Goal: Task Accomplishment & Management: Manage account settings

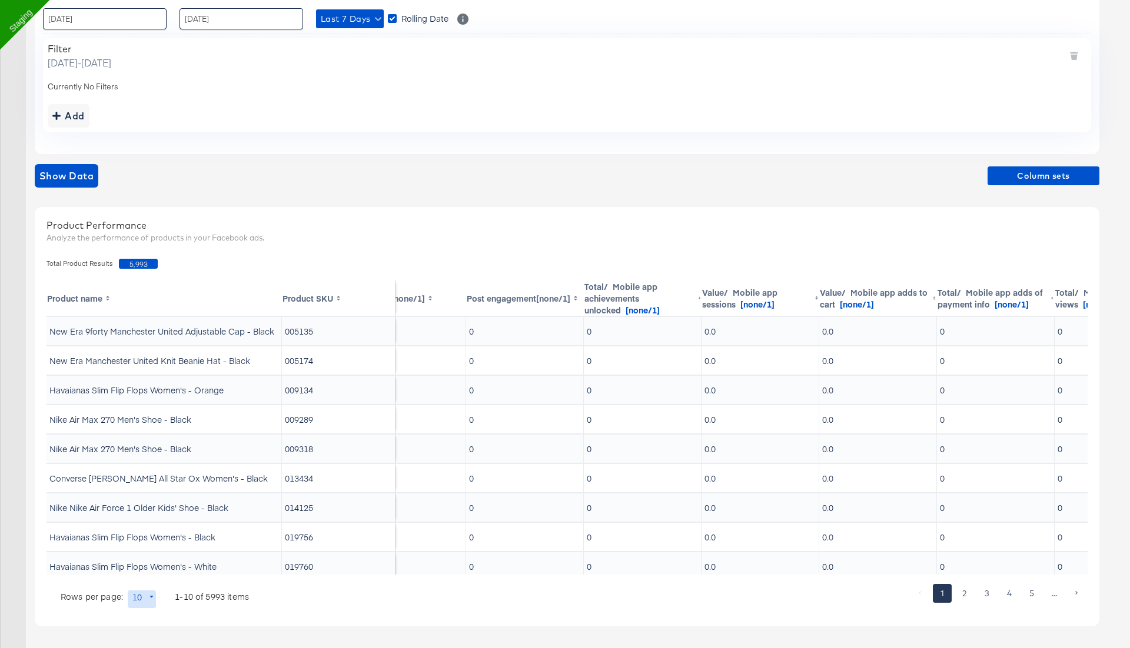
scroll to position [0, 302]
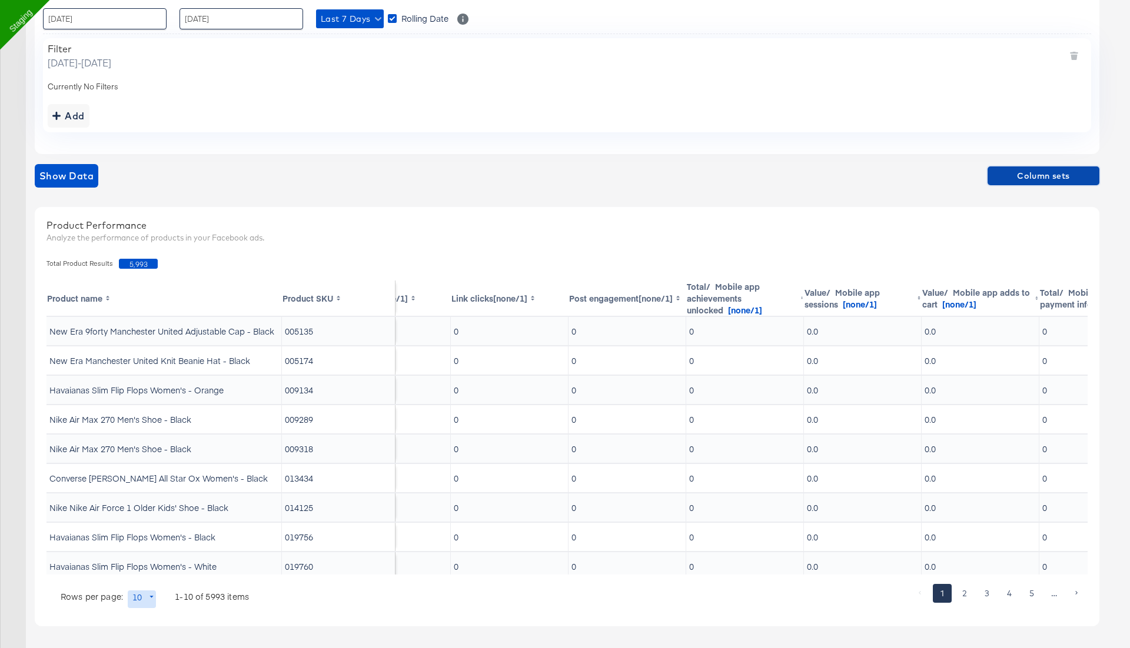
click at [1031, 174] on span "Column sets" at bounding box center [1043, 176] width 102 height 15
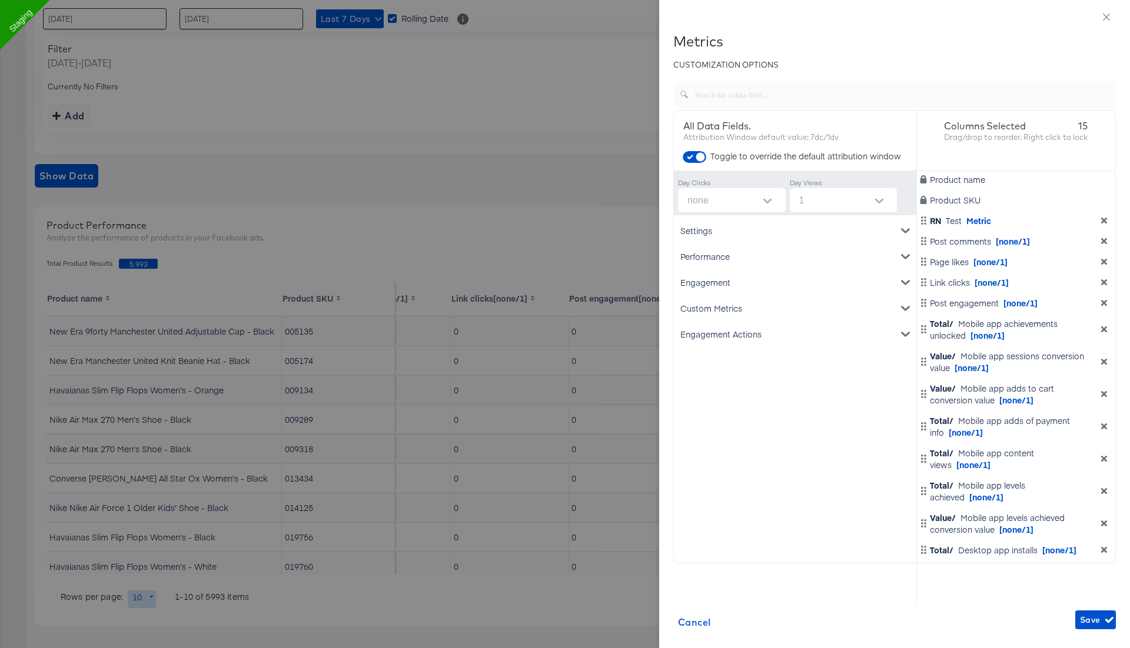
click at [1105, 219] on icon "dimension-list" at bounding box center [1104, 221] width 6 height 6
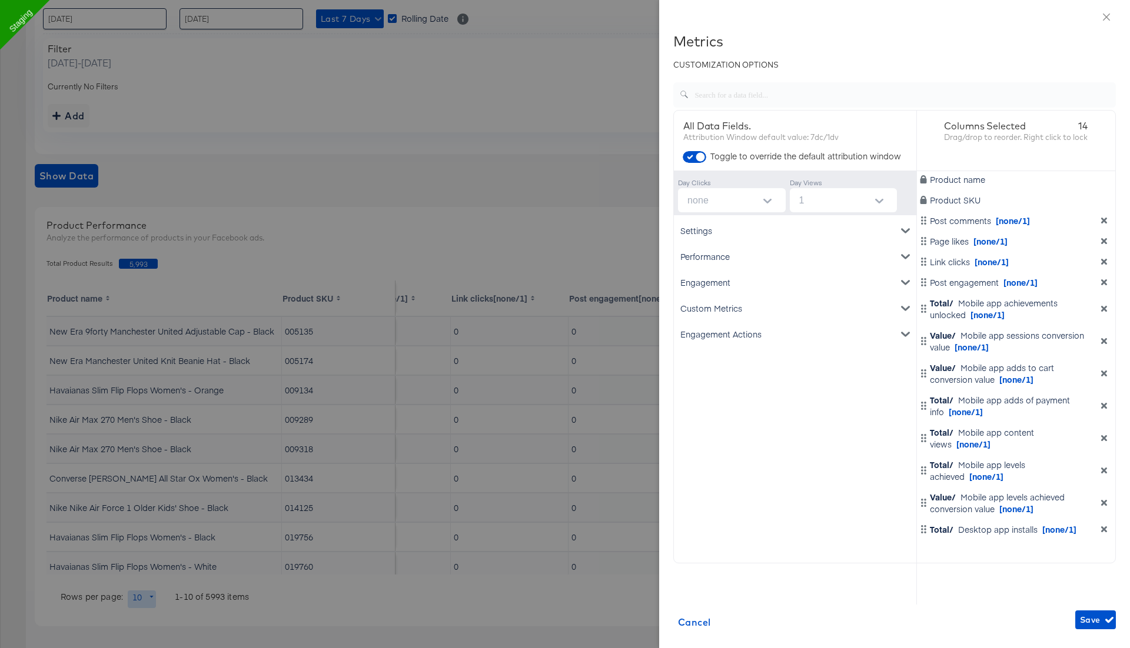
click at [1105, 219] on icon "dimension-list" at bounding box center [1104, 221] width 6 height 6
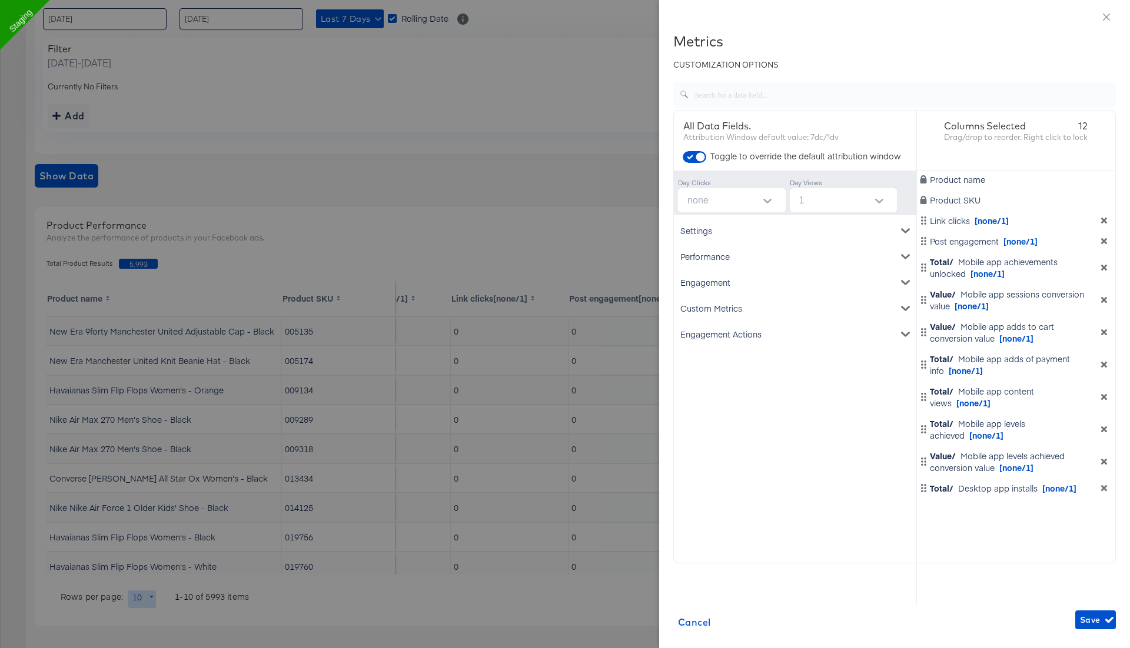
click at [1105, 219] on icon "dimension-list" at bounding box center [1104, 221] width 6 height 6
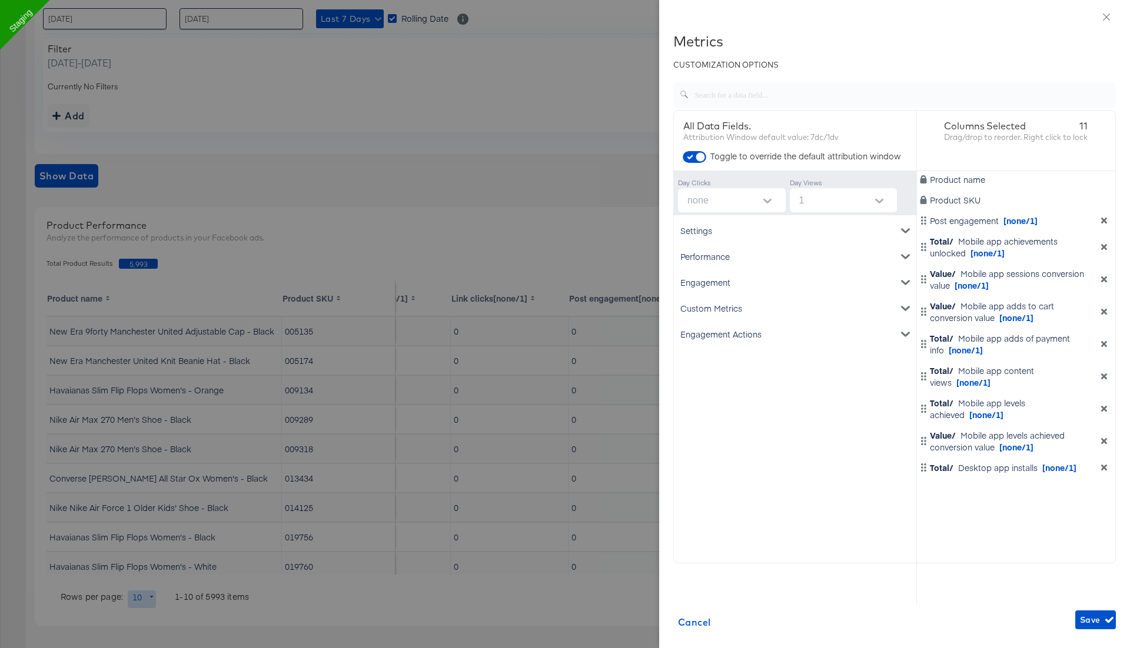
click at [1105, 219] on icon "dimension-list" at bounding box center [1104, 221] width 6 height 6
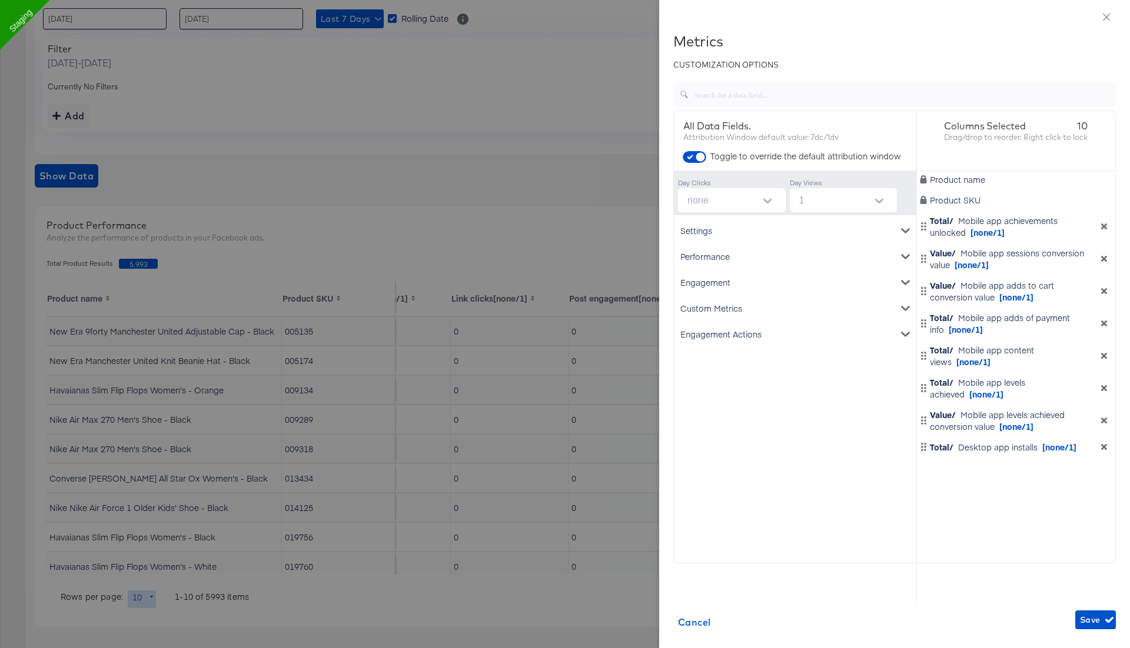
click at [1105, 219] on div "Total/ Mobile app achievements unlocked [none/1]" at bounding box center [1016, 227] width 194 height 24
click at [1106, 226] on icon "dimension-list" at bounding box center [1104, 226] width 8 height 8
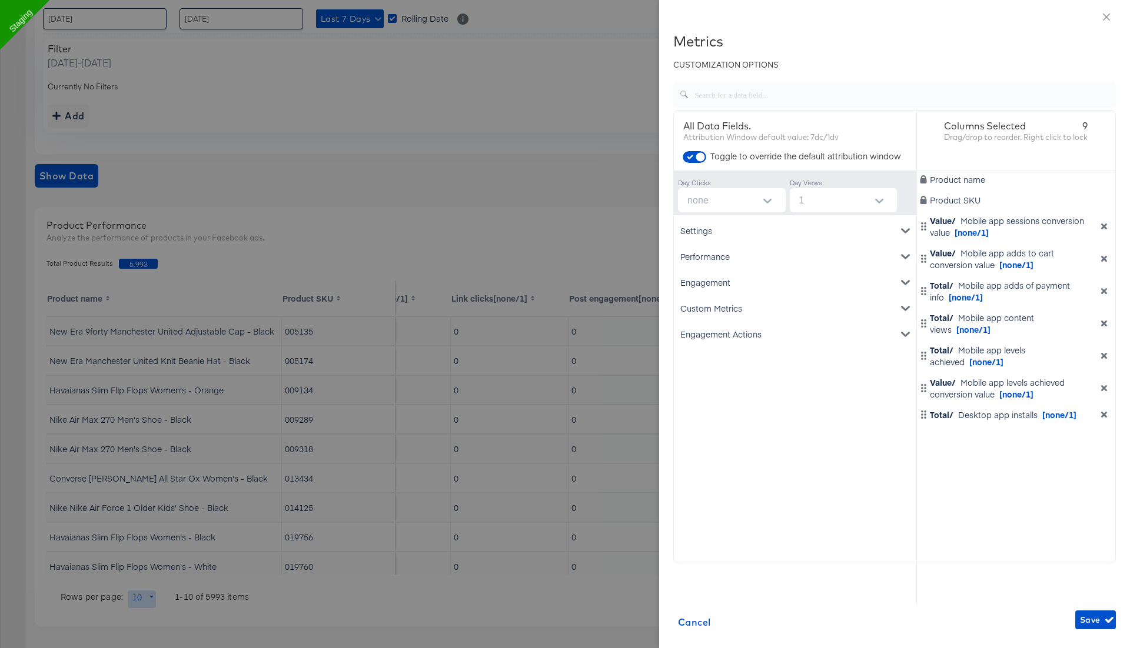
click at [1106, 226] on icon "dimension-list" at bounding box center [1104, 226] width 8 height 8
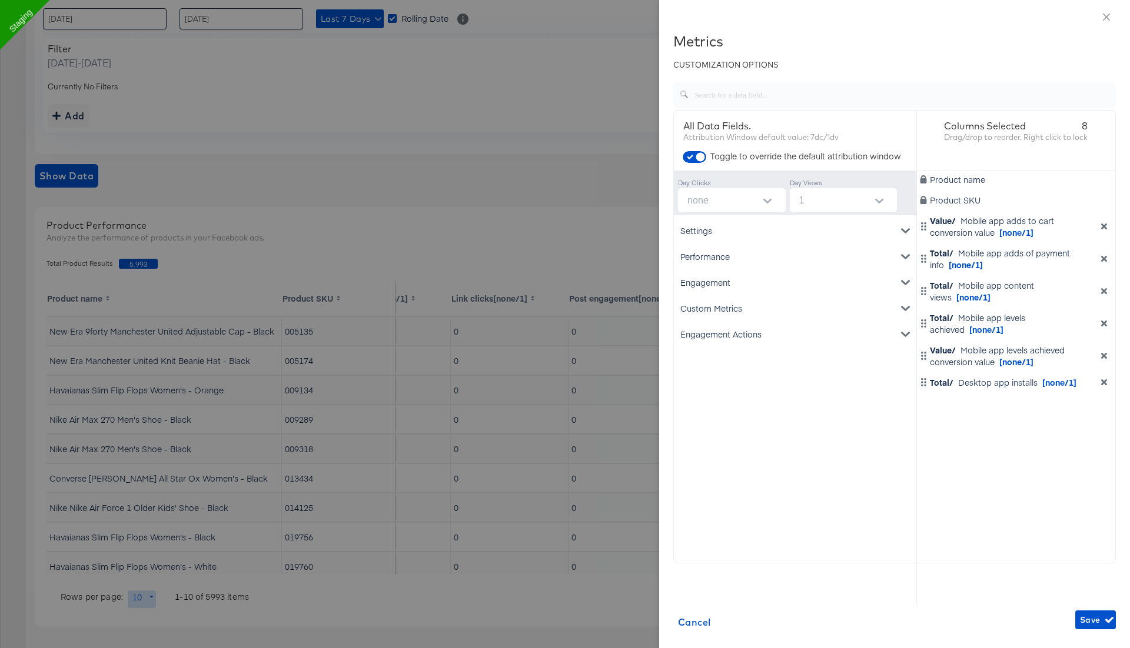
click at [1106, 226] on icon "dimension-list" at bounding box center [1104, 226] width 8 height 8
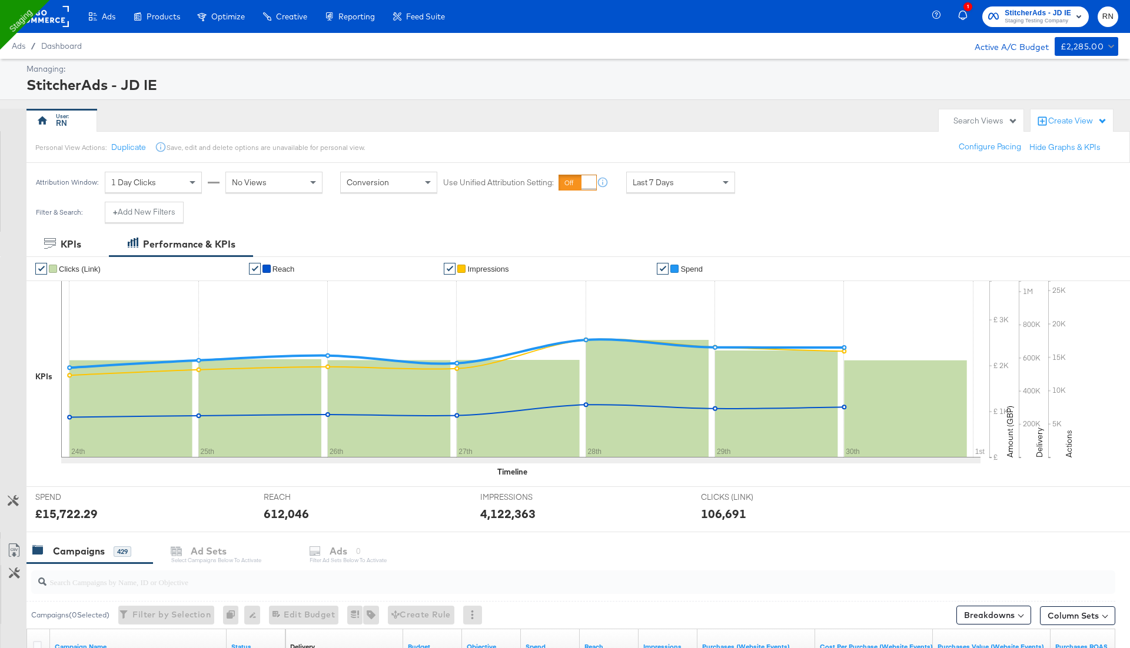
click at [1079, 123] on div "Create View" at bounding box center [1077, 121] width 59 height 12
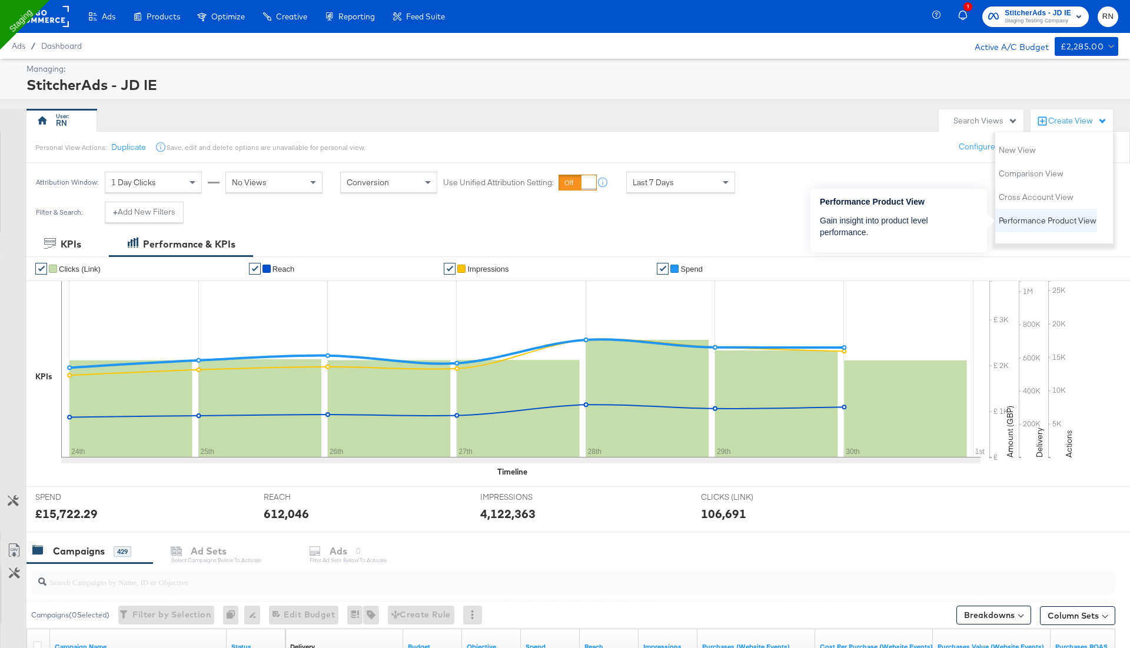
click at [1026, 223] on span "Performance Product View" at bounding box center [1047, 220] width 98 height 11
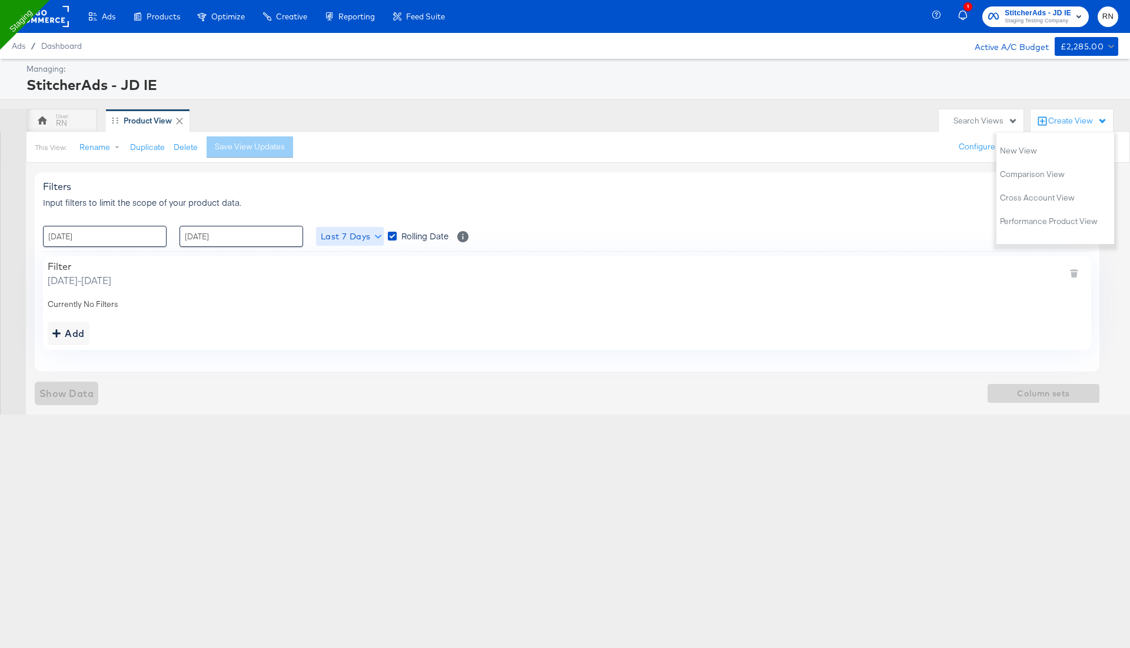
click at [354, 237] on span "Last 7 Days" at bounding box center [350, 236] width 58 height 15
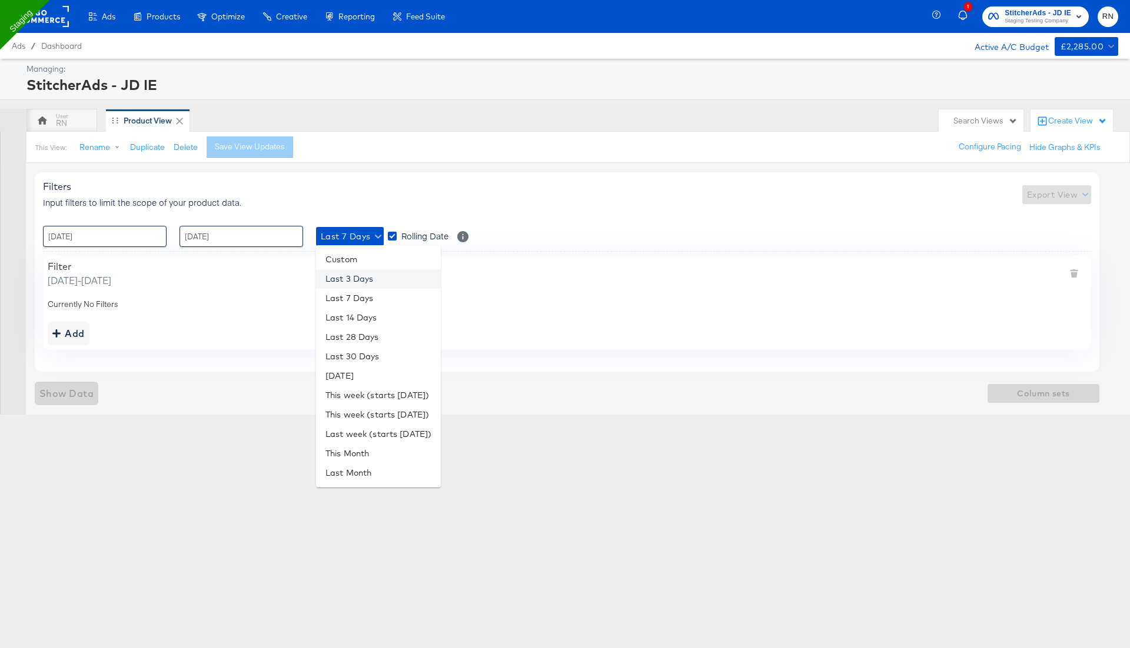
click at [368, 287] on li "Last 3 Days" at bounding box center [378, 278] width 125 height 19
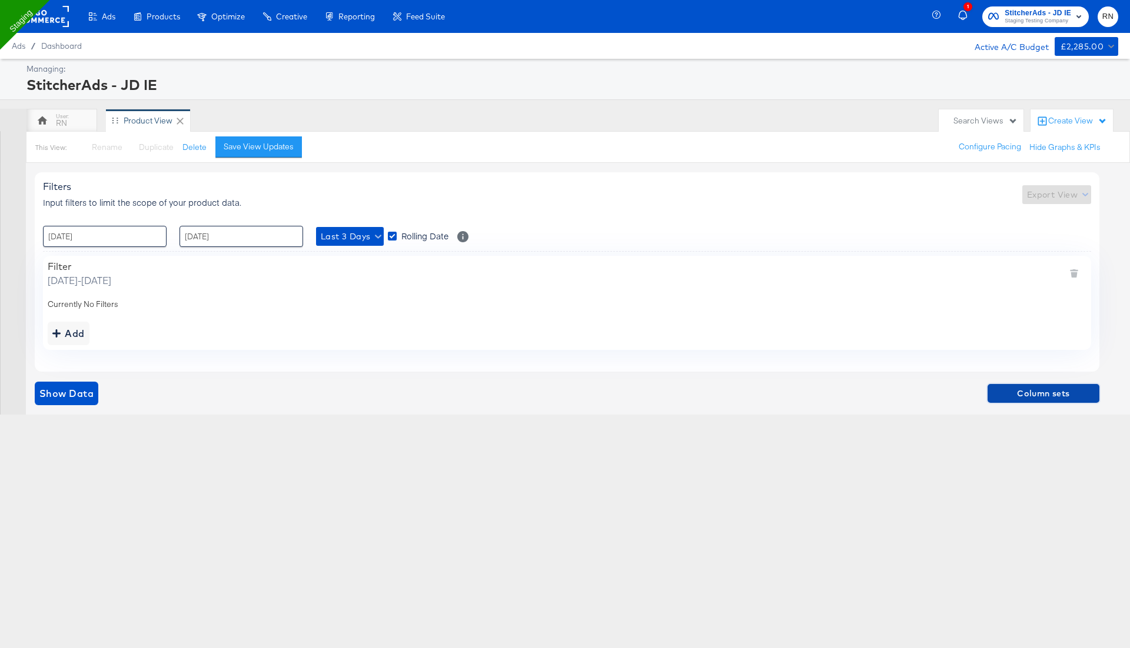
click at [1043, 348] on span "Column sets" at bounding box center [1043, 394] width 102 height 15
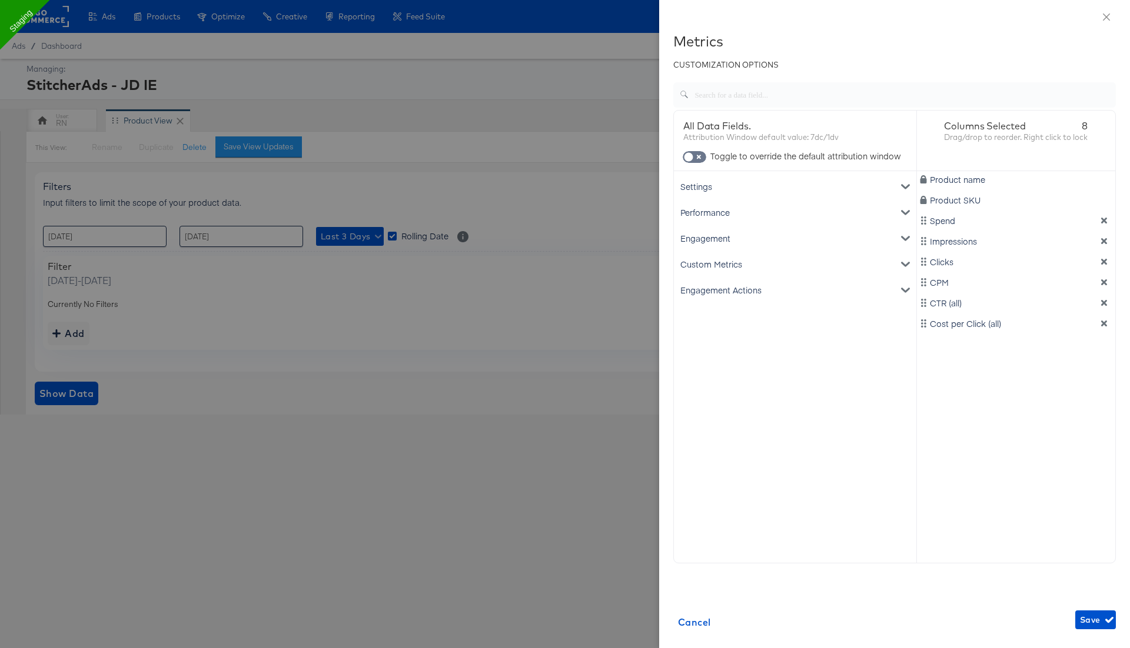
click at [758, 239] on div "Engagement" at bounding box center [795, 238] width 238 height 26
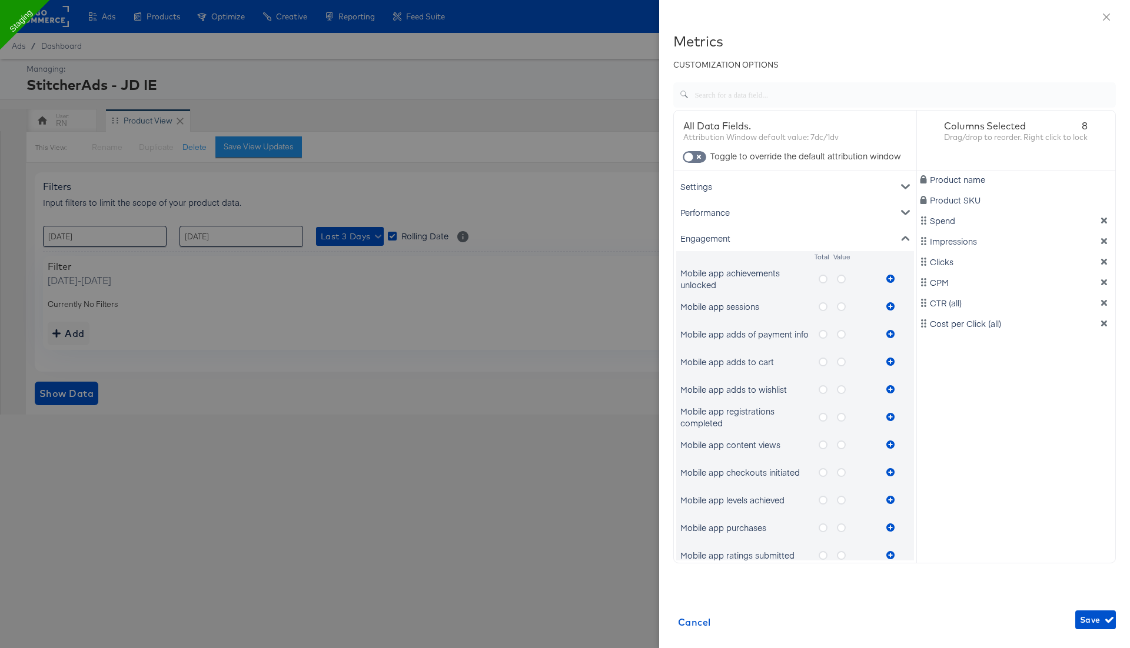
click at [822, 277] on icon "metrics-list" at bounding box center [822, 279] width 9 height 9
click at [0, 0] on input "metrics-list" at bounding box center [0, 0] width 0 height 0
click at [892, 273] on button "metrics-list" at bounding box center [890, 279] width 18 height 24
click at [844, 275] on icon "metrics-list" at bounding box center [841, 279] width 9 height 9
click at [0, 0] on input "metrics-list" at bounding box center [0, 0] width 0 height 0
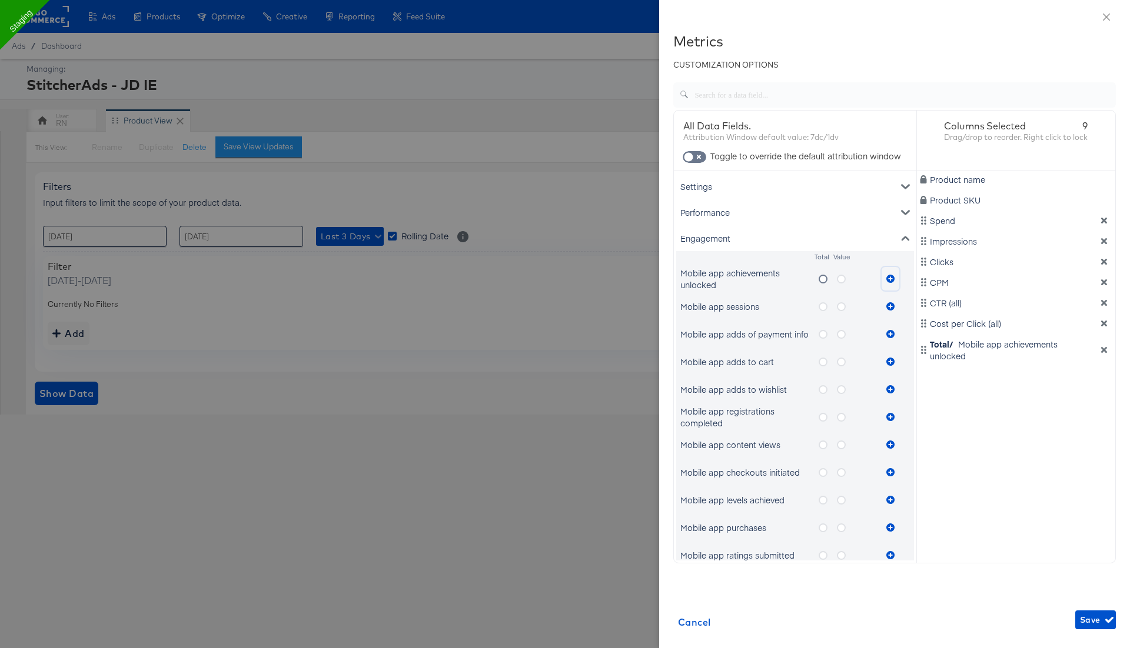
click at [890, 275] on icon "metrics-list" at bounding box center [890, 279] width 8 height 8
click at [1078, 348] on button "Save" at bounding box center [1095, 620] width 41 height 19
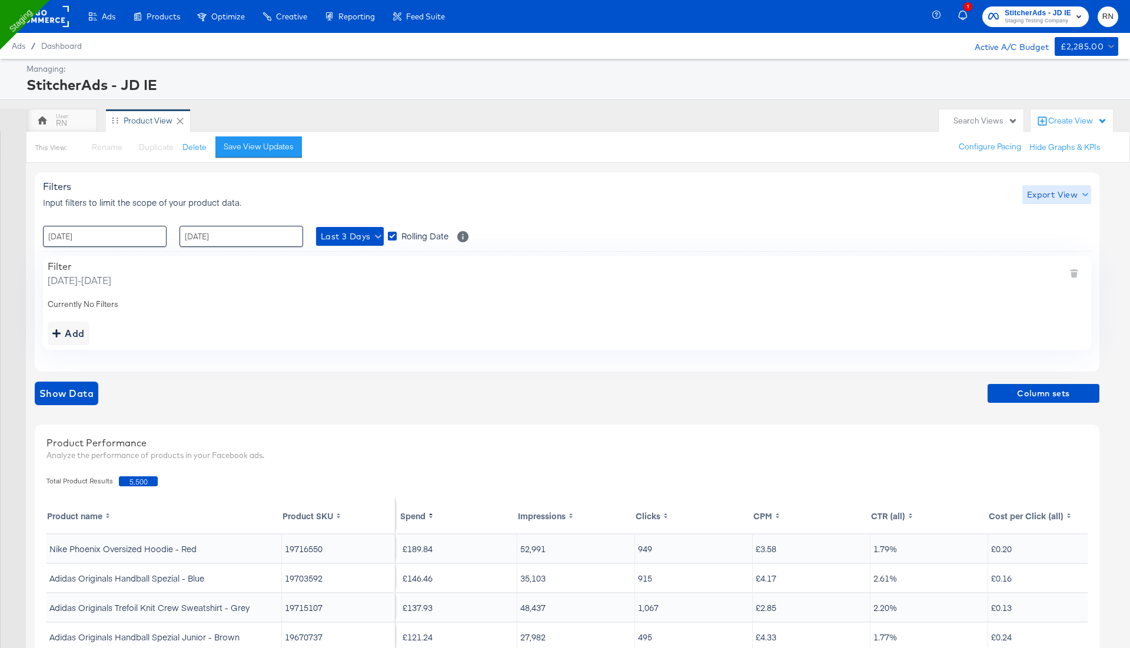
click at [1069, 188] on span "Export View" at bounding box center [1056, 195] width 59 height 15
click at [1048, 238] on span "Bulk Export" at bounding box center [1054, 243] width 46 height 25
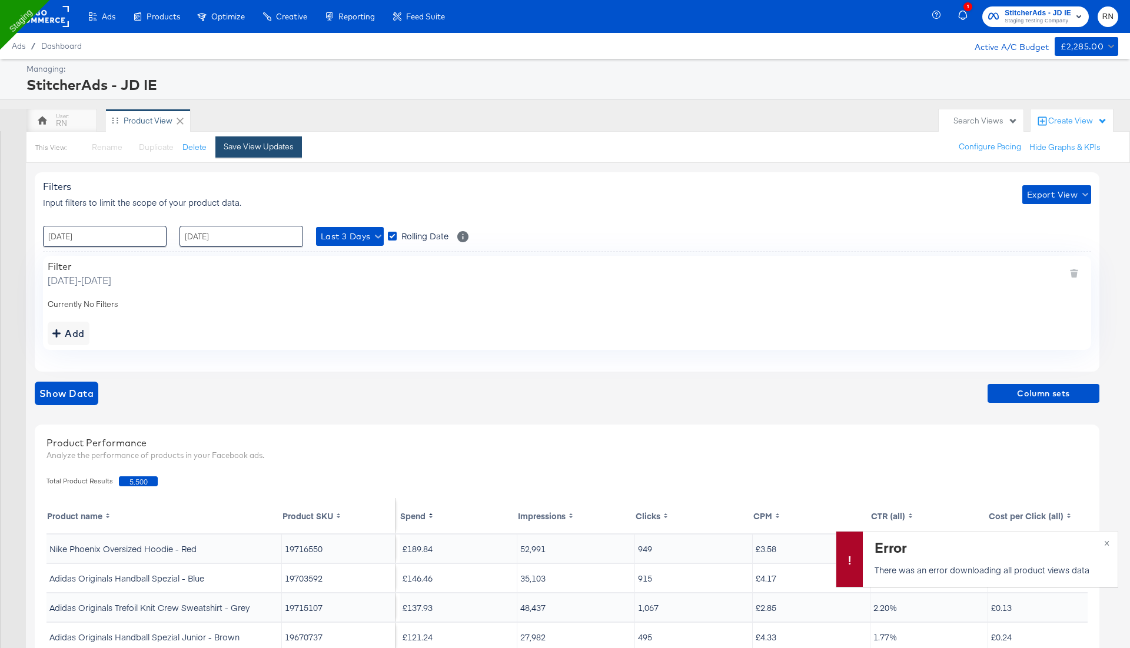
click at [276, 142] on div "Save View Updates" at bounding box center [259, 146] width 70 height 11
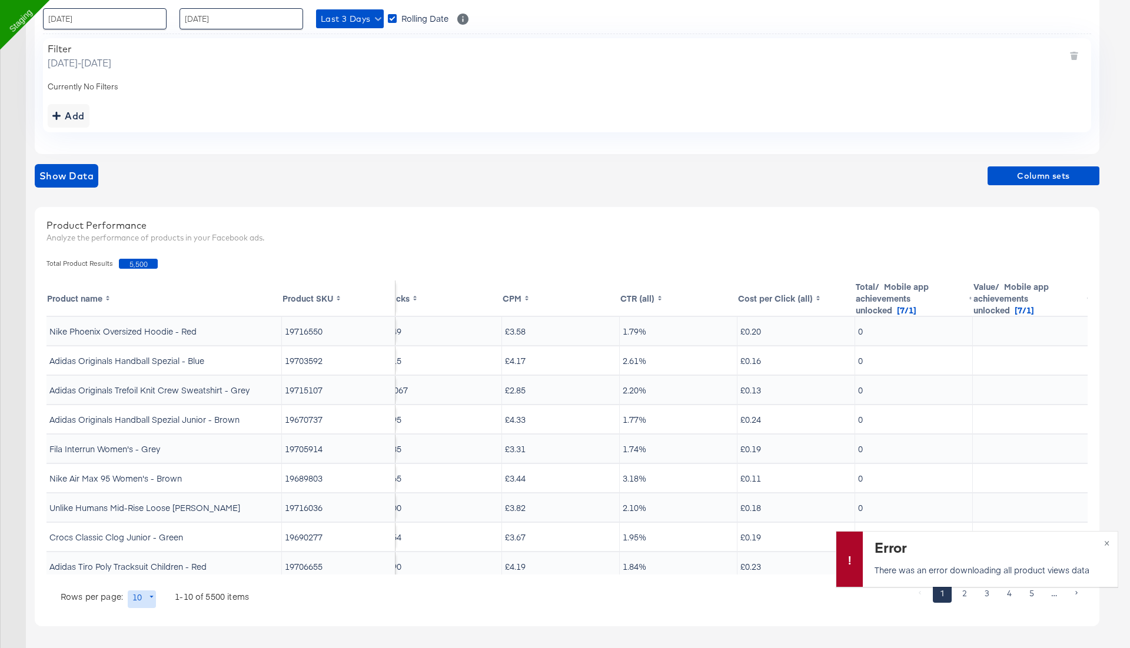
scroll to position [0, 254]
click at [1077, 172] on span "Column sets" at bounding box center [1043, 176] width 102 height 15
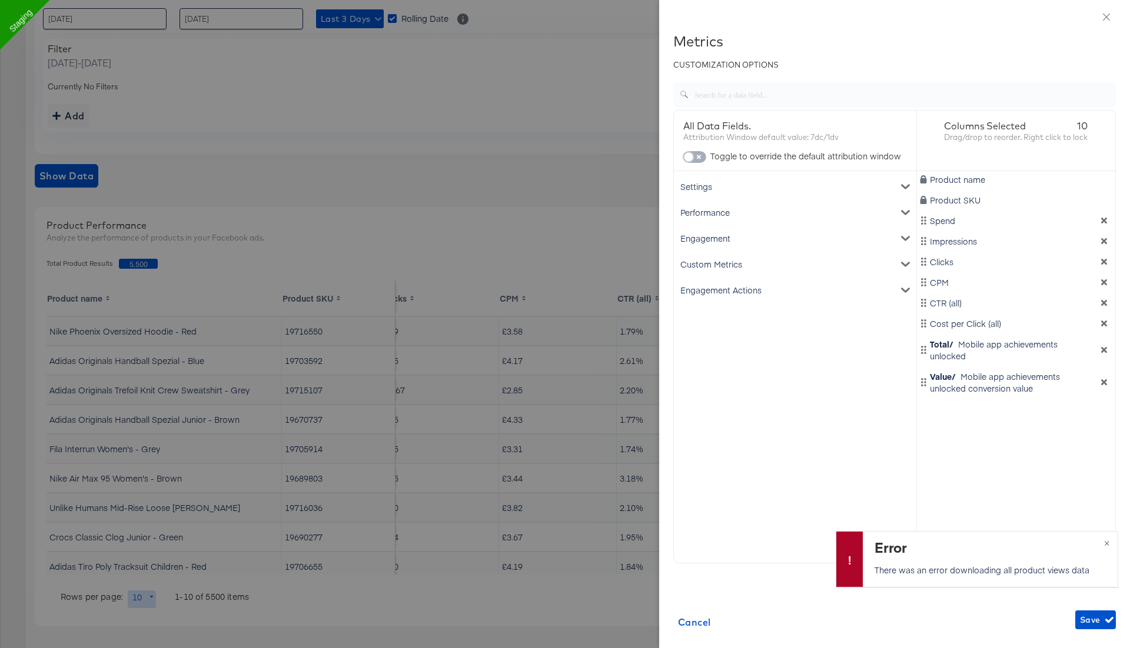
click at [693, 162] on input "checkbox" at bounding box center [688, 160] width 35 height 12
checkbox input "true"
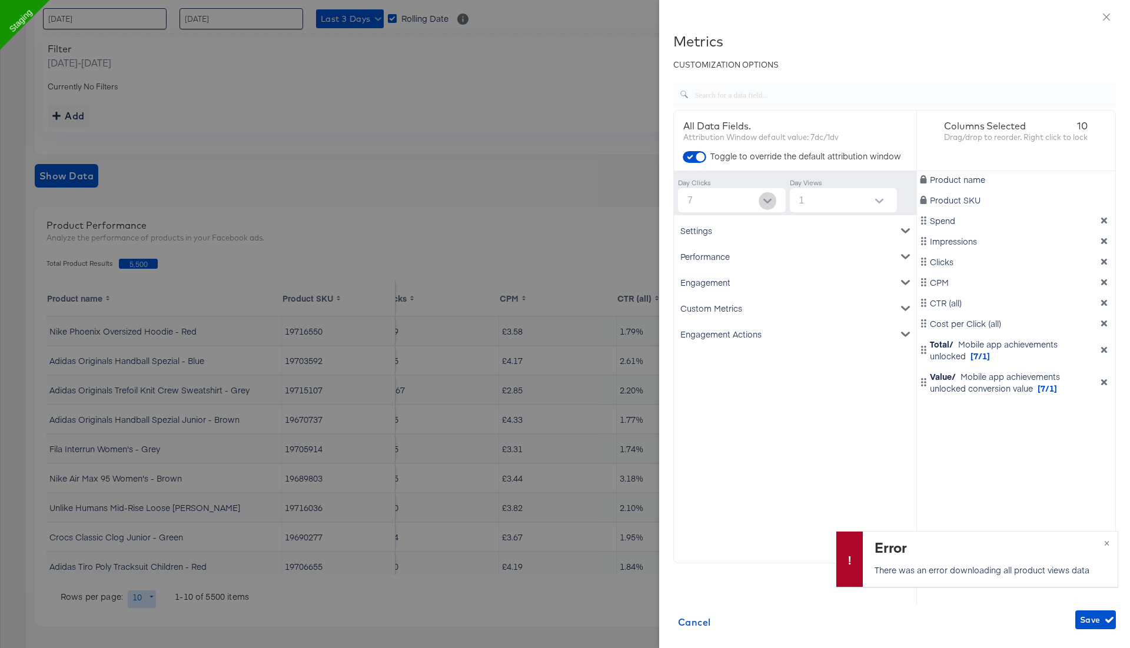
click at [762, 201] on button "Open" at bounding box center [767, 201] width 18 height 18
click at [727, 229] on li "none" at bounding box center [731, 228] width 108 height 19
type input "none"
click at [1084, 348] on span "Save" at bounding box center [1095, 620] width 31 height 15
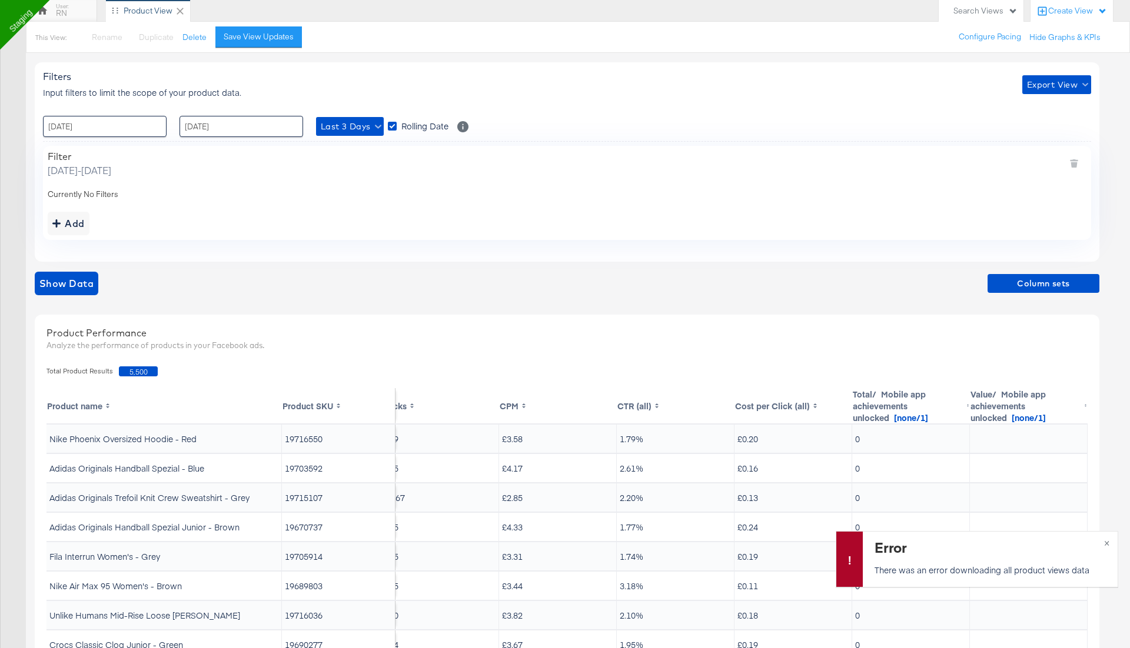
scroll to position [0, 0]
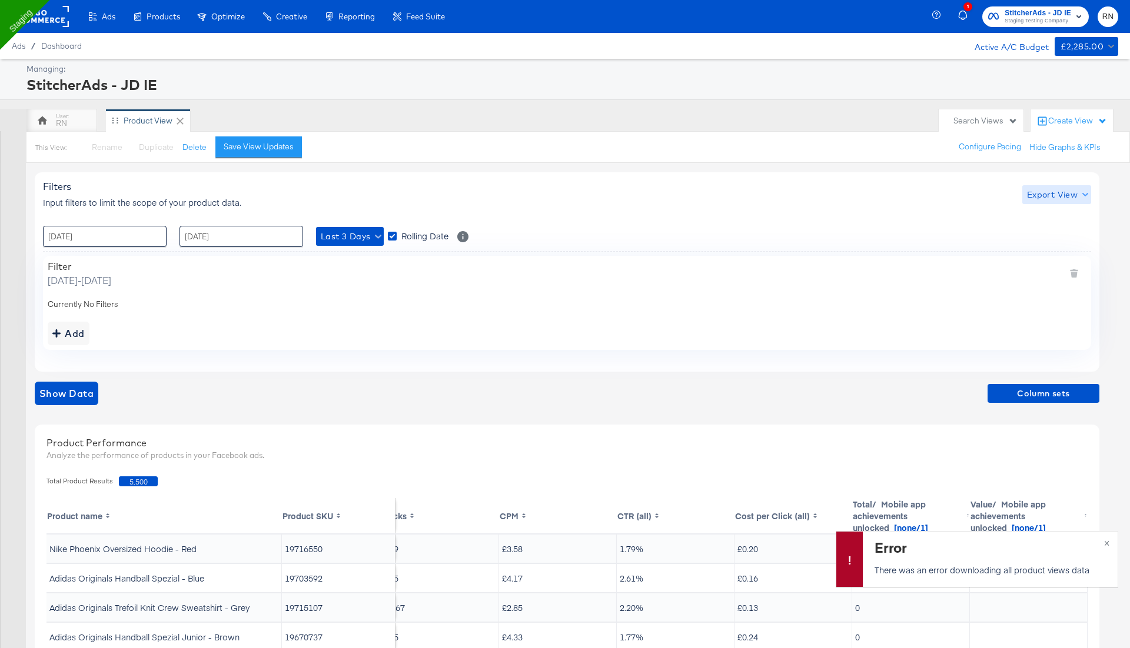
click at [1056, 193] on span "Export View" at bounding box center [1056, 195] width 59 height 15
click at [1045, 241] on span "Bulk Export" at bounding box center [1054, 243] width 46 height 25
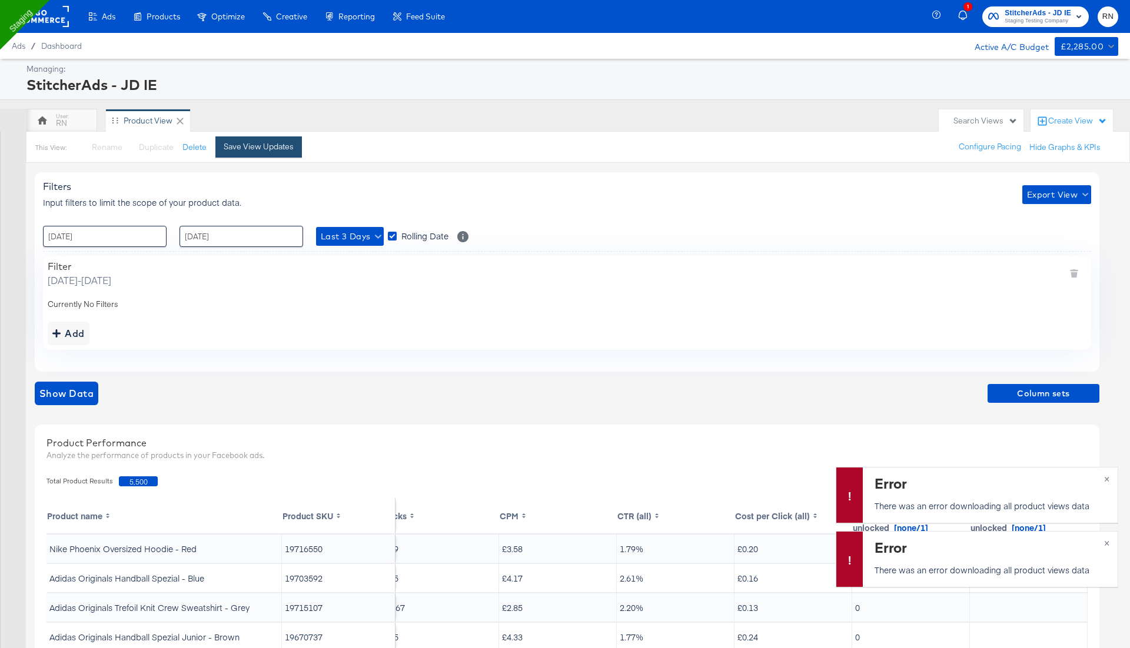
click at [263, 148] on div "Save View Updates" at bounding box center [259, 146] width 70 height 11
click at [1108, 348] on button "×" at bounding box center [1106, 478] width 22 height 21
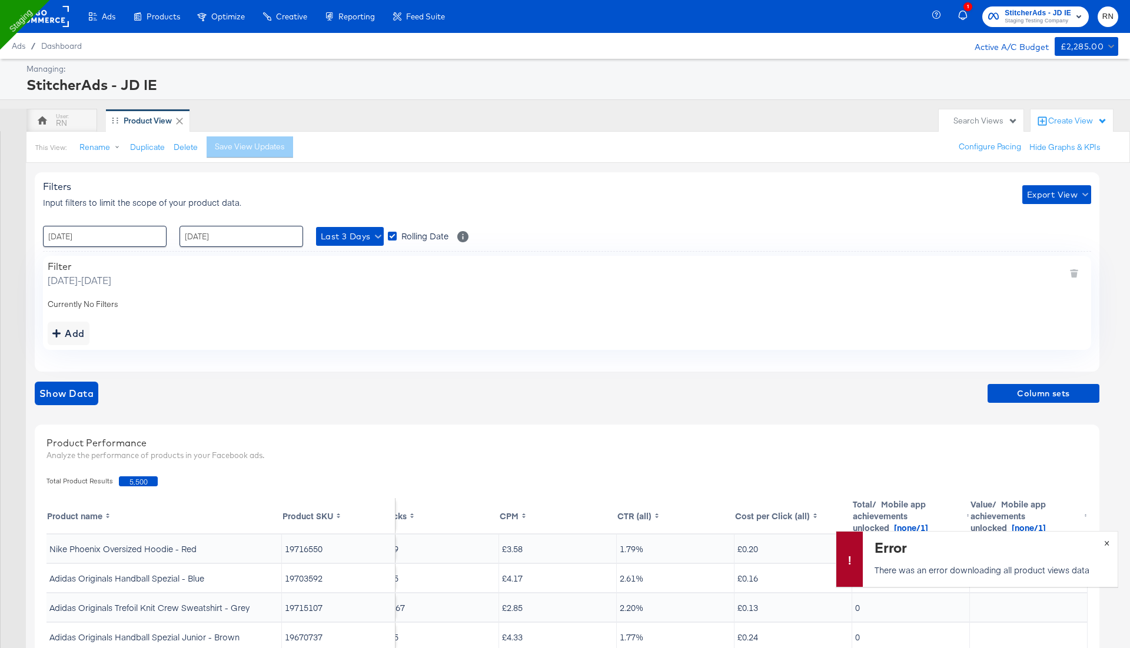
click at [1107, 348] on button "×" at bounding box center [1106, 542] width 22 height 21
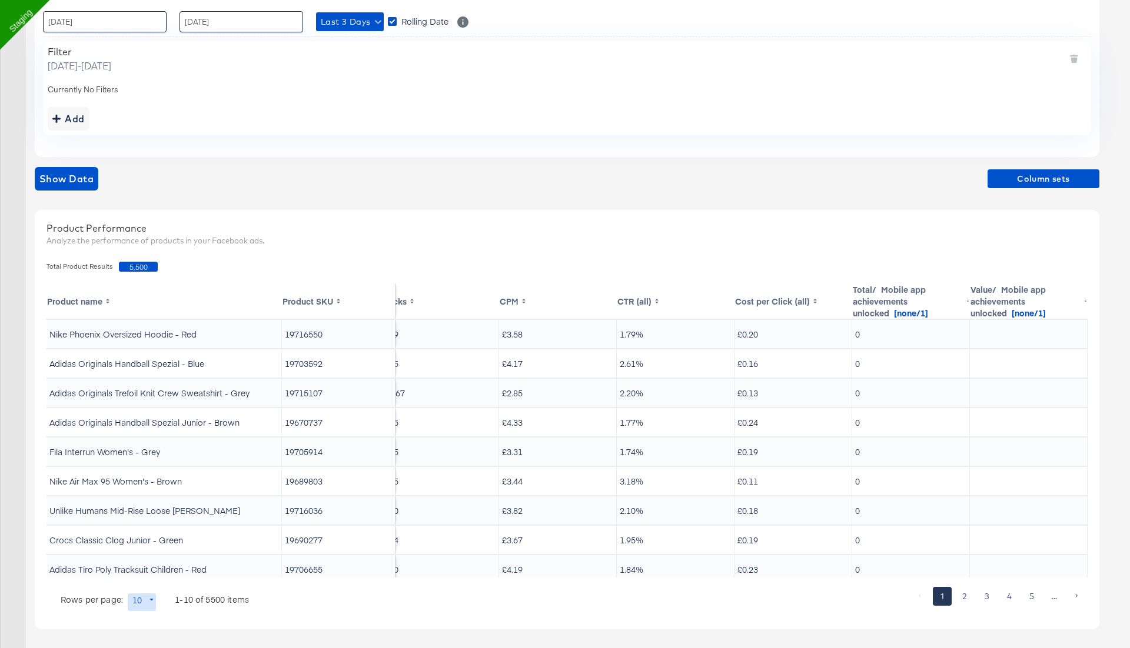
scroll to position [218, 0]
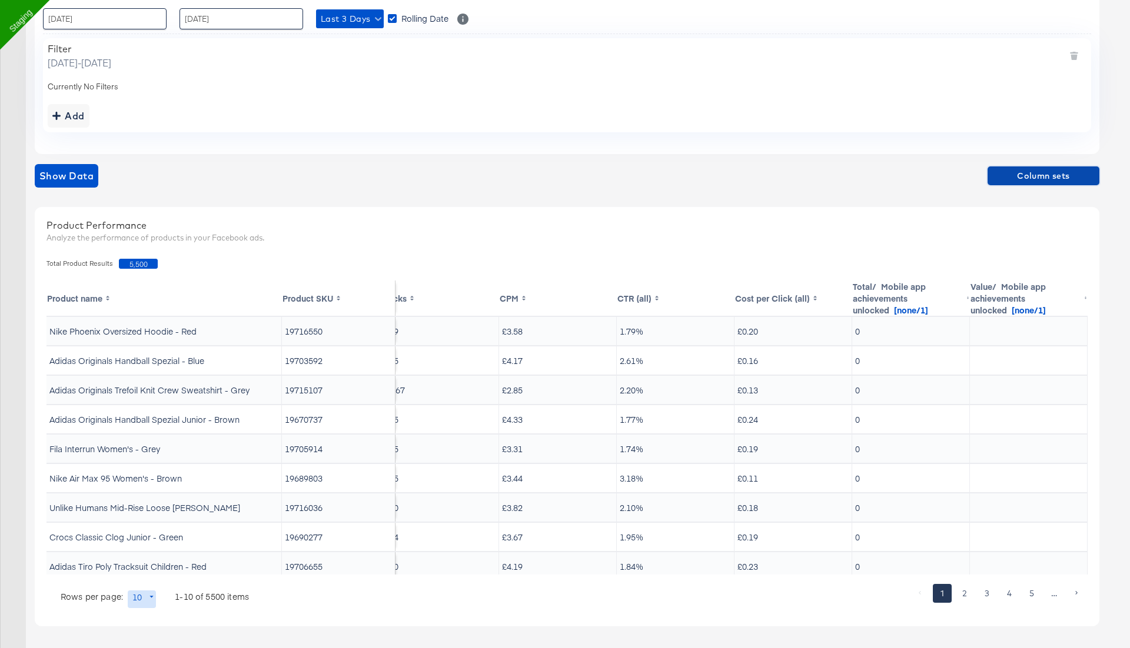
click at [1041, 178] on span "Column sets" at bounding box center [1043, 176] width 102 height 15
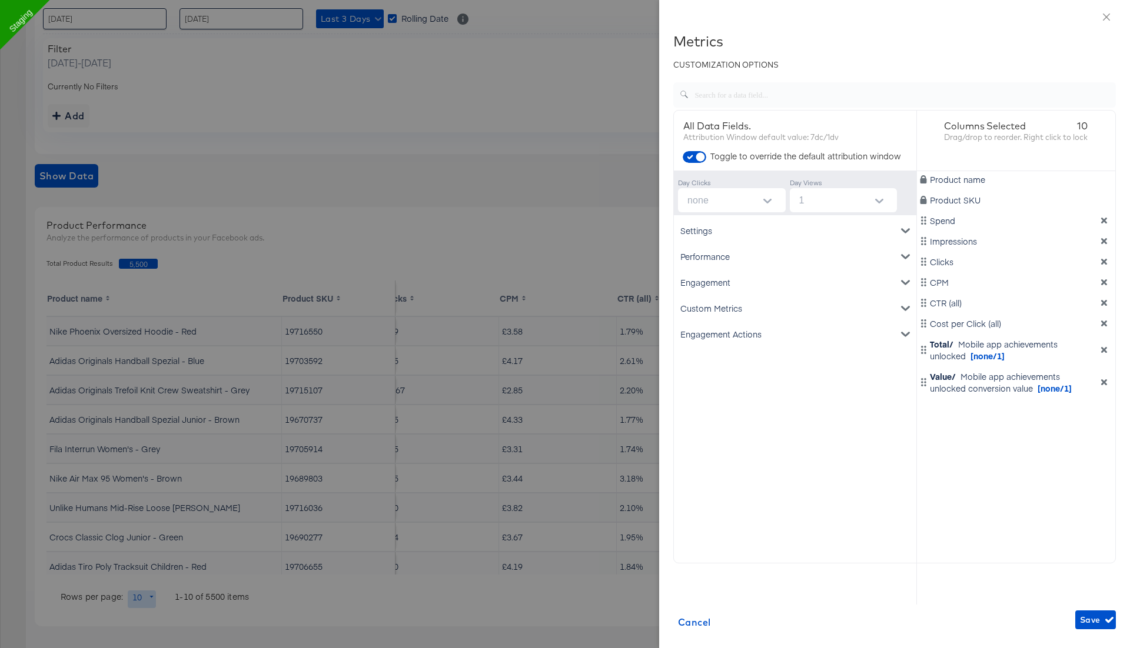
click at [810, 281] on div "Engagement" at bounding box center [795, 282] width 238 height 26
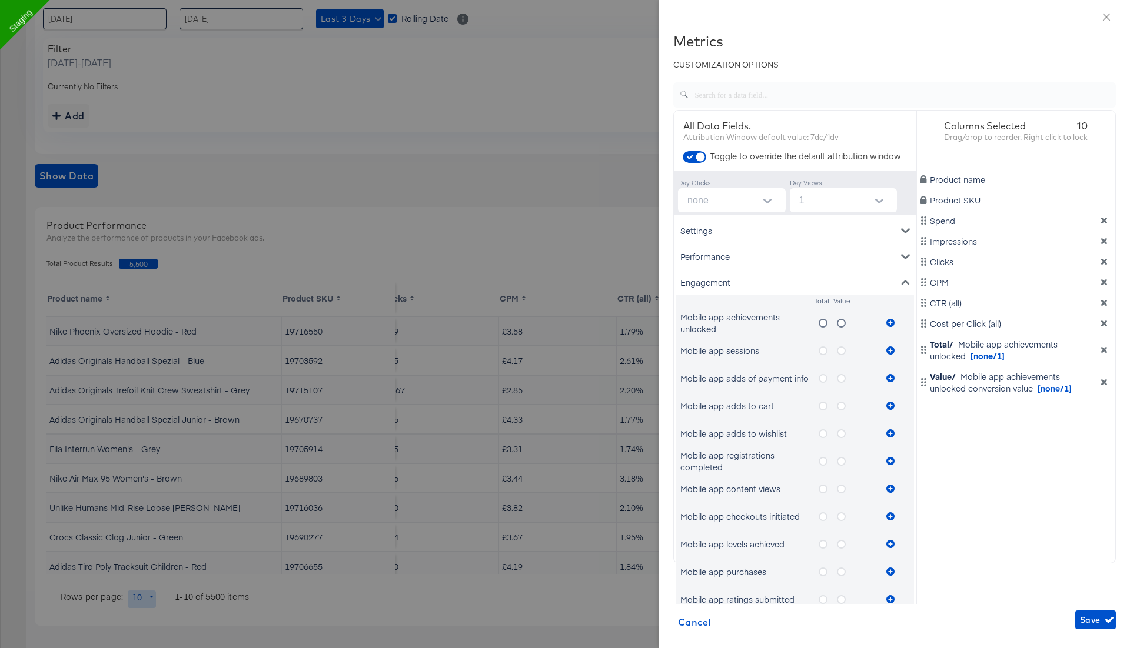
click at [824, 348] on icon "metrics-list" at bounding box center [822, 378] width 9 height 9
click at [0, 0] on input "metrics-list" at bounding box center [0, 0] width 0 height 0
click at [891, 348] on icon "metrics-list" at bounding box center [890, 378] width 8 height 8
click at [1098, 348] on span "Save" at bounding box center [1095, 620] width 31 height 15
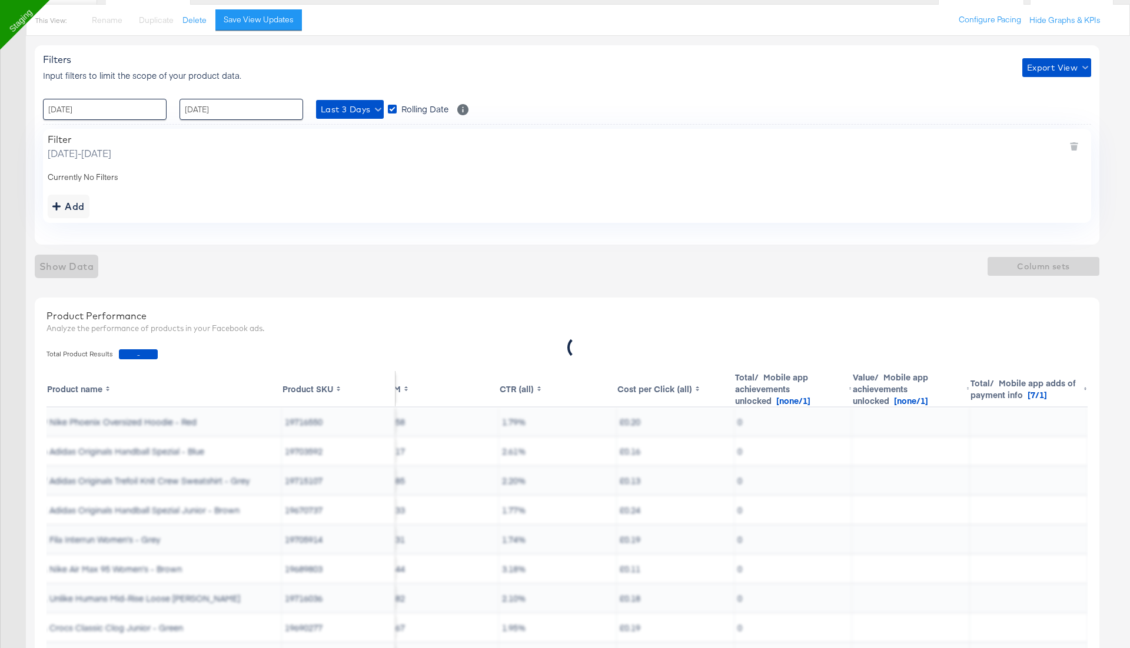
scroll to position [0, 0]
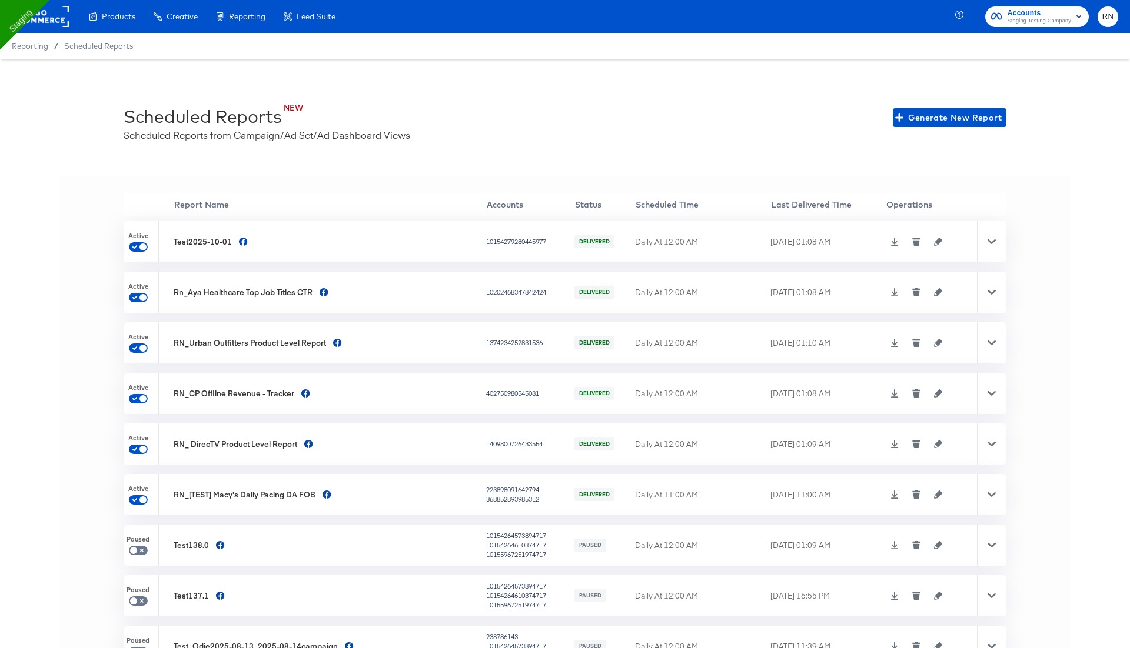
click at [51, 14] on rect at bounding box center [42, 16] width 54 height 21
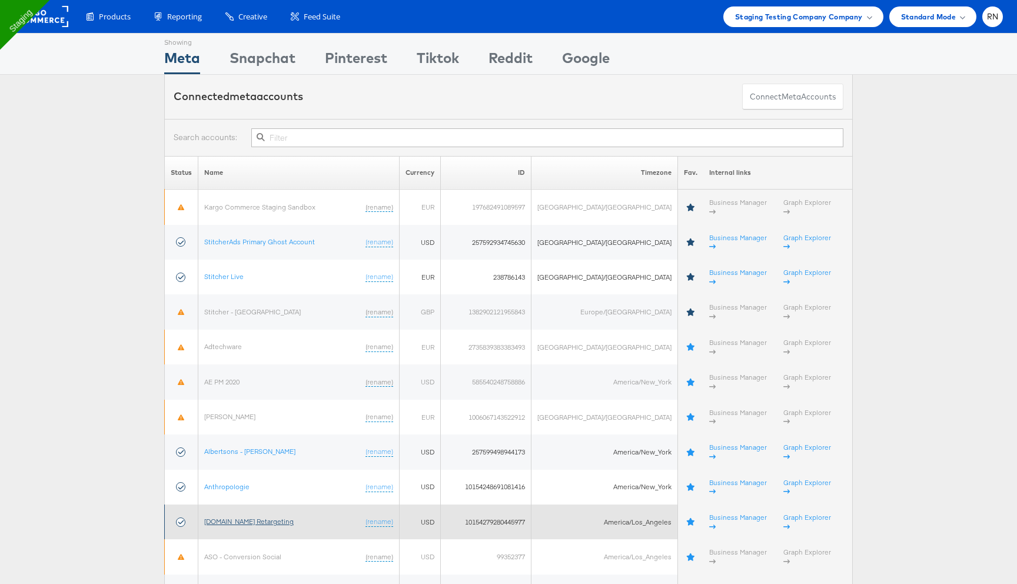
click at [241, 517] on link "[DOMAIN_NAME] Retargeting" at bounding box center [248, 521] width 89 height 9
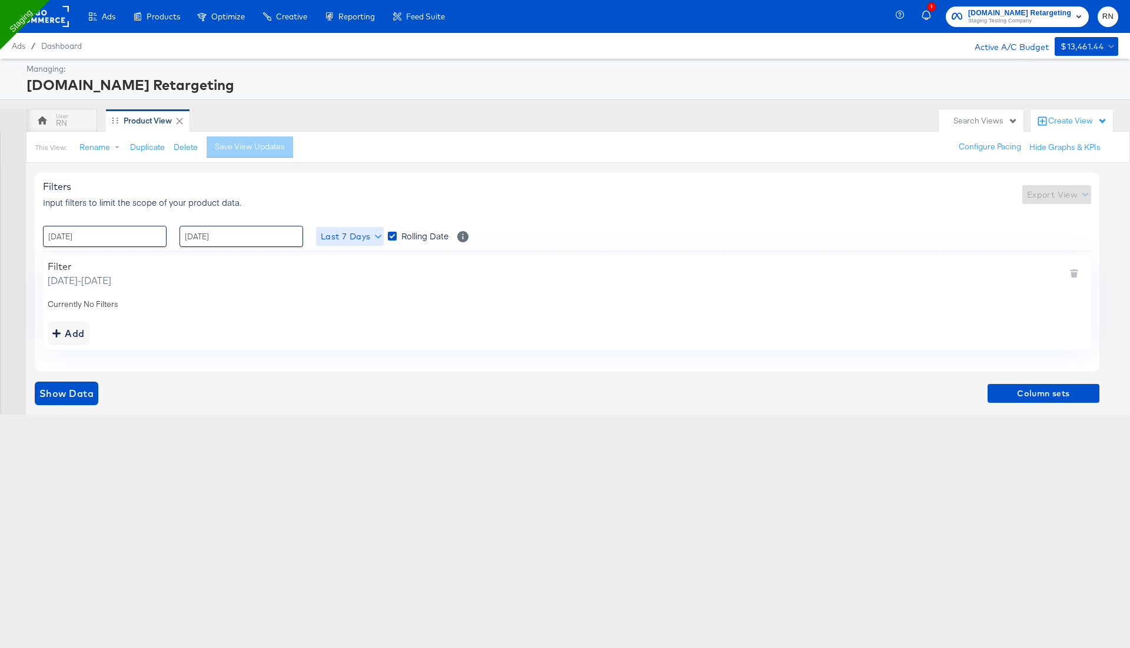
click at [337, 236] on span "Last 7 Days" at bounding box center [350, 236] width 58 height 15
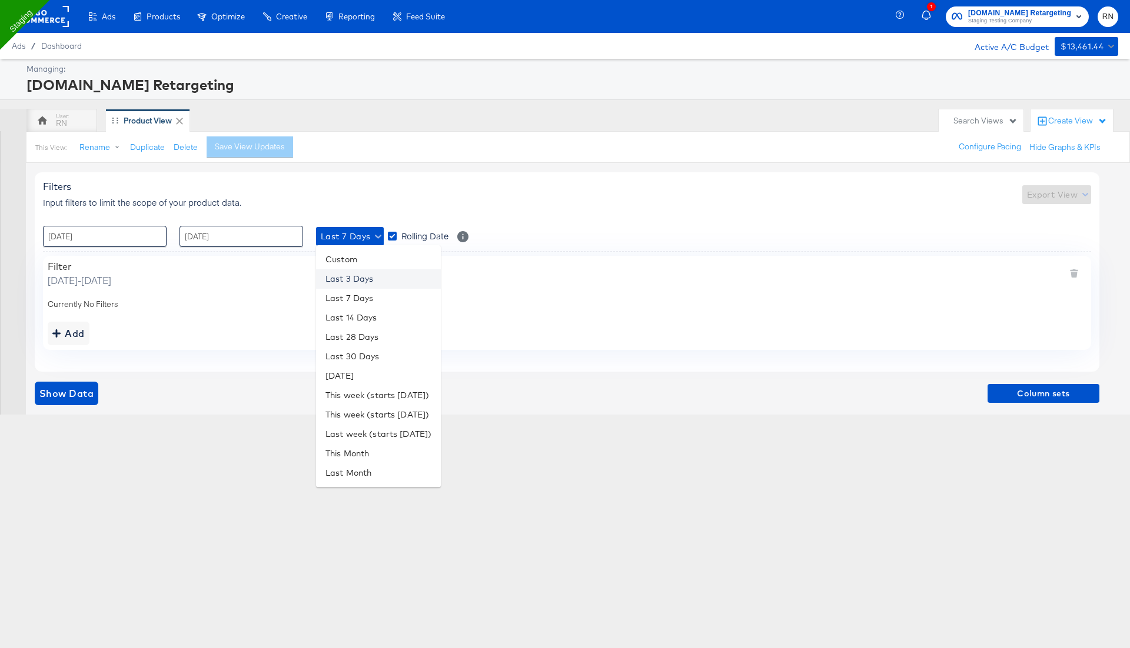
click at [362, 278] on li "Last 3 Days" at bounding box center [378, 278] width 125 height 19
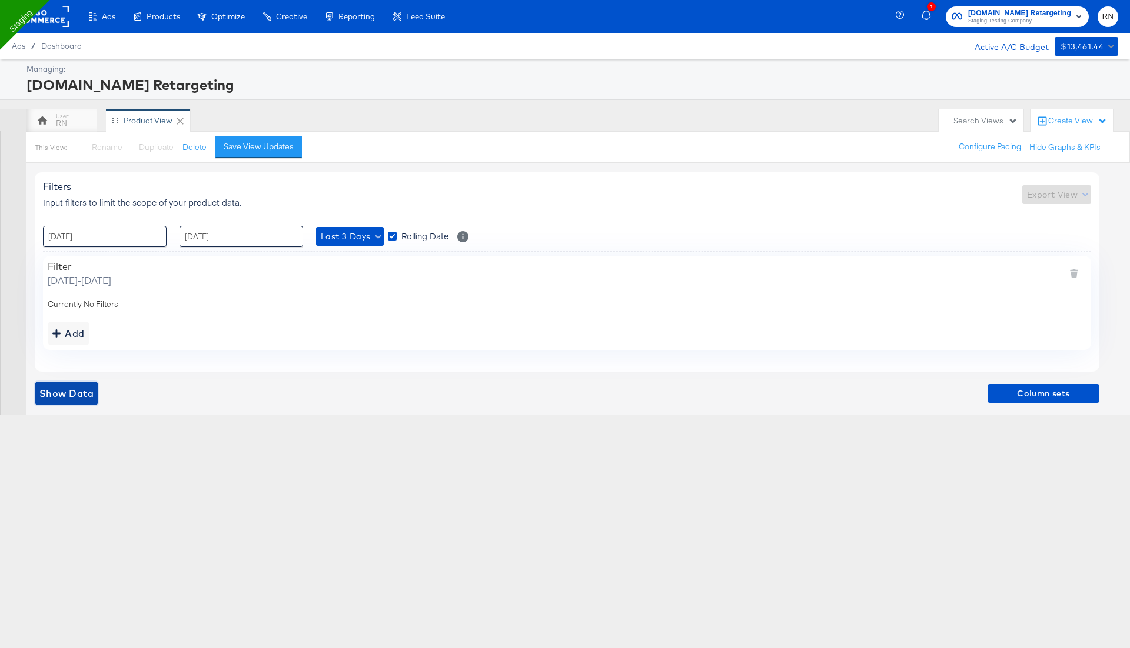
click at [71, 392] on span "Show Data" at bounding box center [66, 393] width 54 height 16
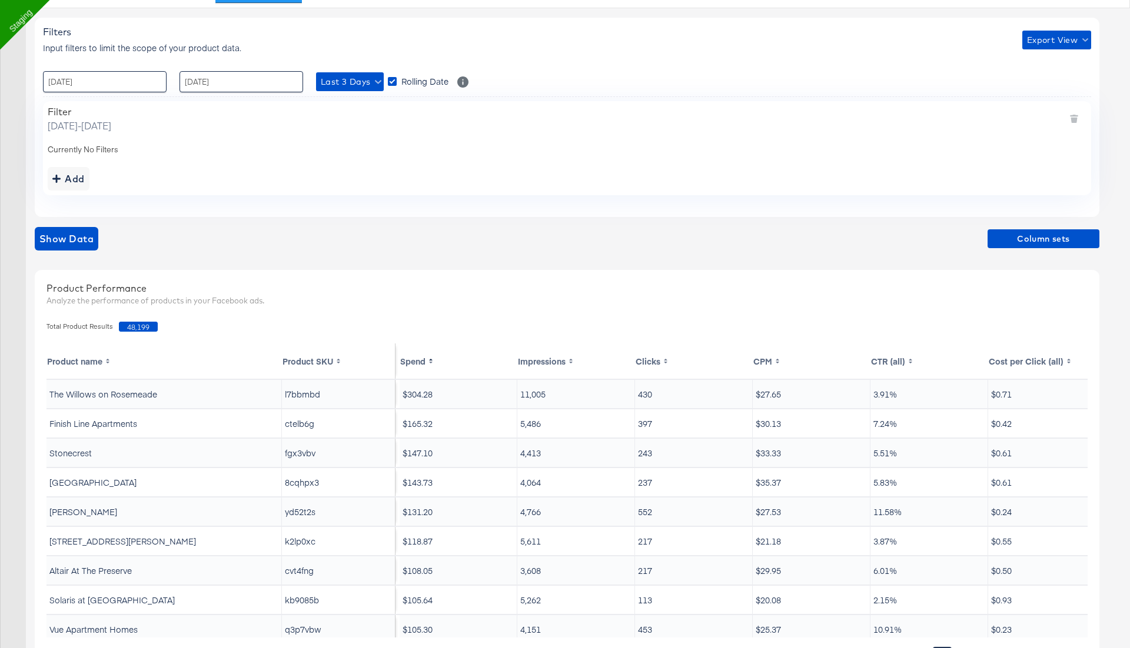
scroll to position [0, 18]
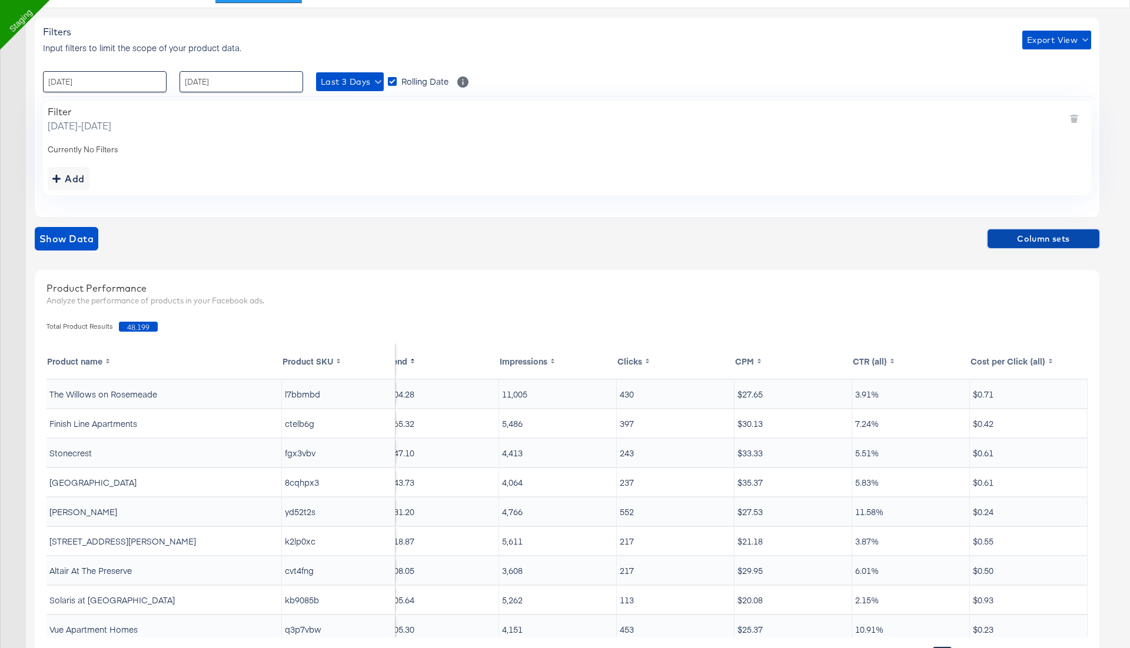
click at [1031, 235] on span "Column sets" at bounding box center [1043, 239] width 102 height 15
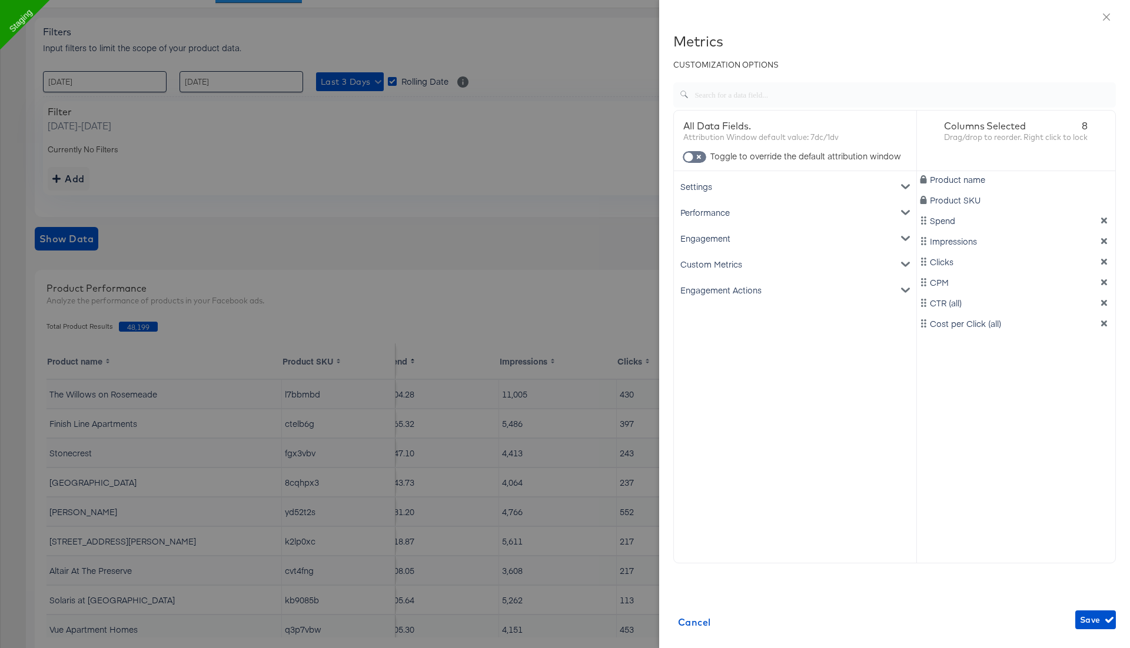
click at [726, 231] on div "Engagement" at bounding box center [795, 238] width 238 height 26
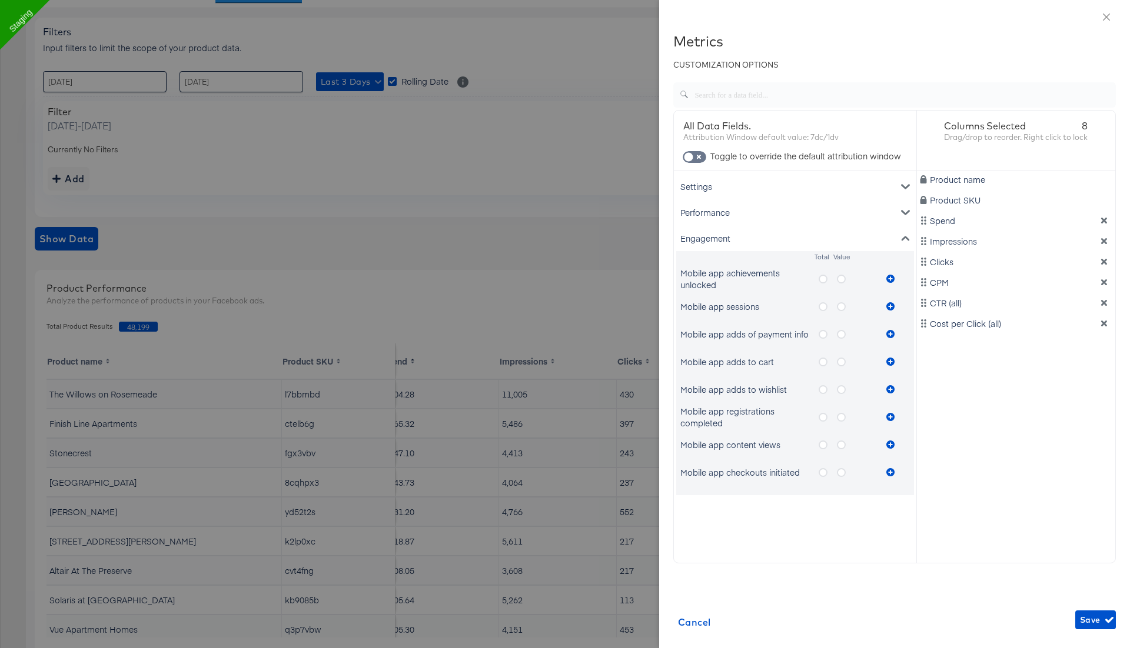
click at [824, 281] on icon "metrics-list" at bounding box center [822, 279] width 9 height 9
click at [0, 0] on input "metrics-list" at bounding box center [0, 0] width 0 height 0
click at [892, 277] on icon "metrics-list" at bounding box center [890, 279] width 8 height 8
click at [845, 277] on label "metrics-list" at bounding box center [846, 279] width 18 height 15
click at [0, 0] on input "metrics-list" at bounding box center [0, 0] width 0 height 0
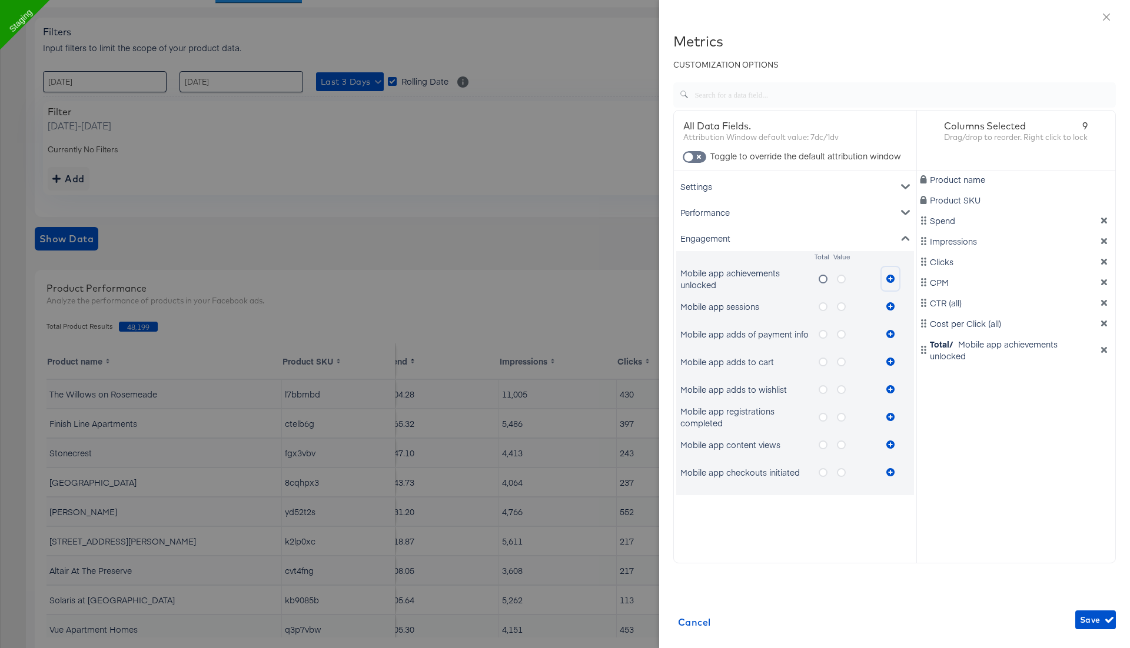
click at [888, 280] on icon "metrics-list" at bounding box center [890, 279] width 8 height 8
click at [699, 154] on input "checkbox" at bounding box center [688, 160] width 35 height 12
checkbox input "true"
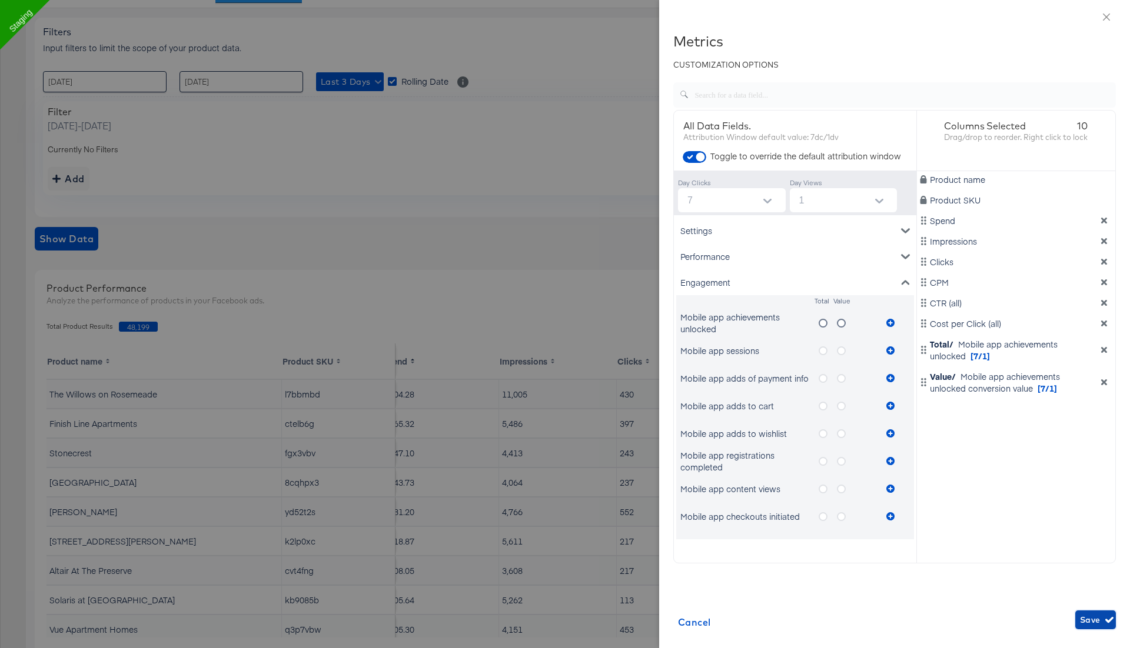
click at [1093, 621] on span "Save" at bounding box center [1095, 620] width 31 height 15
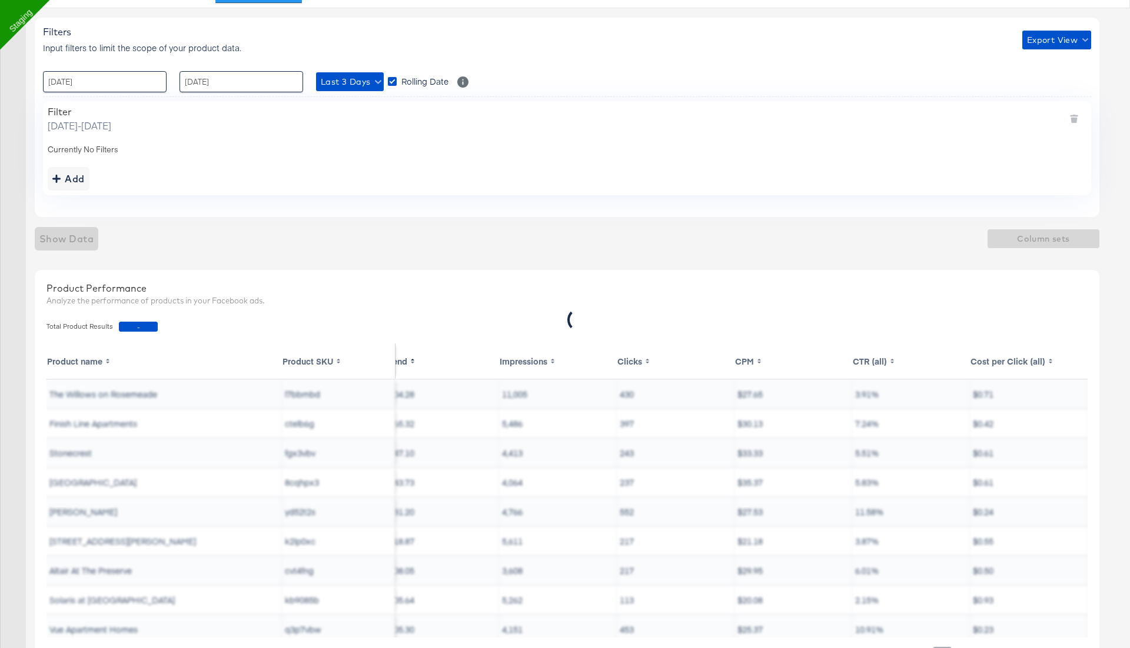
click at [453, 264] on div "Filters Input filters to limit the scope of your product data. Export View : 24…" at bounding box center [571, 360] width 1073 height 704
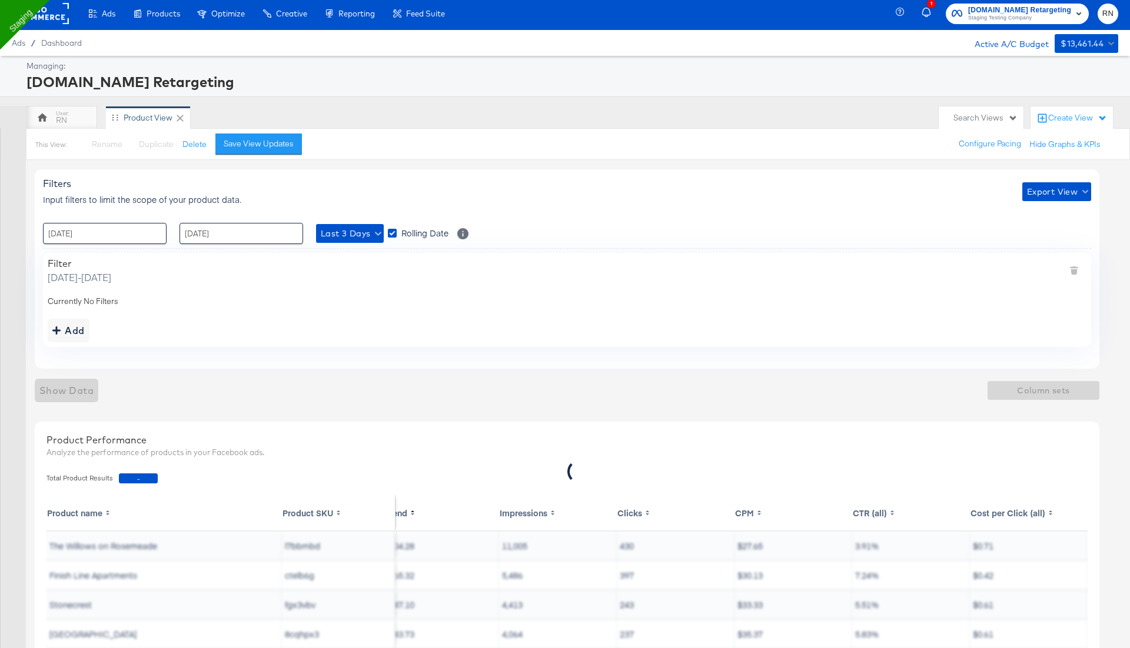
scroll to position [0, 0]
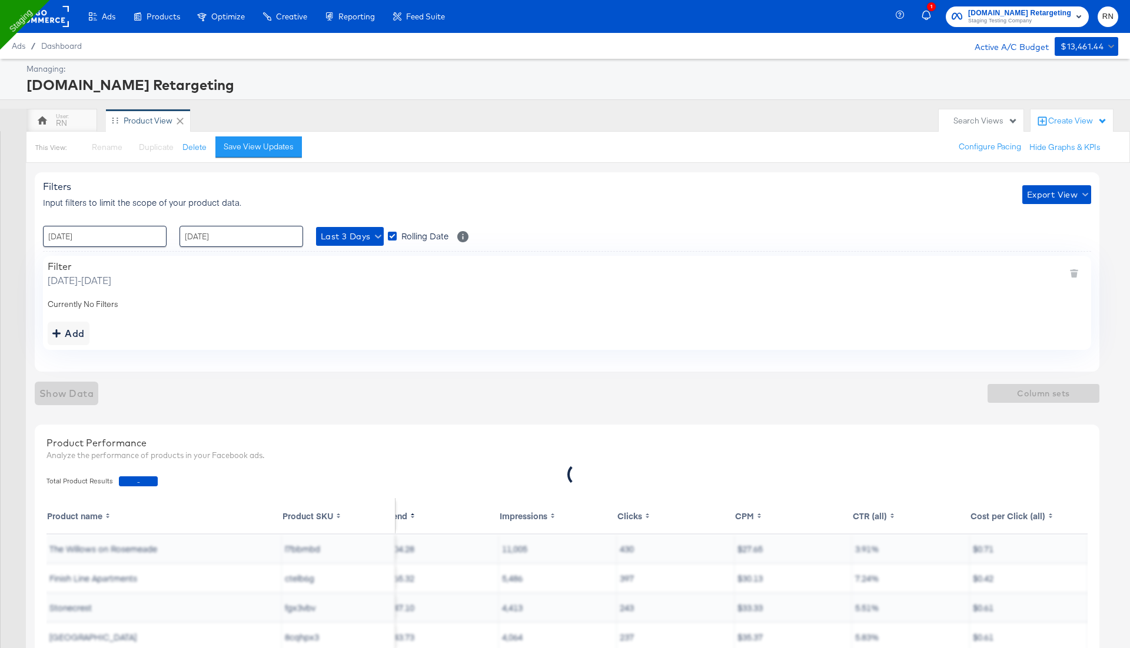
click at [52, 12] on rect at bounding box center [42, 16] width 54 height 21
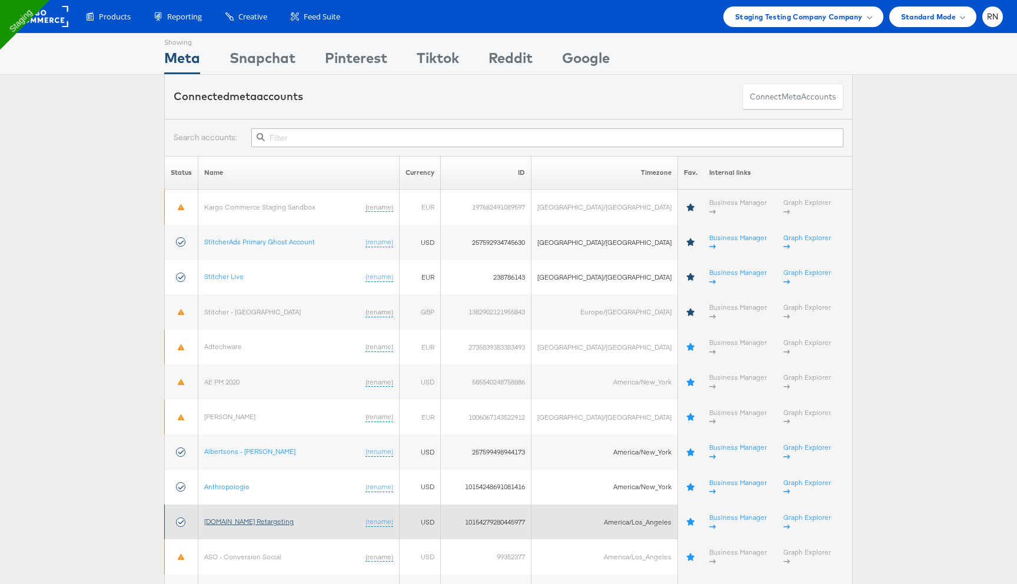
click at [249, 517] on link "Apartments.com Retargeting" at bounding box center [248, 521] width 89 height 9
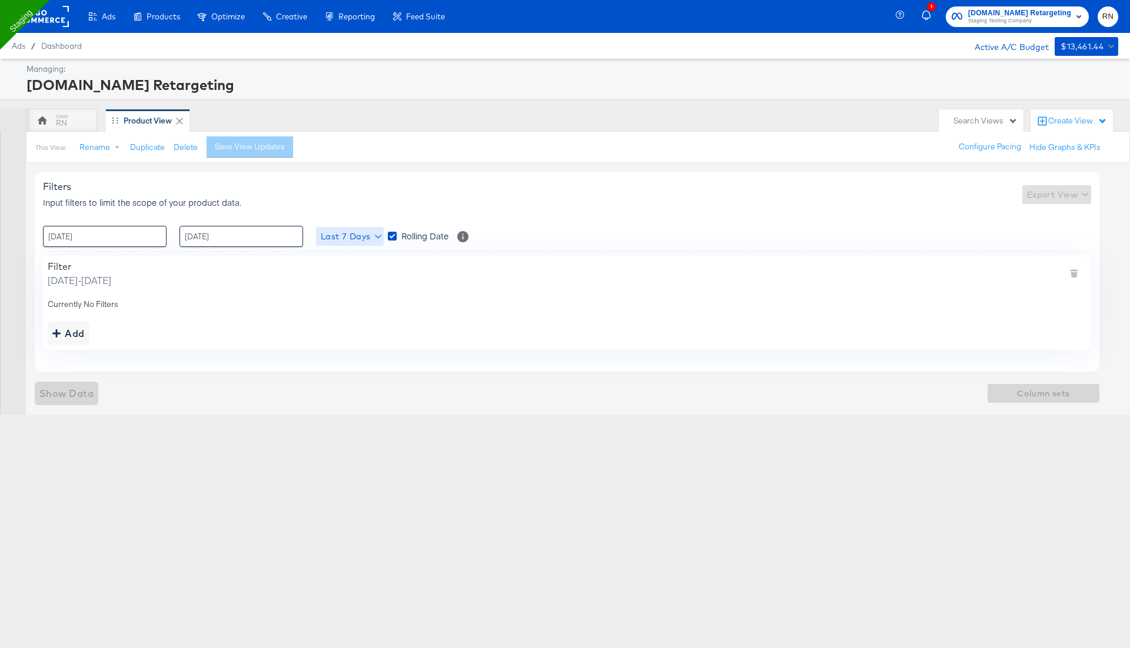
click at [341, 237] on span "Last 7 Days" at bounding box center [350, 236] width 58 height 15
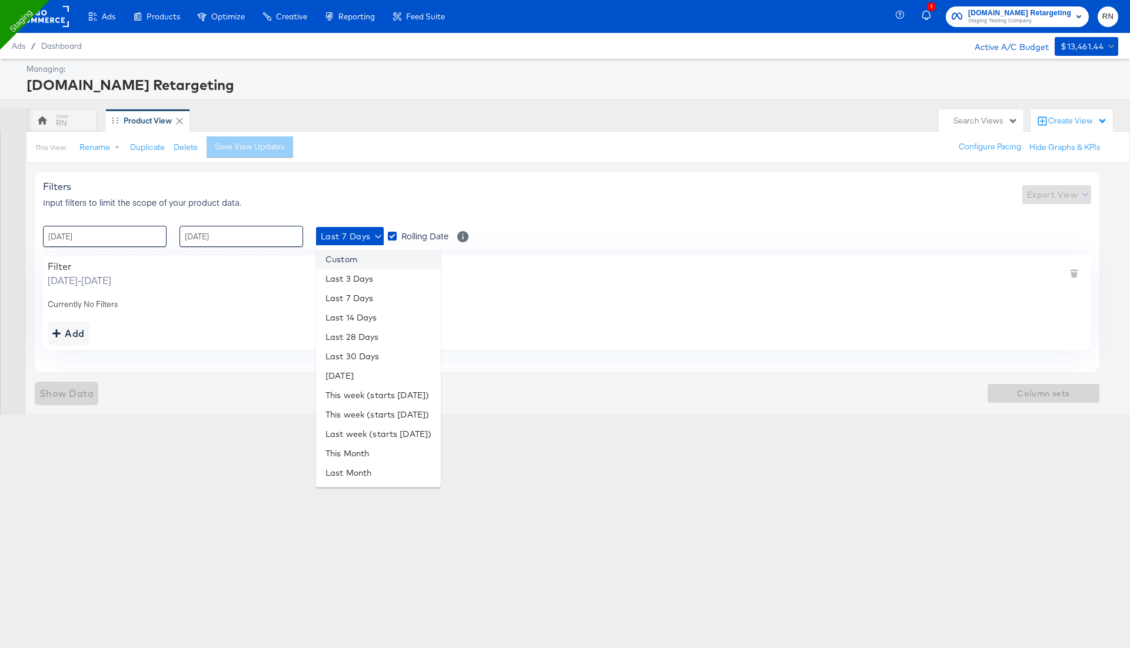
click at [347, 263] on li "Custom" at bounding box center [378, 259] width 125 height 19
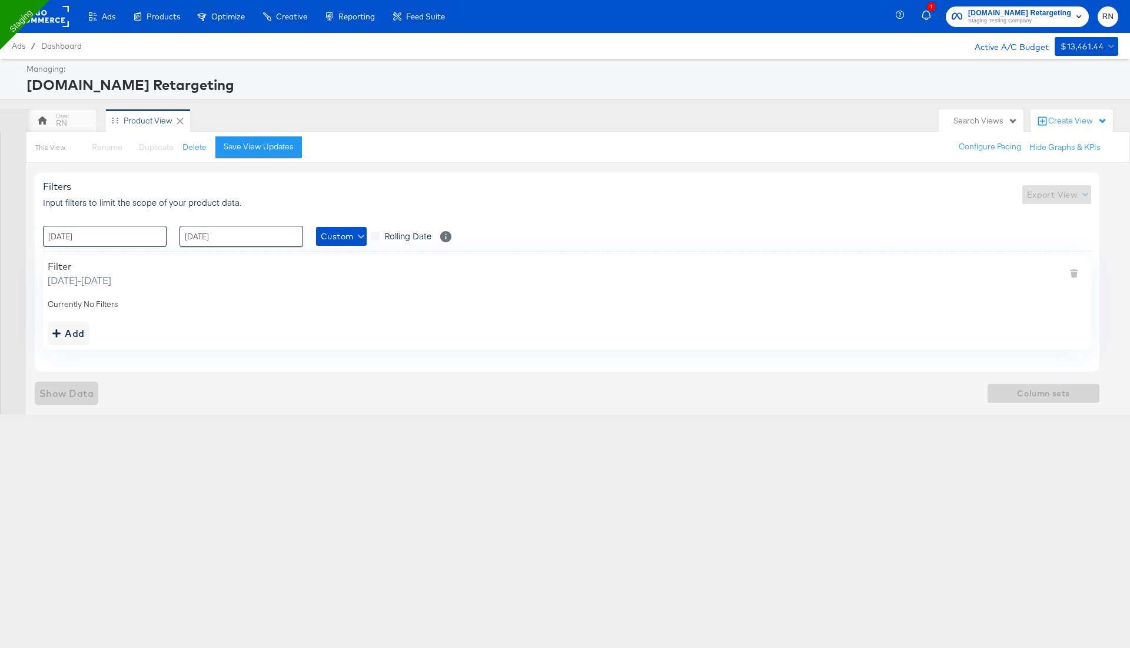
click at [125, 240] on input "[DATE]" at bounding box center [105, 236] width 124 height 21
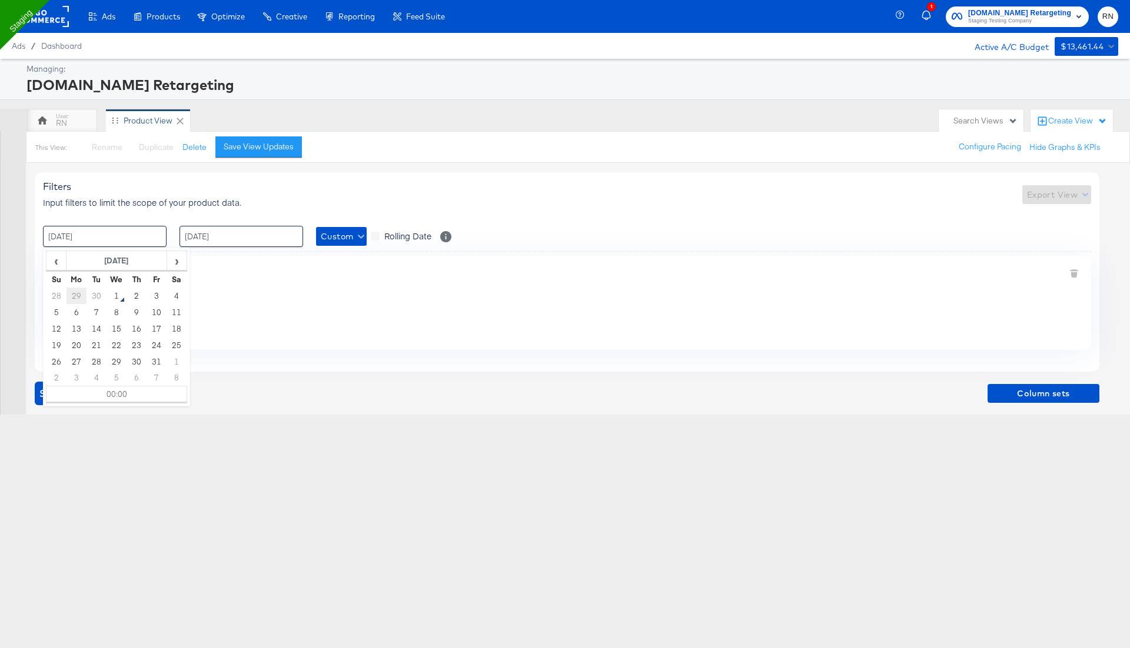
click at [78, 292] on td "29" at bounding box center [76, 296] width 20 height 16
type input "29 / September / 2025 00:00"
click at [336, 276] on div "Filter Monday, September 29 2025 - Tuesday, September 30 2025" at bounding box center [567, 274] width 1038 height 26
click at [1021, 389] on span "Column sets" at bounding box center [1043, 394] width 102 height 15
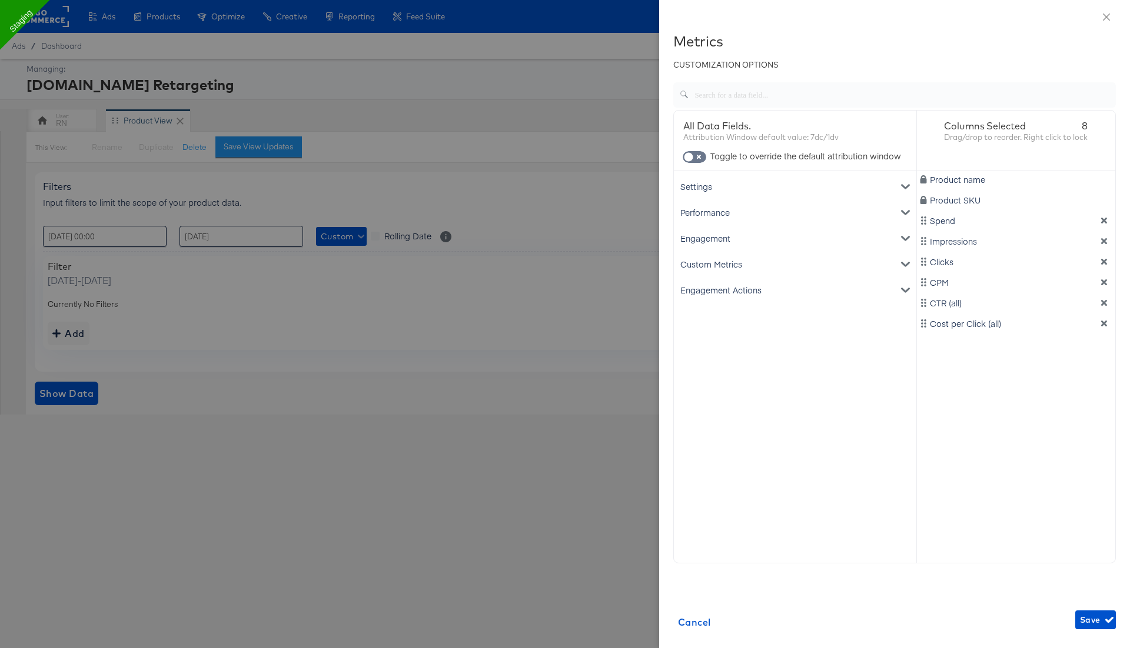
click at [796, 265] on div "Custom Metrics" at bounding box center [795, 264] width 238 height 26
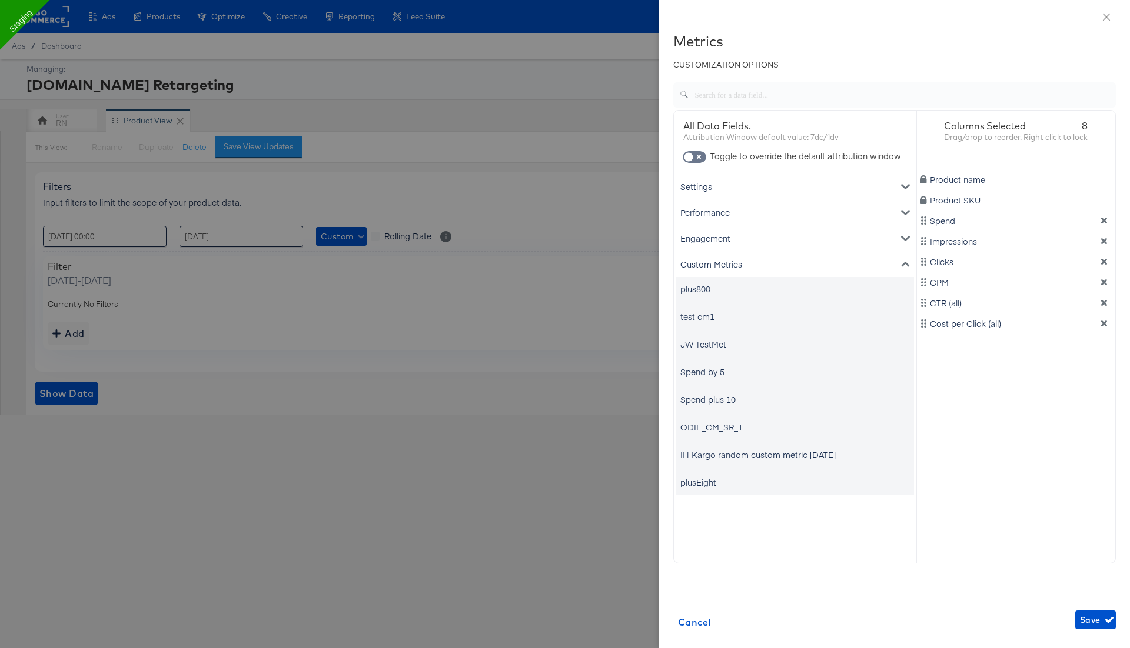
click at [796, 243] on div "Engagement" at bounding box center [795, 238] width 238 height 26
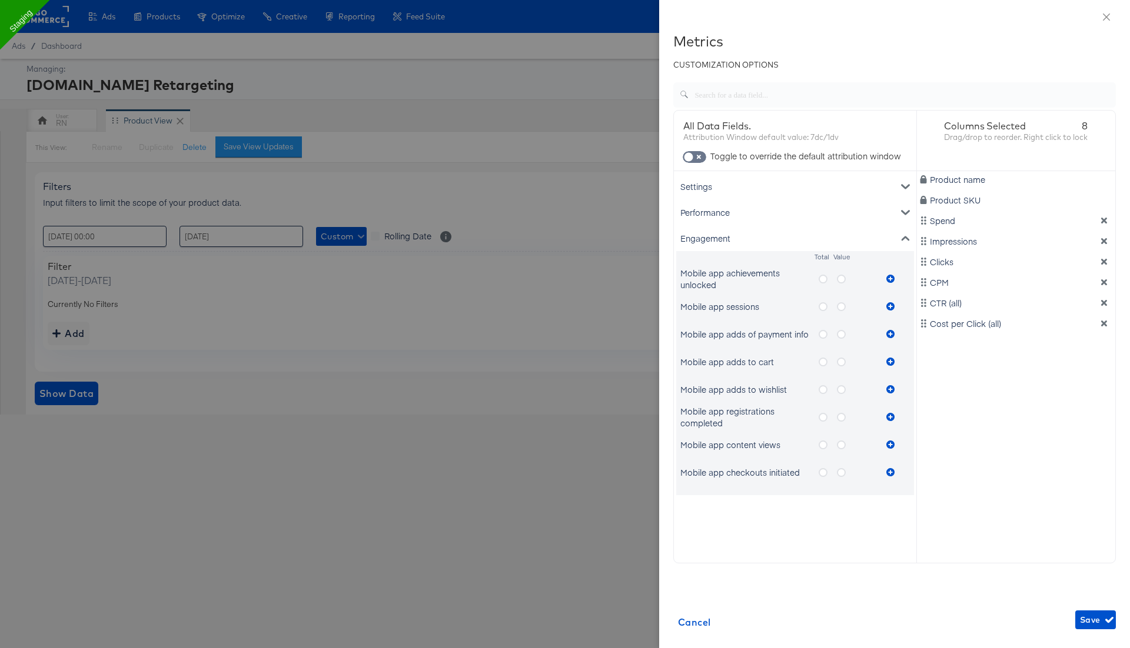
click at [821, 280] on icon "metrics-list" at bounding box center [822, 279] width 9 height 9
click at [0, 0] on input "metrics-list" at bounding box center [0, 0] width 0 height 0
click at [889, 275] on icon "metrics-list" at bounding box center [890, 279] width 8 height 8
click at [838, 279] on icon "metrics-list" at bounding box center [841, 279] width 9 height 9
click at [0, 0] on input "metrics-list" at bounding box center [0, 0] width 0 height 0
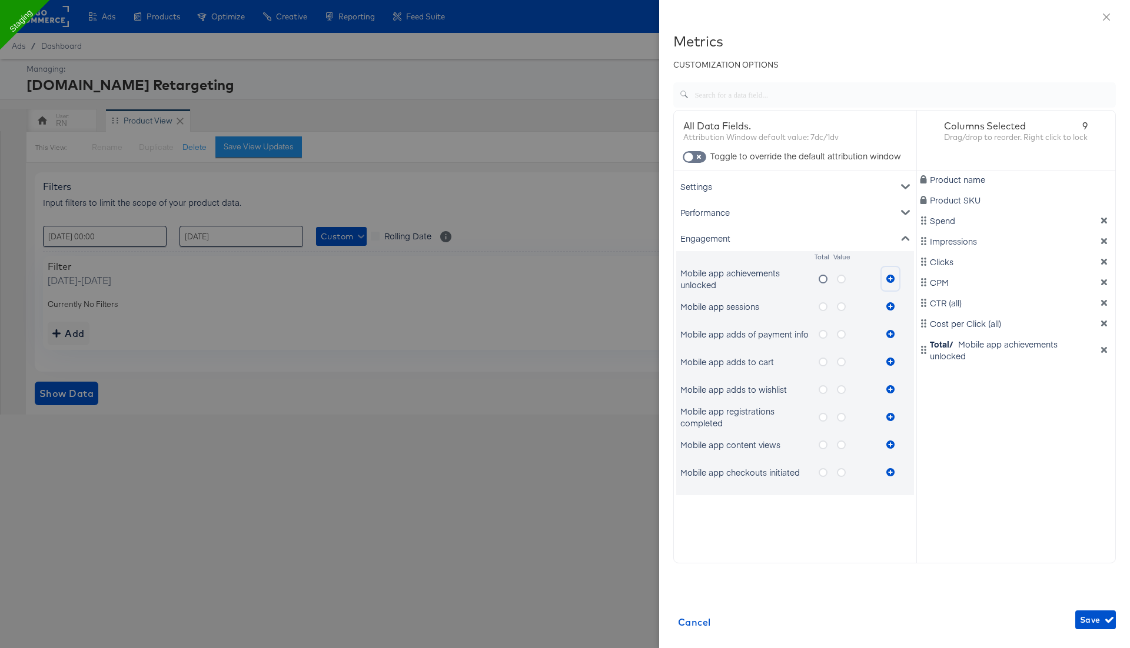
click at [894, 275] on button "metrics-list" at bounding box center [890, 279] width 18 height 24
click at [701, 160] on input "checkbox" at bounding box center [688, 160] width 35 height 12
checkbox input "true"
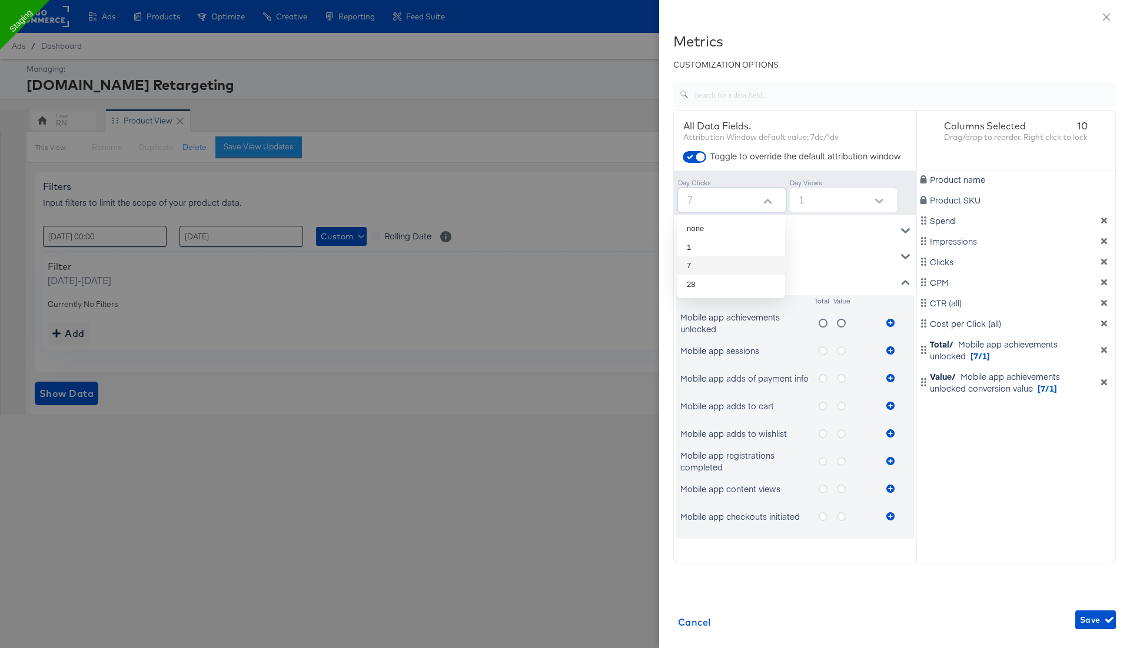
click at [738, 204] on input "7" at bounding box center [733, 200] width 103 height 24
click at [738, 231] on li "none" at bounding box center [731, 228] width 108 height 19
type input "none"
click at [1092, 624] on span "Save" at bounding box center [1095, 620] width 31 height 15
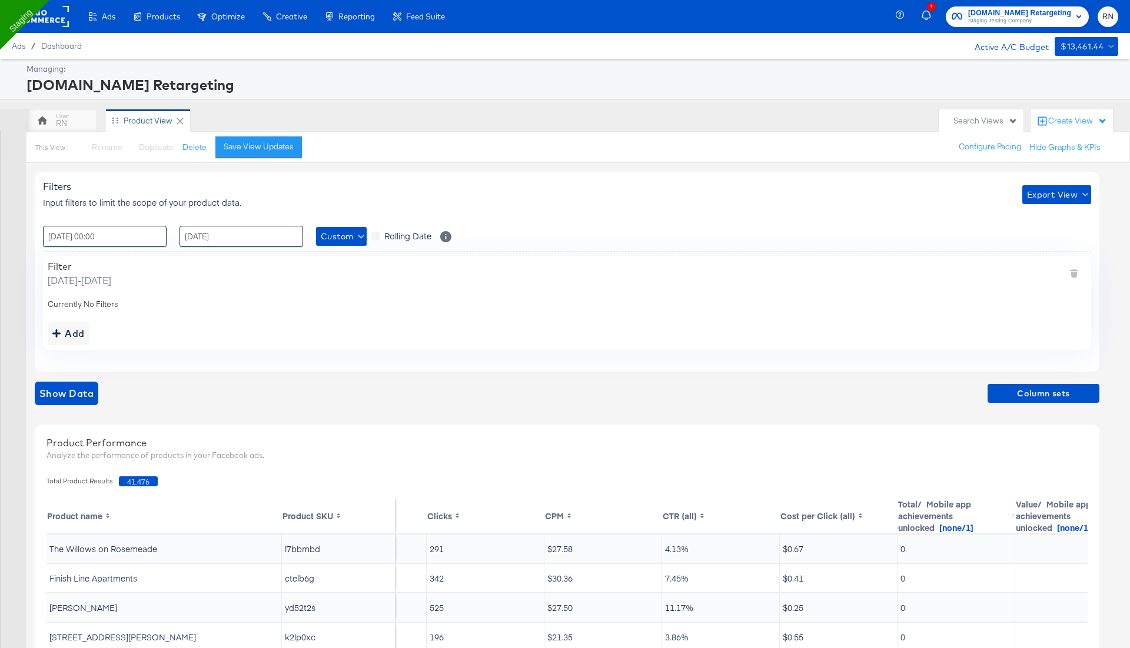
scroll to position [0, 254]
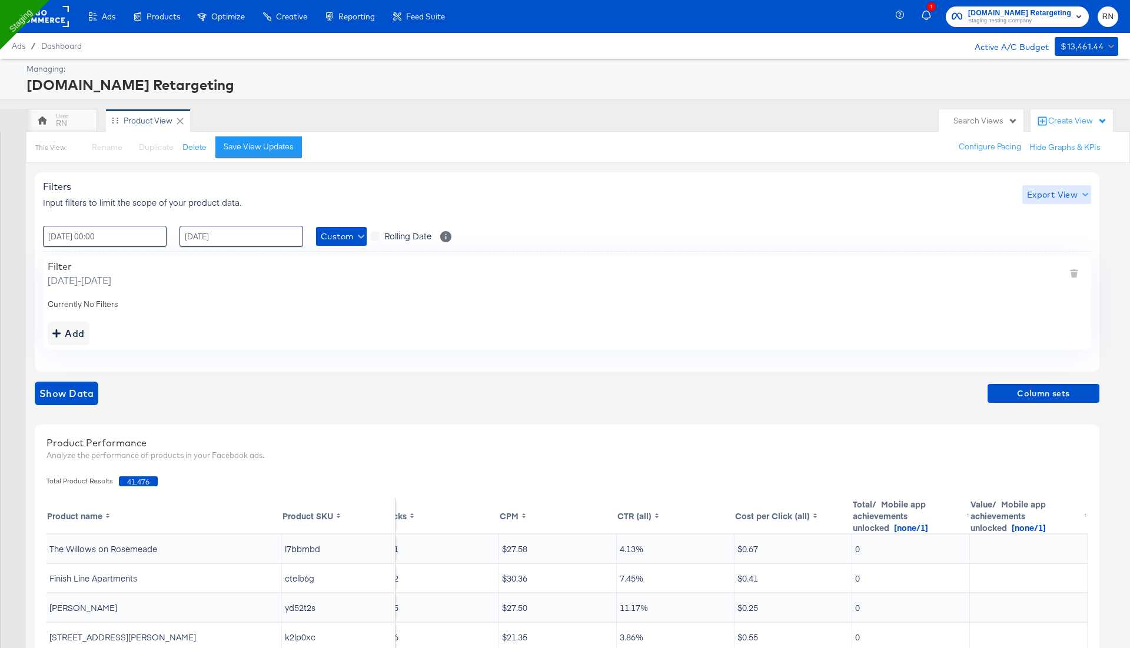
click at [1045, 198] on span "Export View" at bounding box center [1056, 195] width 59 height 15
click at [1043, 241] on span "Bulk Export" at bounding box center [1054, 243] width 46 height 25
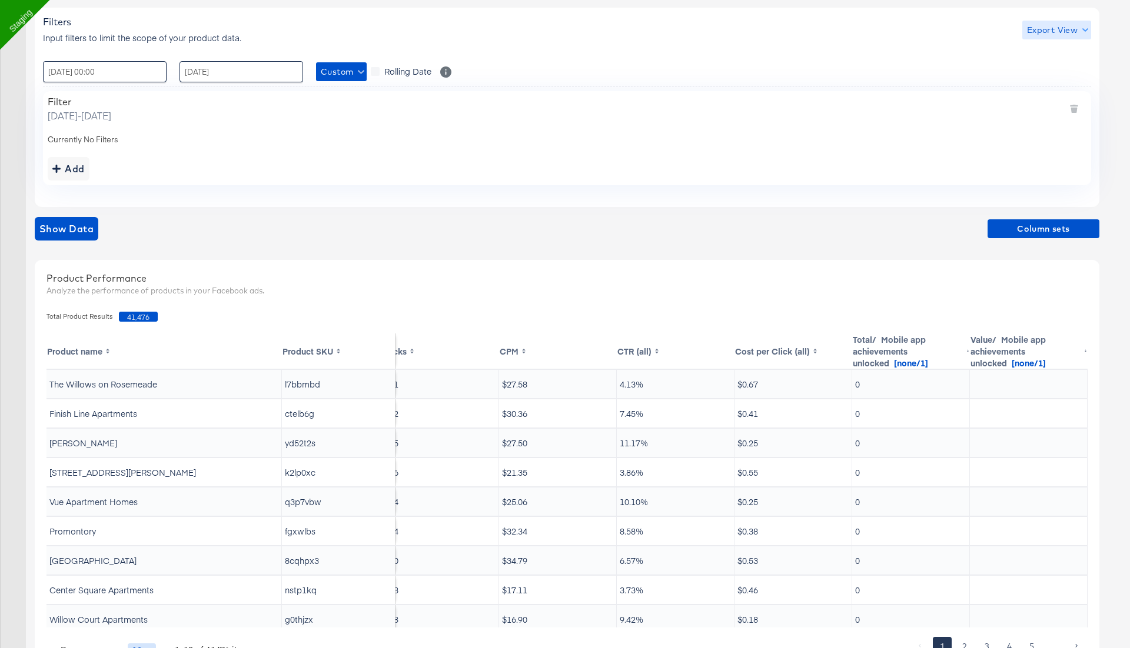
scroll to position [140, 0]
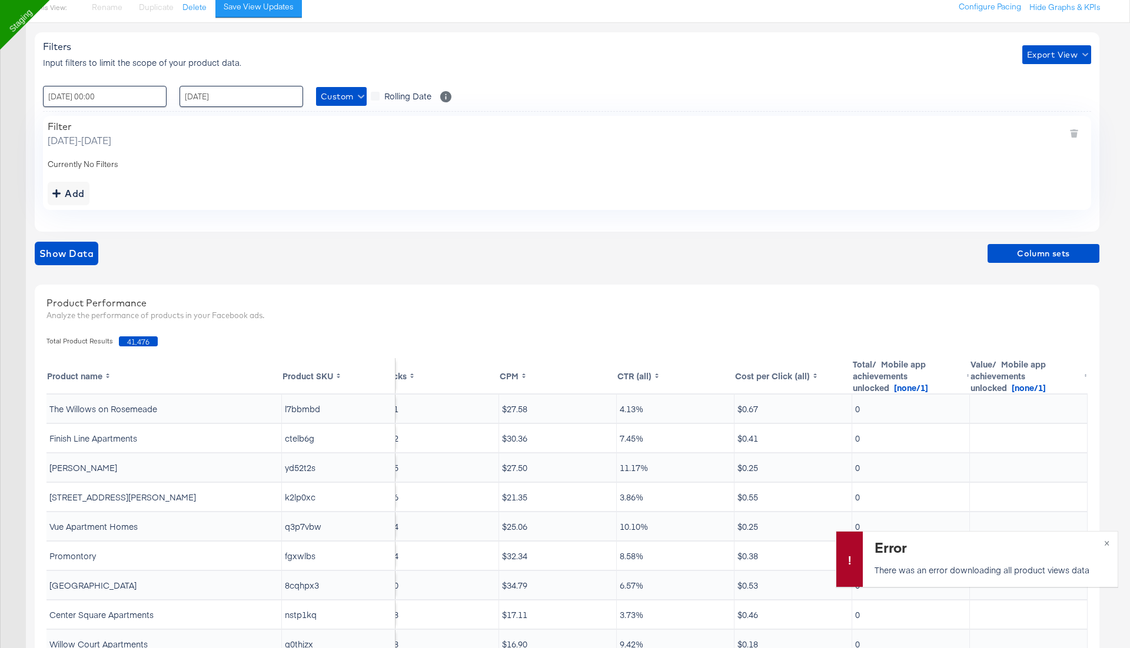
click at [861, 202] on div "Add" at bounding box center [567, 194] width 1038 height 24
click at [1053, 249] on span "Column sets" at bounding box center [1043, 254] width 102 height 15
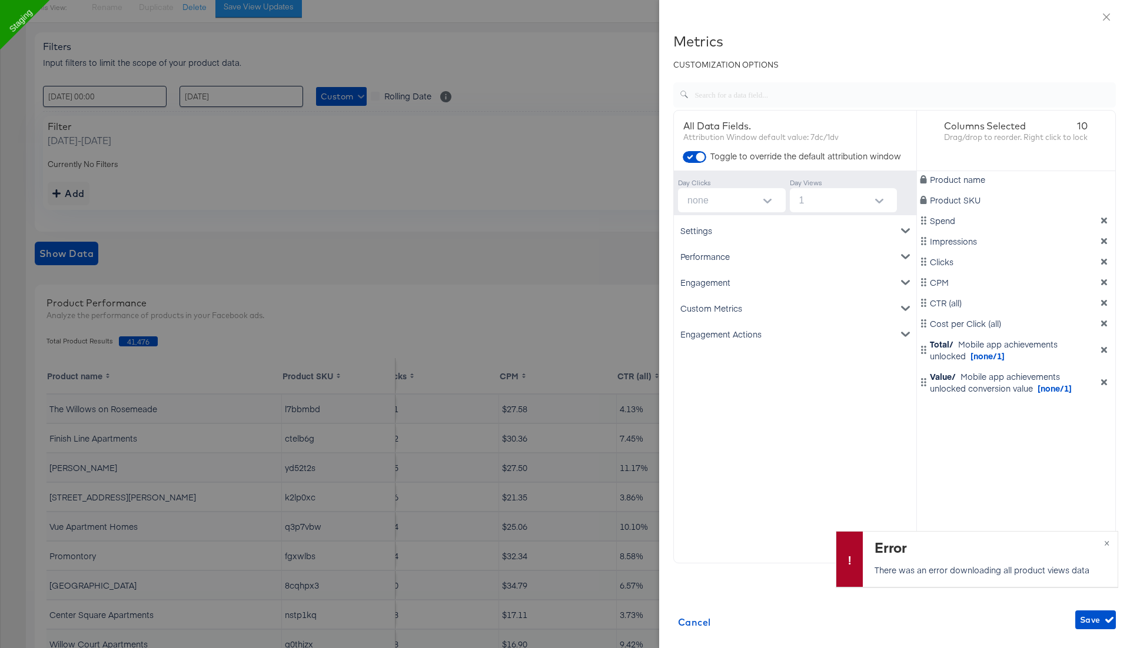
click at [740, 293] on div "Engagement" at bounding box center [795, 282] width 238 height 26
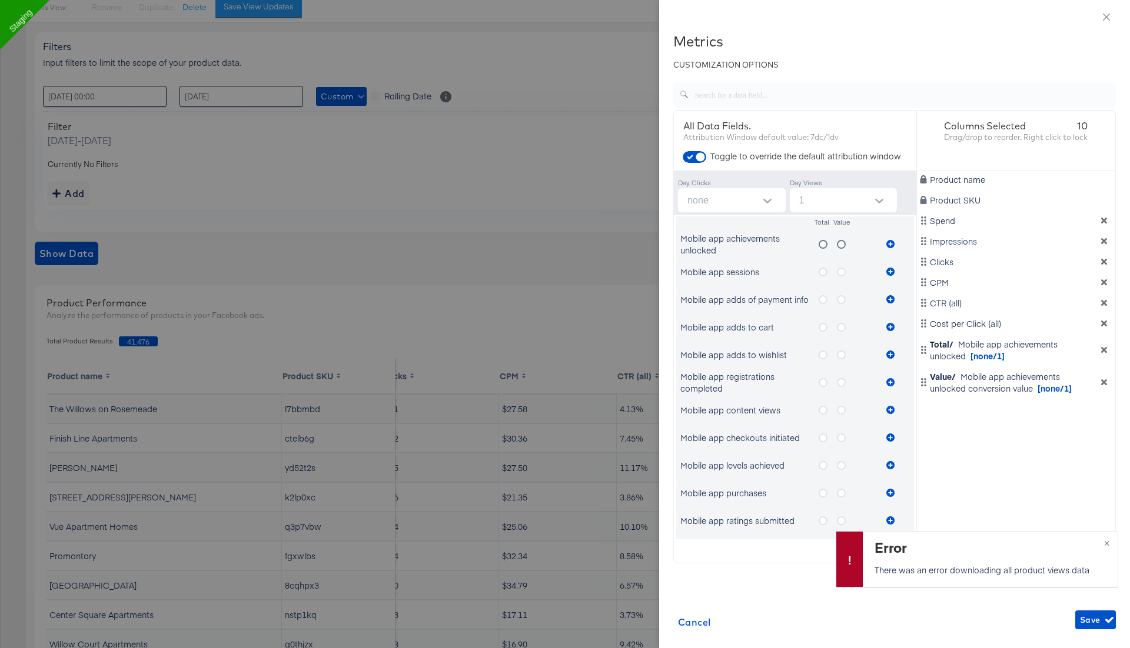
scroll to position [85, 0]
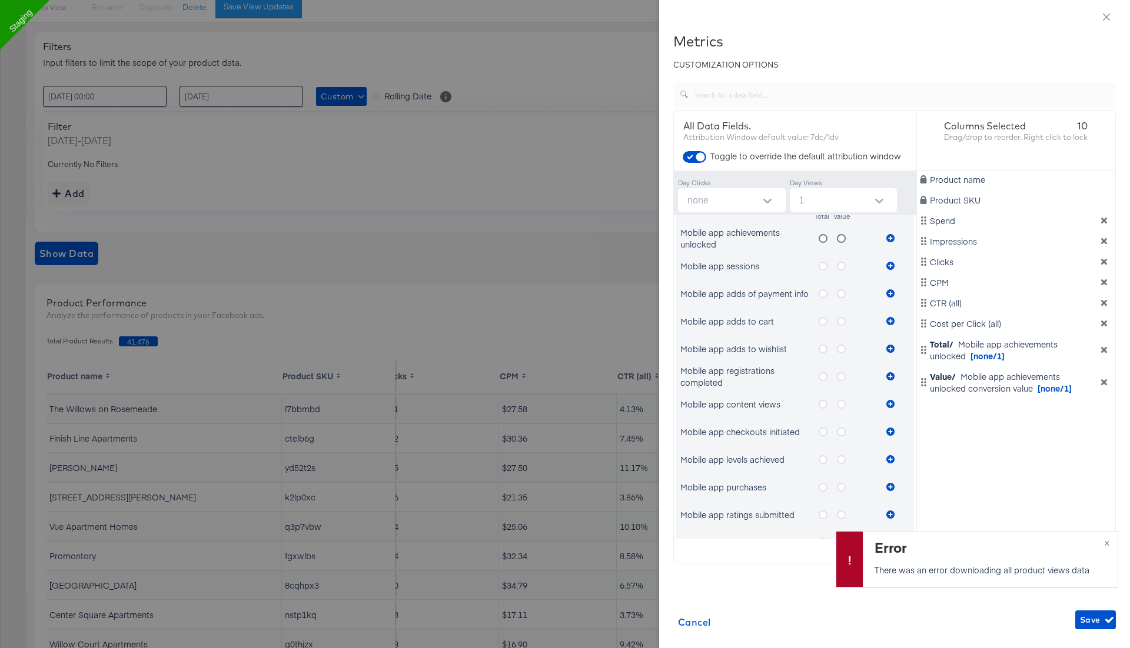
click at [825, 374] on icon "metrics-list" at bounding box center [822, 376] width 9 height 9
click at [0, 0] on input "metrics-list" at bounding box center [0, 0] width 0 height 0
click at [891, 376] on icon "metrics-list" at bounding box center [890, 376] width 8 height 8
click at [1092, 618] on span "Save" at bounding box center [1095, 620] width 31 height 15
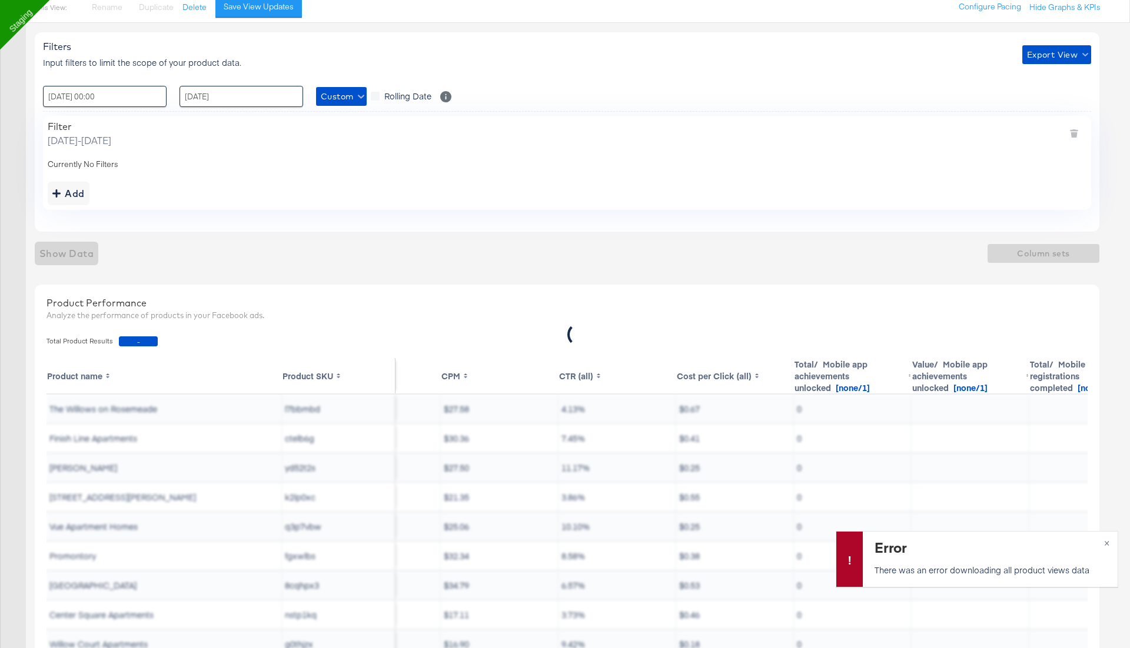
scroll to position [0, 371]
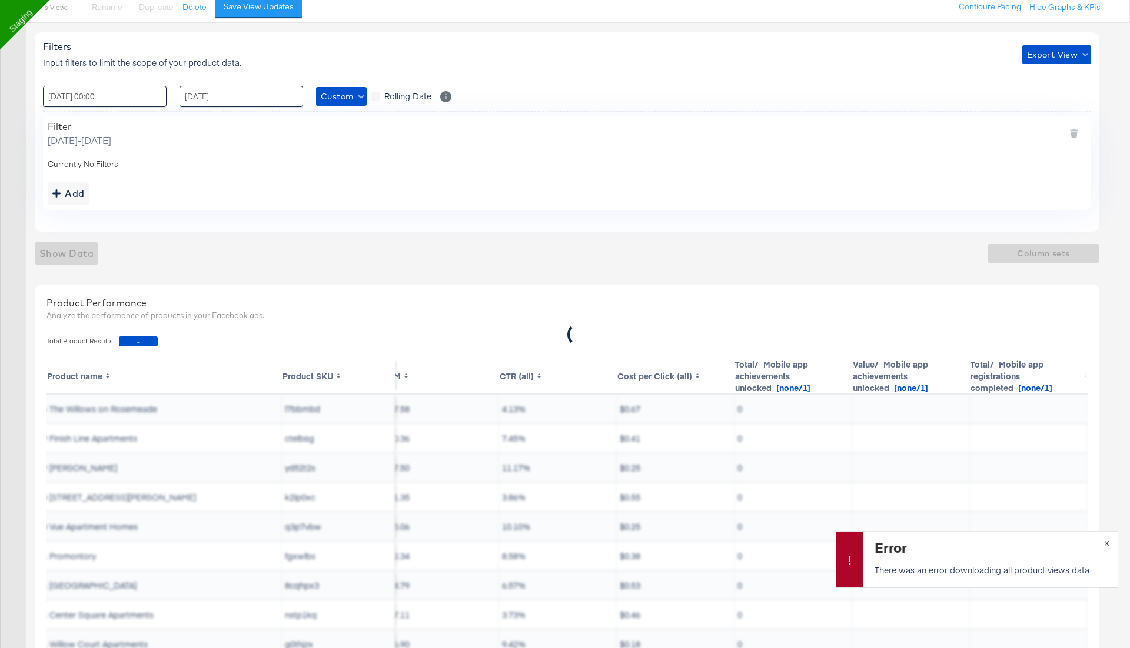
click at [1105, 542] on button "×" at bounding box center [1106, 542] width 22 height 21
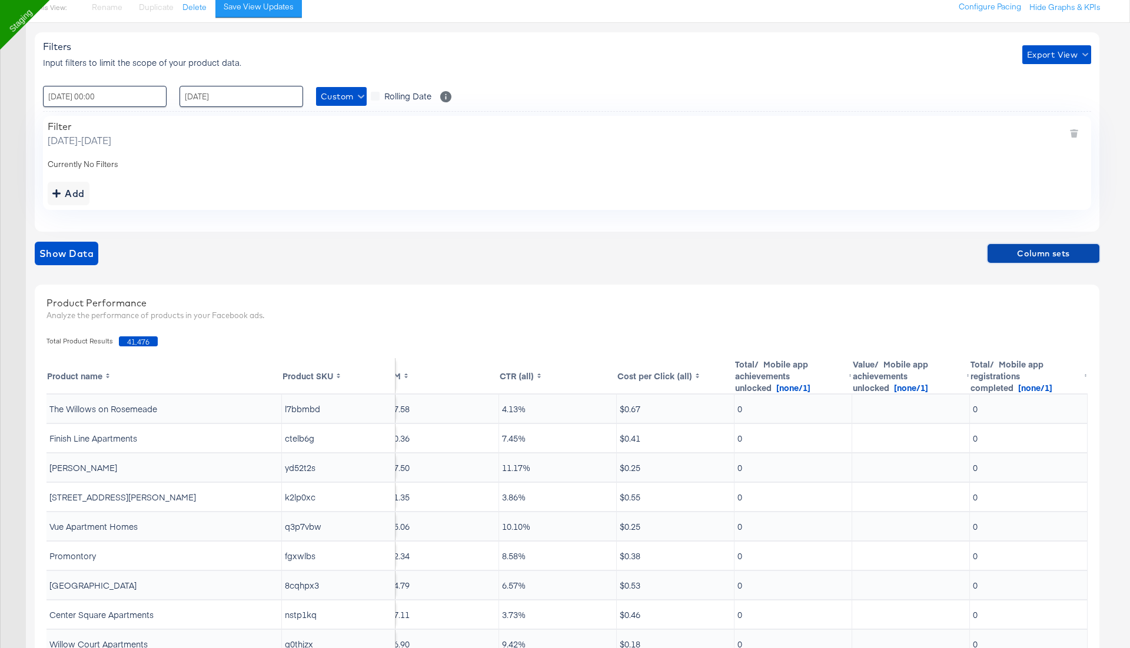
click at [1048, 247] on span "Column sets" at bounding box center [1043, 254] width 102 height 15
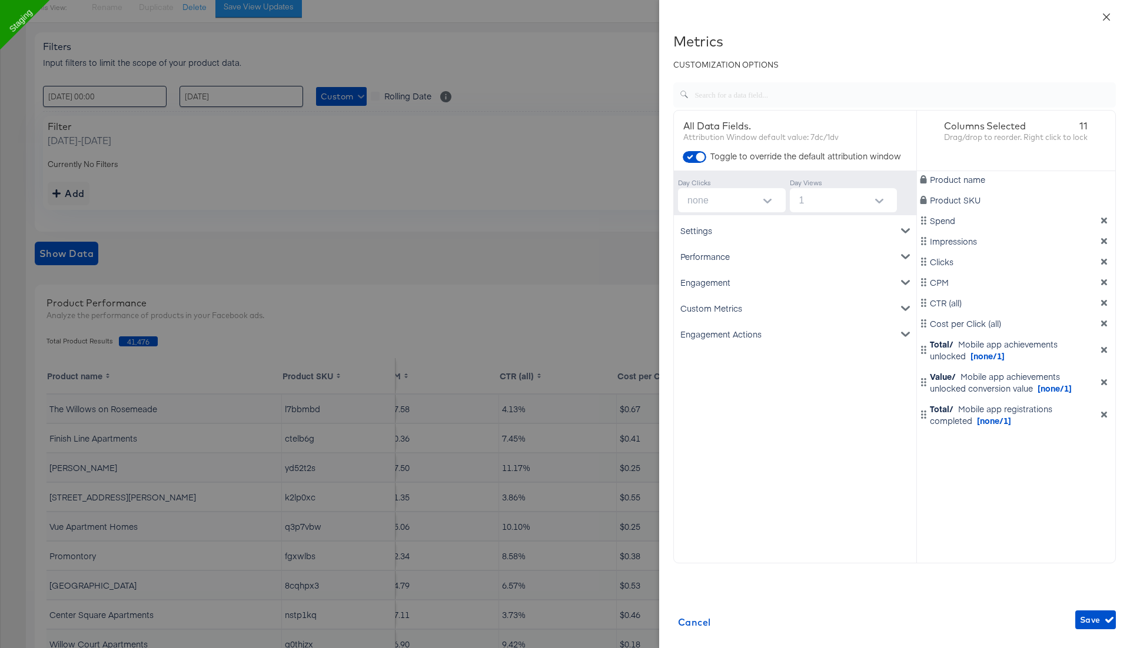
click at [1107, 16] on icon "close" at bounding box center [1106, 16] width 7 height 7
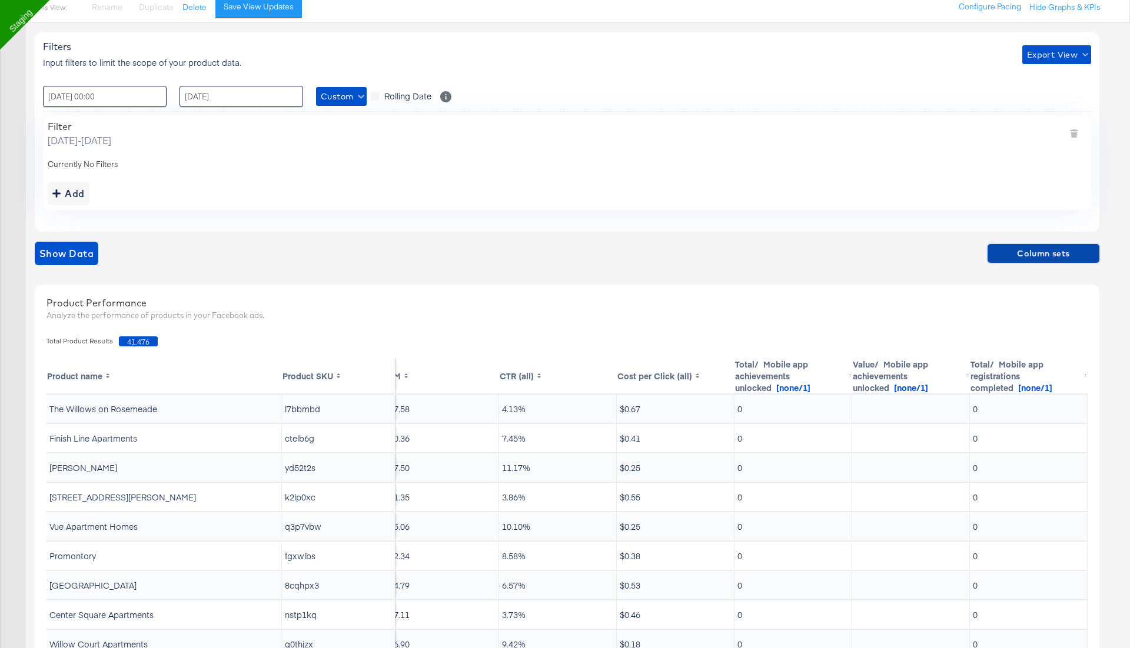
click at [1030, 247] on span "Column sets" at bounding box center [1043, 254] width 102 height 15
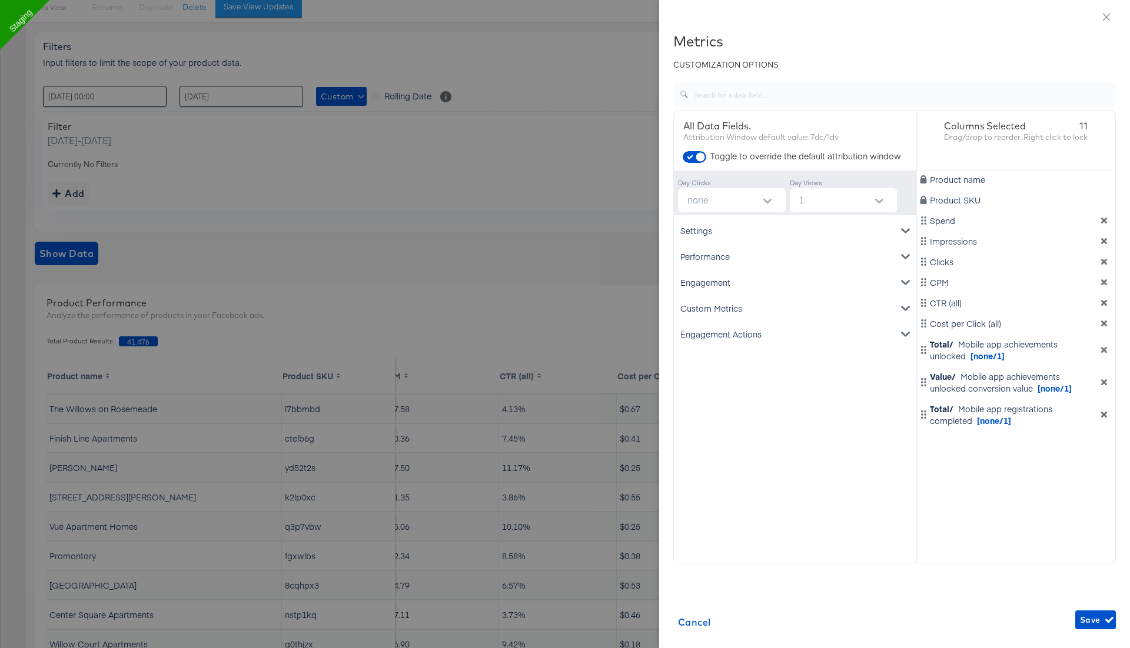
click at [746, 252] on div "Performance" at bounding box center [795, 257] width 238 height 26
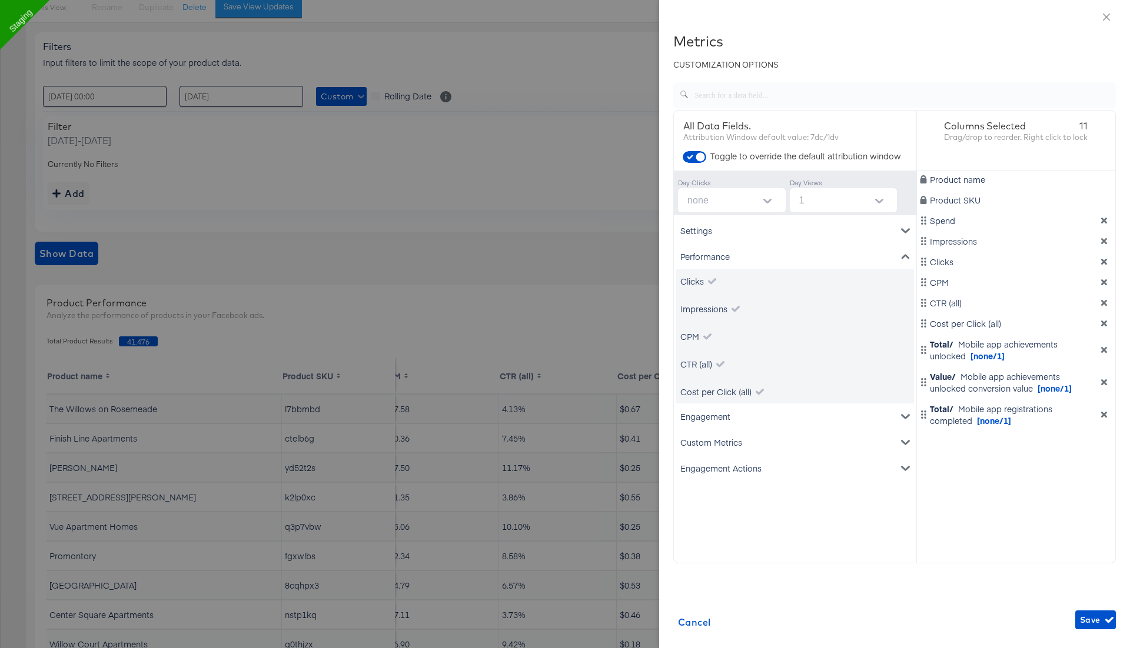
click at [746, 252] on div "Performance" at bounding box center [795, 257] width 238 height 26
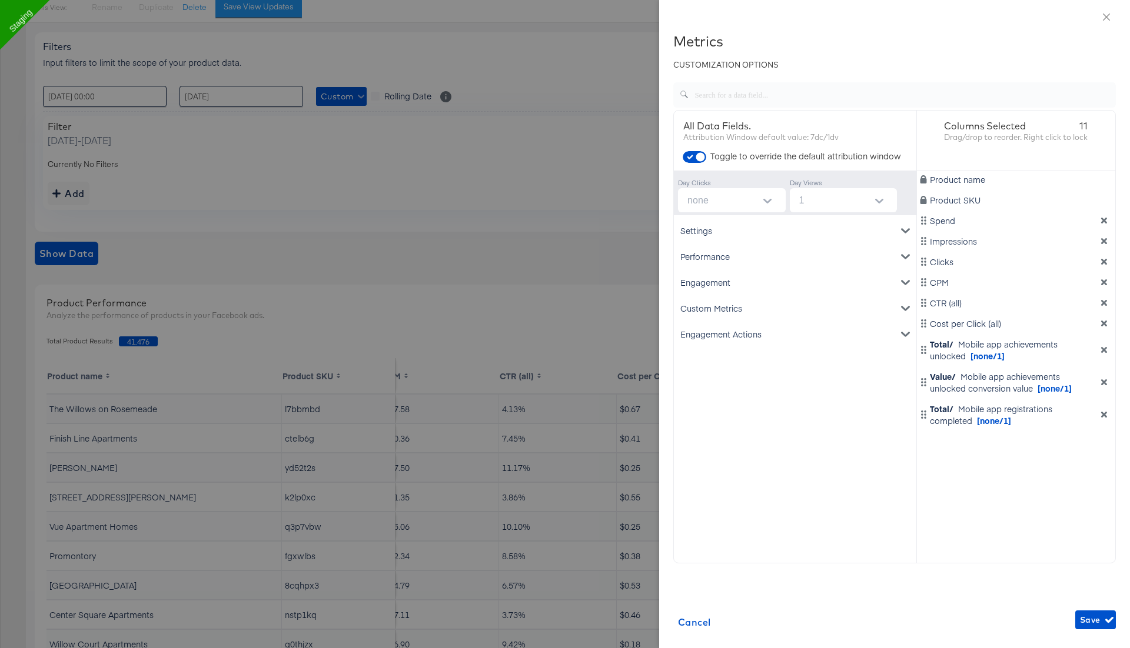
click at [731, 317] on div "Custom Metrics" at bounding box center [795, 308] width 238 height 26
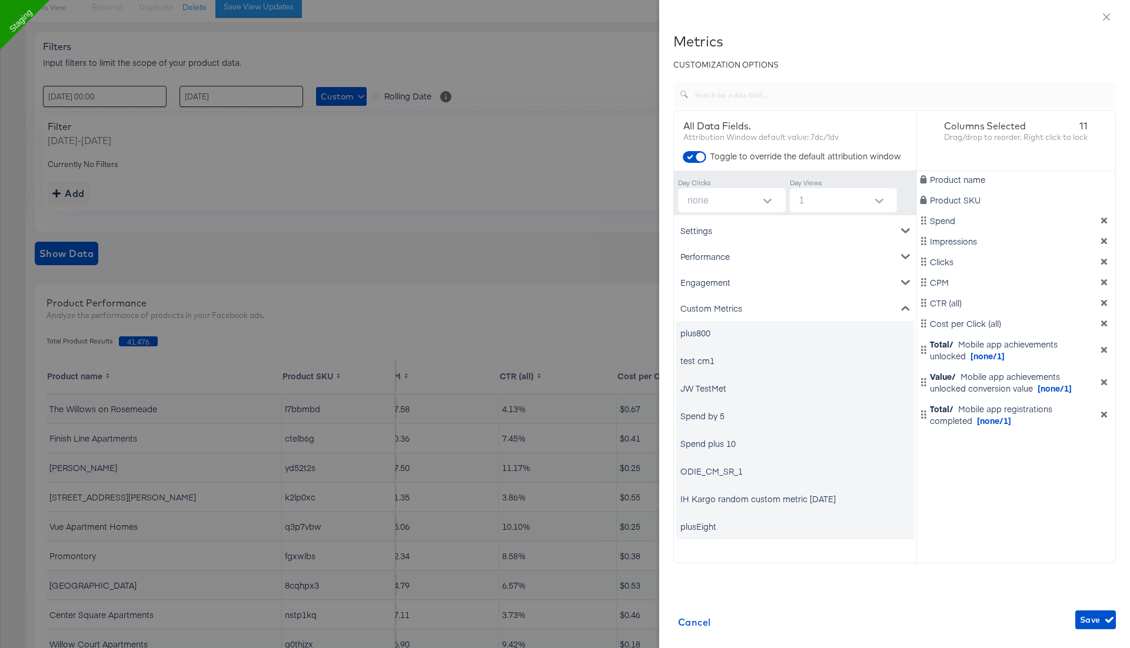
click at [731, 317] on div "Custom Metrics" at bounding box center [795, 308] width 238 height 26
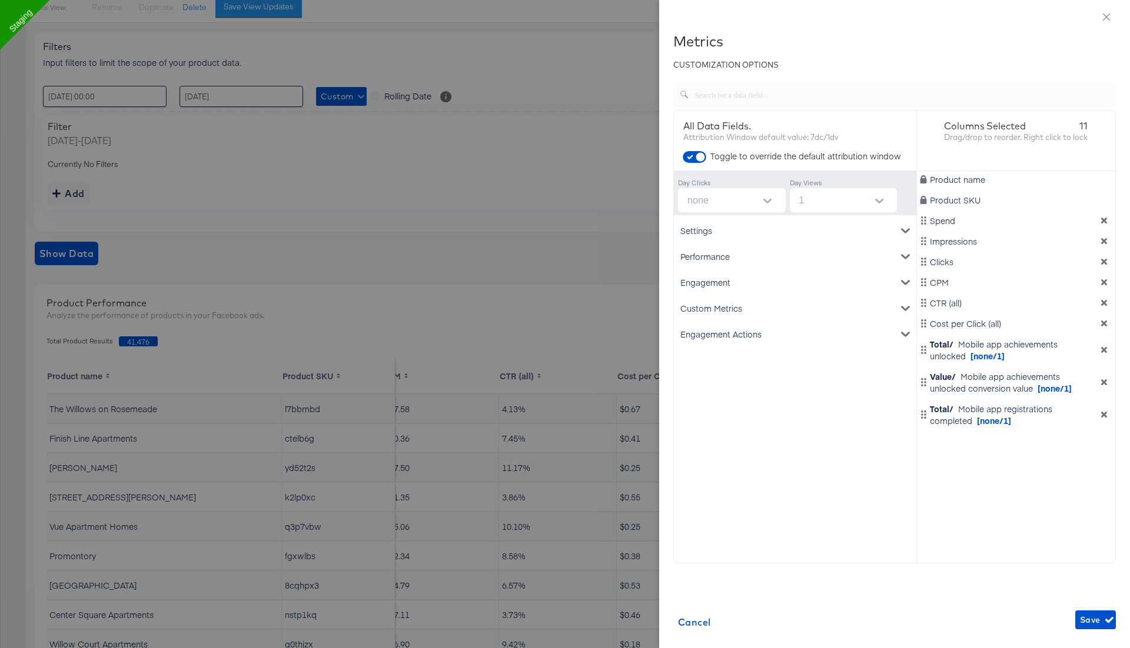
click at [729, 281] on div "Engagement" at bounding box center [795, 282] width 238 height 26
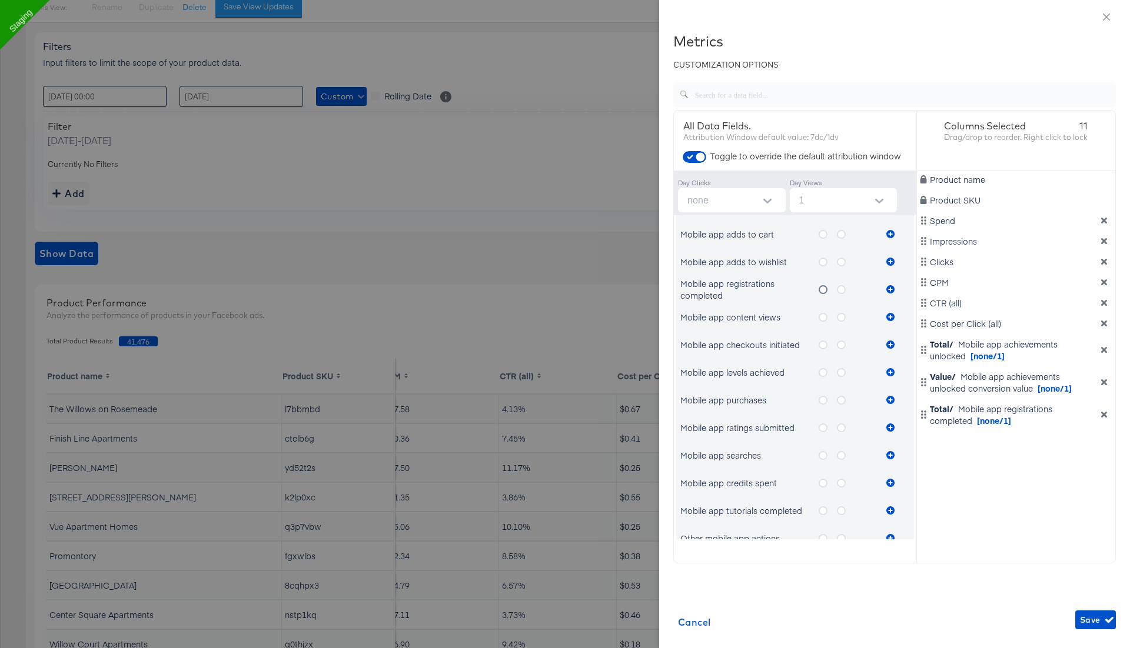
scroll to position [203, 0]
click at [822, 363] on label "metrics-list" at bounding box center [827, 369] width 18 height 15
click at [0, 0] on input "metrics-list" at bounding box center [0, 0] width 0 height 0
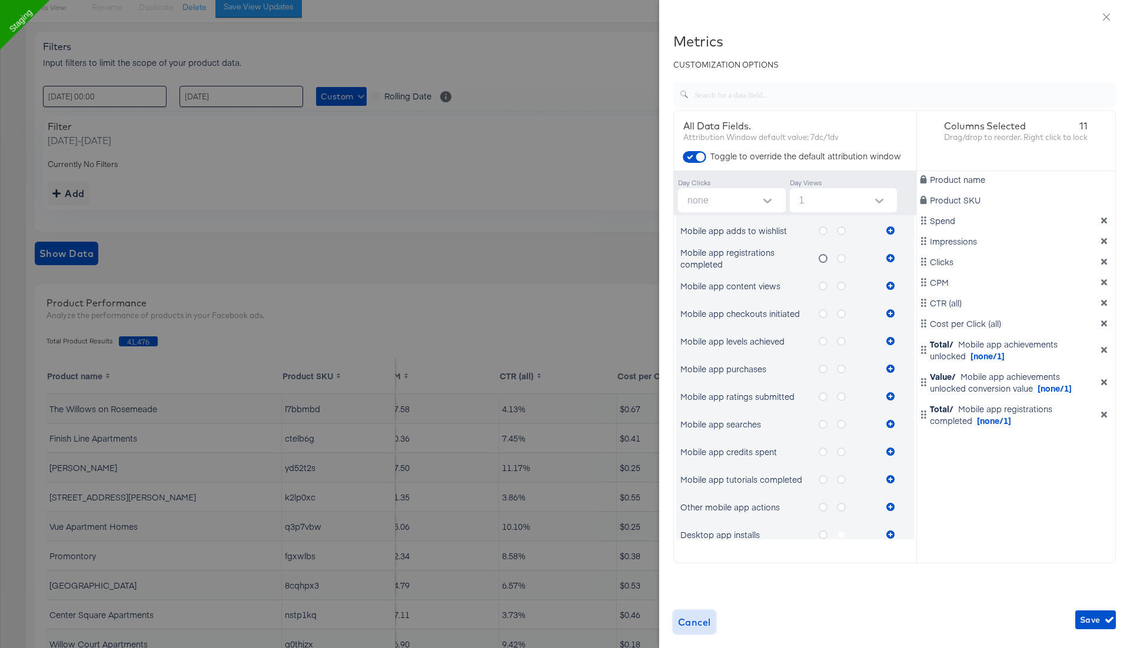
click at [698, 620] on span "Cancel" at bounding box center [694, 622] width 33 height 16
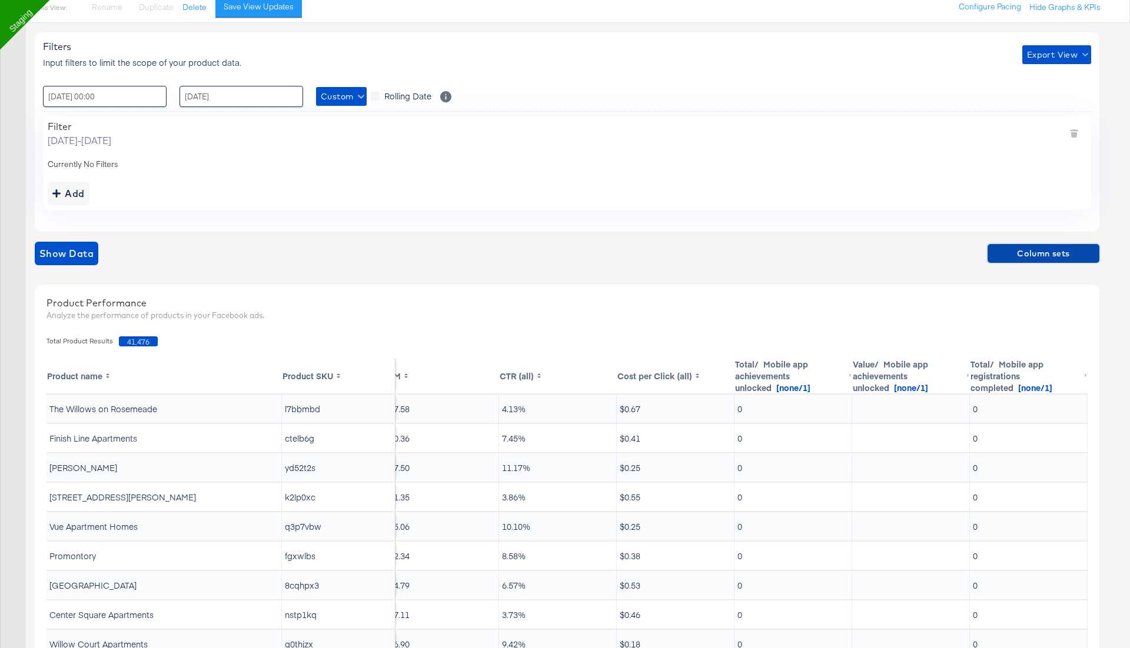
click at [1034, 250] on span "Column sets" at bounding box center [1043, 254] width 102 height 15
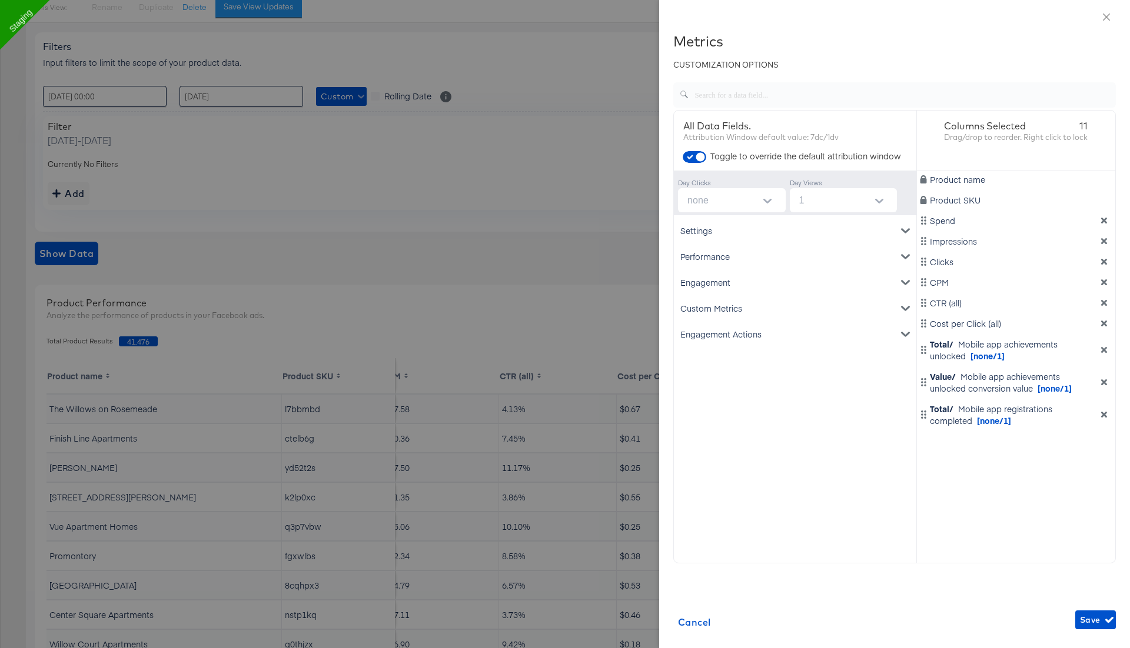
click at [740, 287] on div "Engagement" at bounding box center [795, 282] width 238 height 26
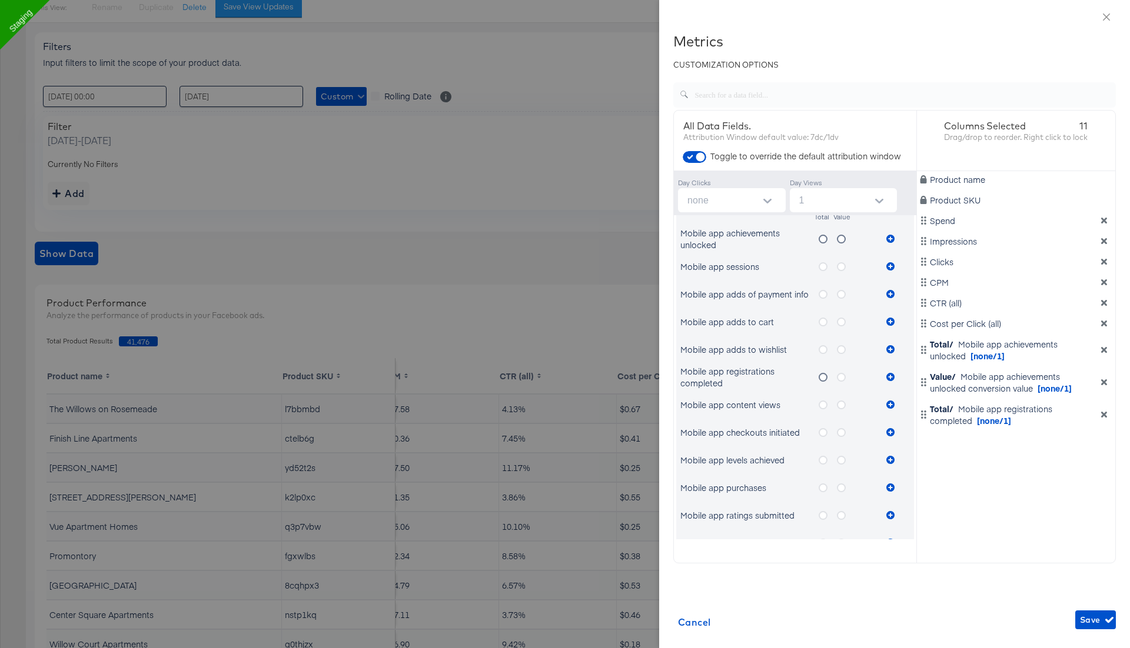
scroll to position [199, 0]
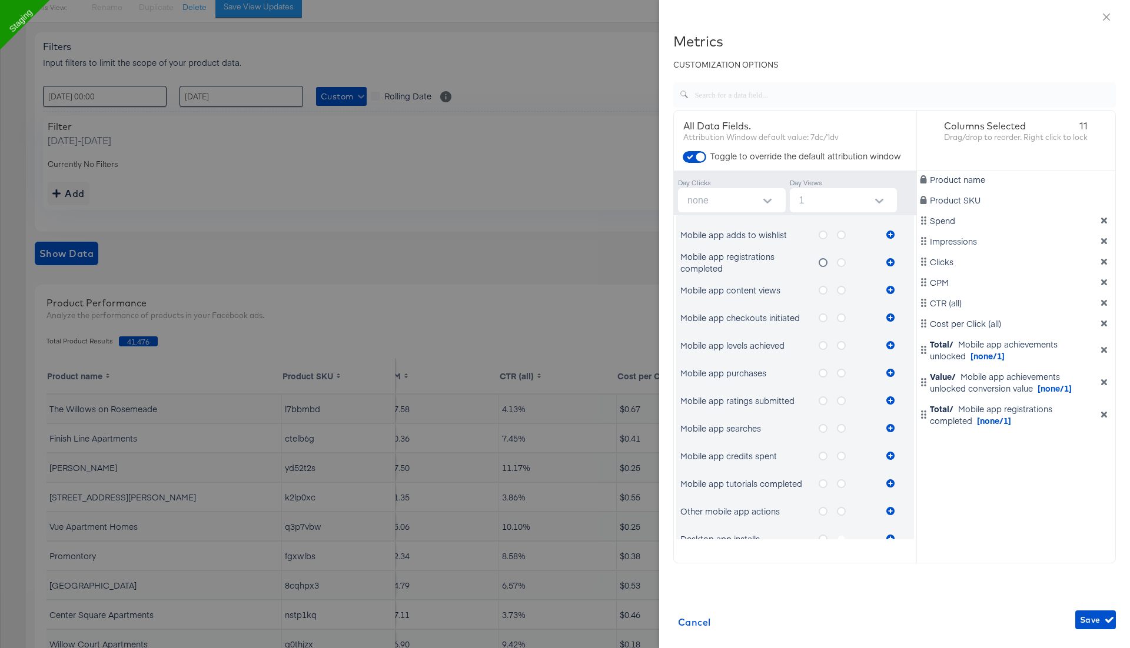
click at [822, 318] on icon "metrics-list" at bounding box center [822, 318] width 9 height 9
click at [0, 0] on input "metrics-list" at bounding box center [0, 0] width 0 height 0
click at [892, 317] on icon "metrics-list" at bounding box center [890, 318] width 8 height 8
click at [840, 315] on icon "metrics-list" at bounding box center [841, 318] width 9 height 9
click at [0, 0] on input "metrics-list" at bounding box center [0, 0] width 0 height 0
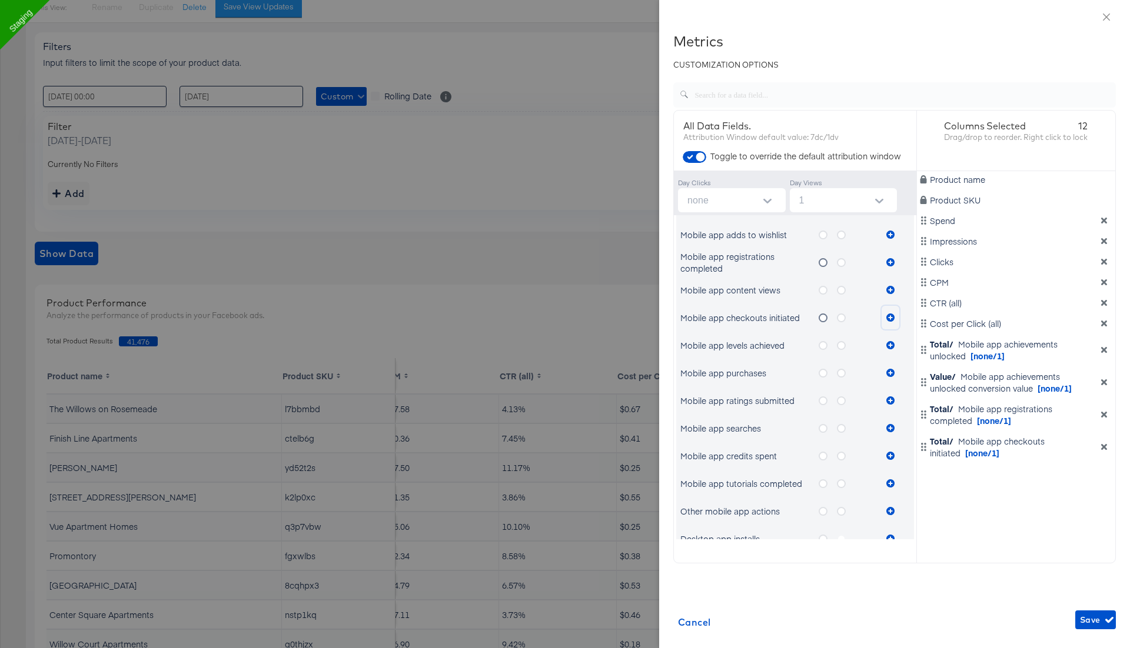
click at [889, 315] on icon "metrics-list" at bounding box center [890, 318] width 8 height 8
click at [821, 347] on icon "metrics-list" at bounding box center [822, 345] width 9 height 9
click at [0, 0] on input "metrics-list" at bounding box center [0, 0] width 0 height 0
click at [887, 343] on icon "metrics-list" at bounding box center [890, 345] width 8 height 8
click at [1094, 620] on span "Save" at bounding box center [1095, 620] width 31 height 15
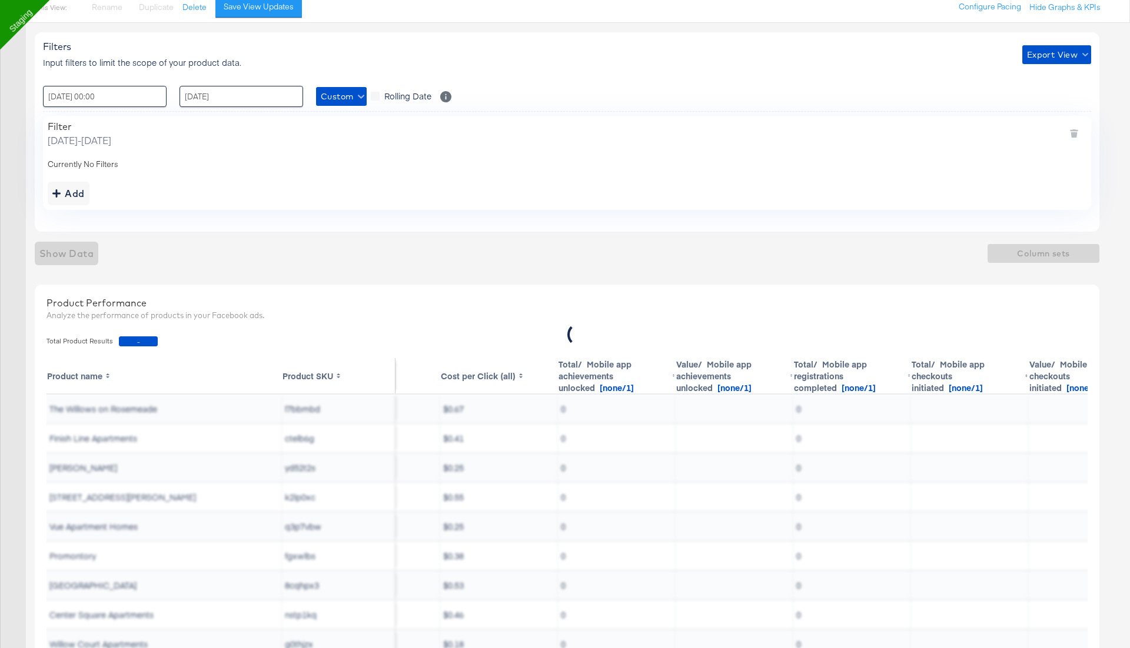
scroll to position [0, 724]
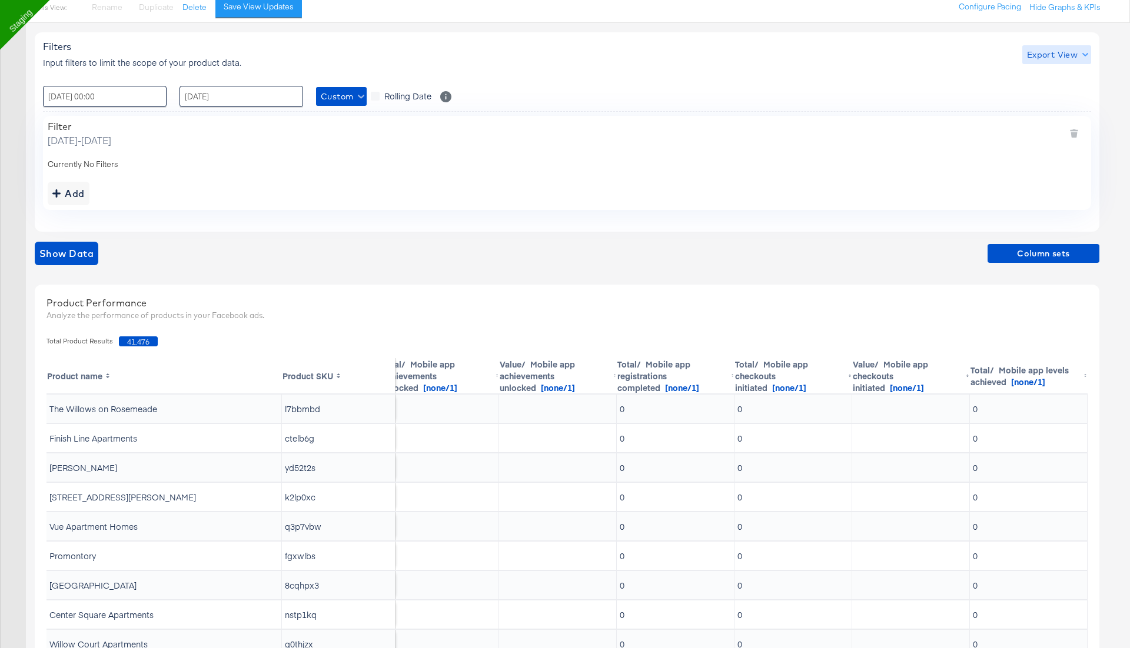
click at [1066, 61] on button "Export View" at bounding box center [1056, 54] width 69 height 19
click at [1041, 95] on span "Bulk Export" at bounding box center [1054, 102] width 46 height 25
click at [1034, 248] on span "Column sets" at bounding box center [1043, 254] width 102 height 15
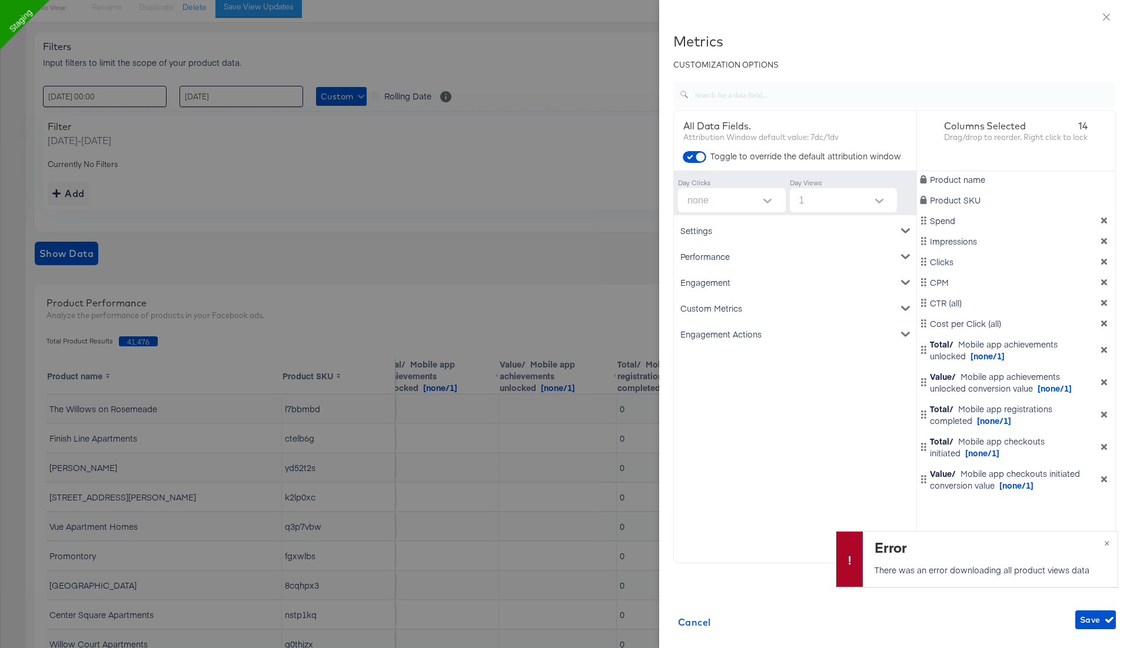
click at [718, 211] on input "none" at bounding box center [733, 200] width 103 height 24
click at [715, 259] on li "7" at bounding box center [731, 266] width 108 height 19
type input "7"
click at [737, 282] on div "Engagement" at bounding box center [795, 282] width 238 height 26
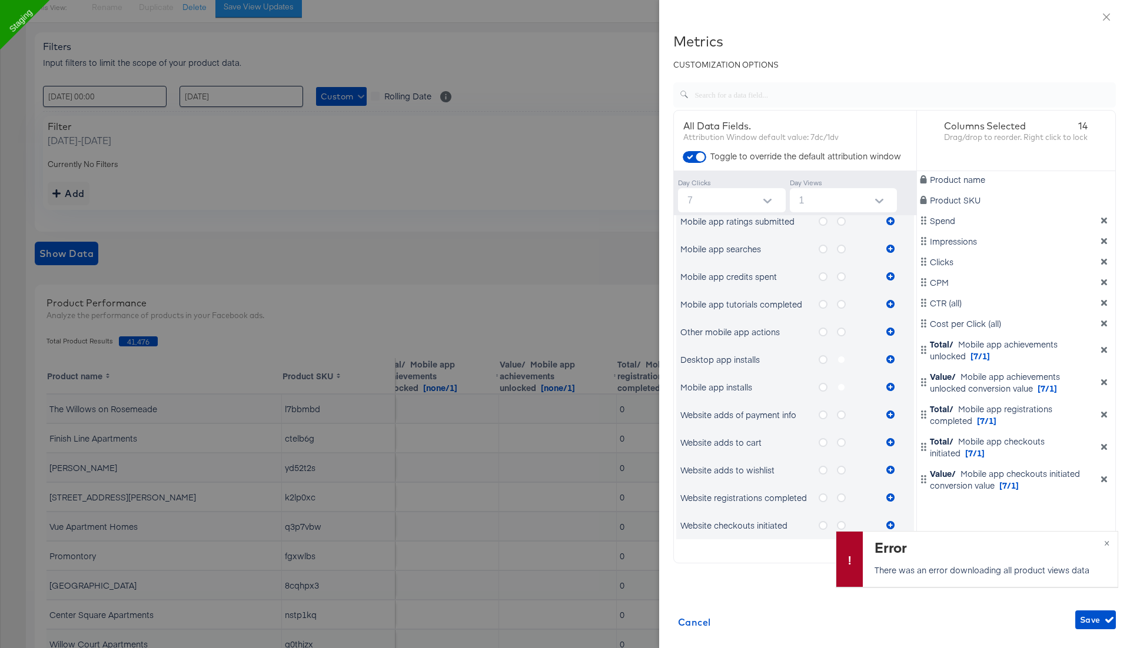
scroll to position [398, 0]
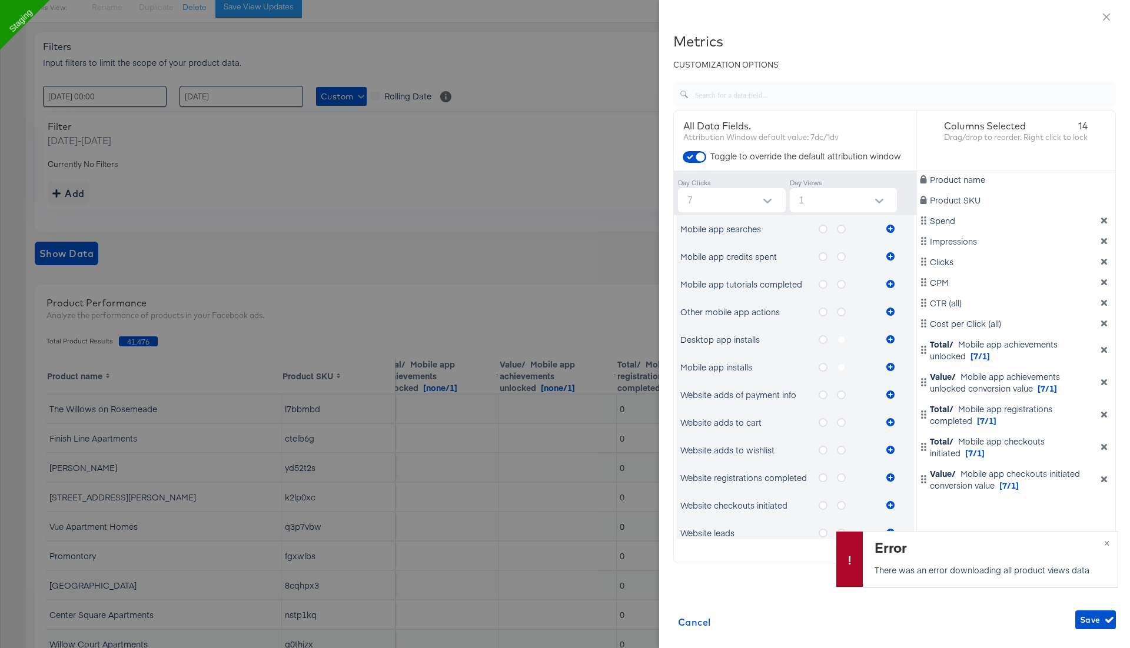
click at [822, 418] on icon "metrics-list" at bounding box center [822, 422] width 9 height 9
click at [0, 0] on input "metrics-list" at bounding box center [0, 0] width 0 height 0
click at [892, 418] on icon "metrics-list" at bounding box center [890, 422] width 8 height 8
click at [889, 421] on icon "metrics-list" at bounding box center [890, 422] width 8 height 8
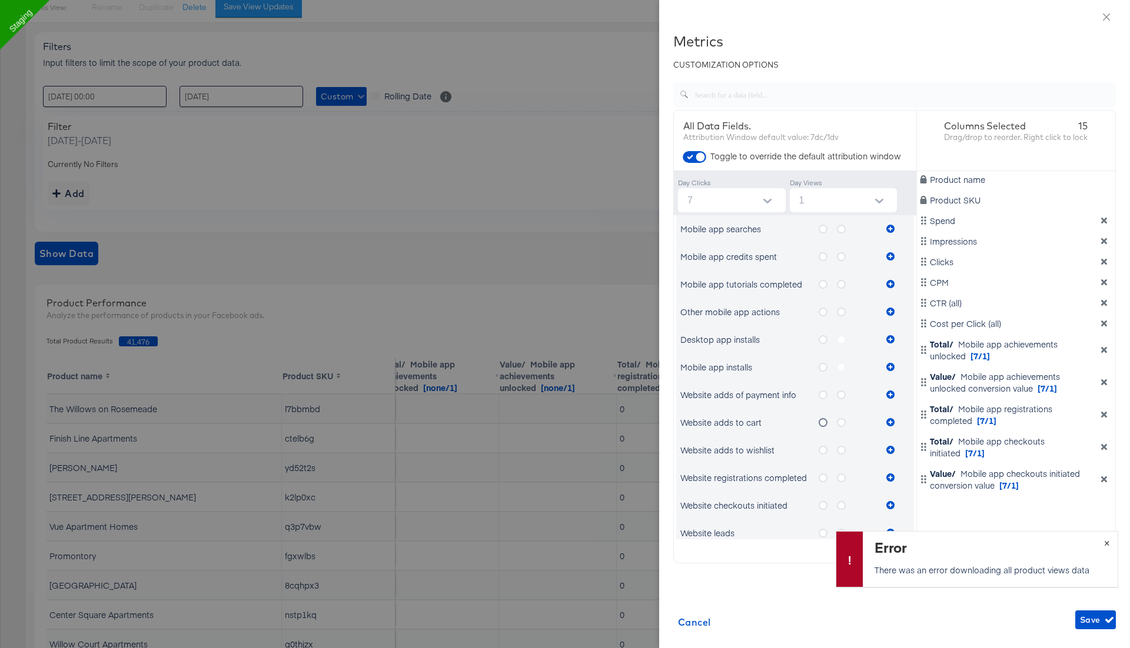
click at [1107, 540] on button "×" at bounding box center [1106, 542] width 22 height 21
click at [891, 421] on icon "metrics-list" at bounding box center [890, 422] width 8 height 8
click at [842, 419] on icon "metrics-list" at bounding box center [841, 422] width 9 height 9
click at [0, 0] on input "metrics-list" at bounding box center [0, 0] width 0 height 0
click at [889, 421] on icon "metrics-list" at bounding box center [890, 422] width 8 height 8
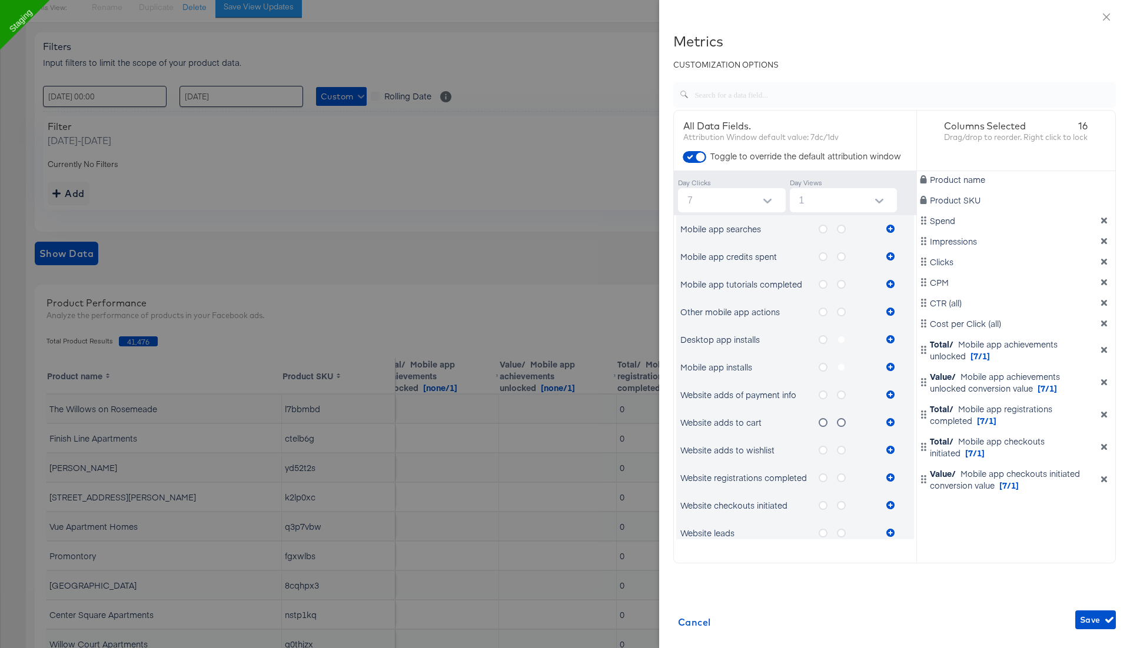
click at [824, 394] on icon "metrics-list" at bounding box center [822, 395] width 9 height 9
click at [0, 0] on input "metrics-list" at bounding box center [0, 0] width 0 height 0
click at [890, 394] on icon "metrics-list" at bounding box center [890, 395] width 8 height 8
click at [841, 394] on icon "metrics-list" at bounding box center [841, 395] width 9 height 9
click at [0, 0] on input "metrics-list" at bounding box center [0, 0] width 0 height 0
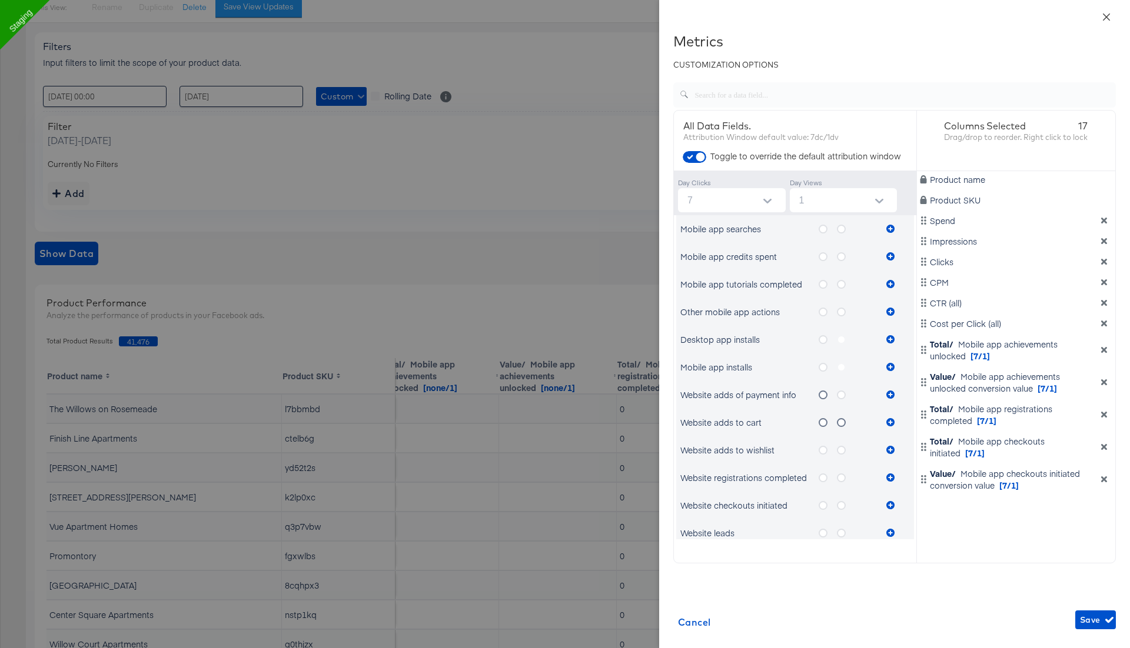
click at [1103, 6] on button "Close" at bounding box center [1106, 16] width 33 height 33
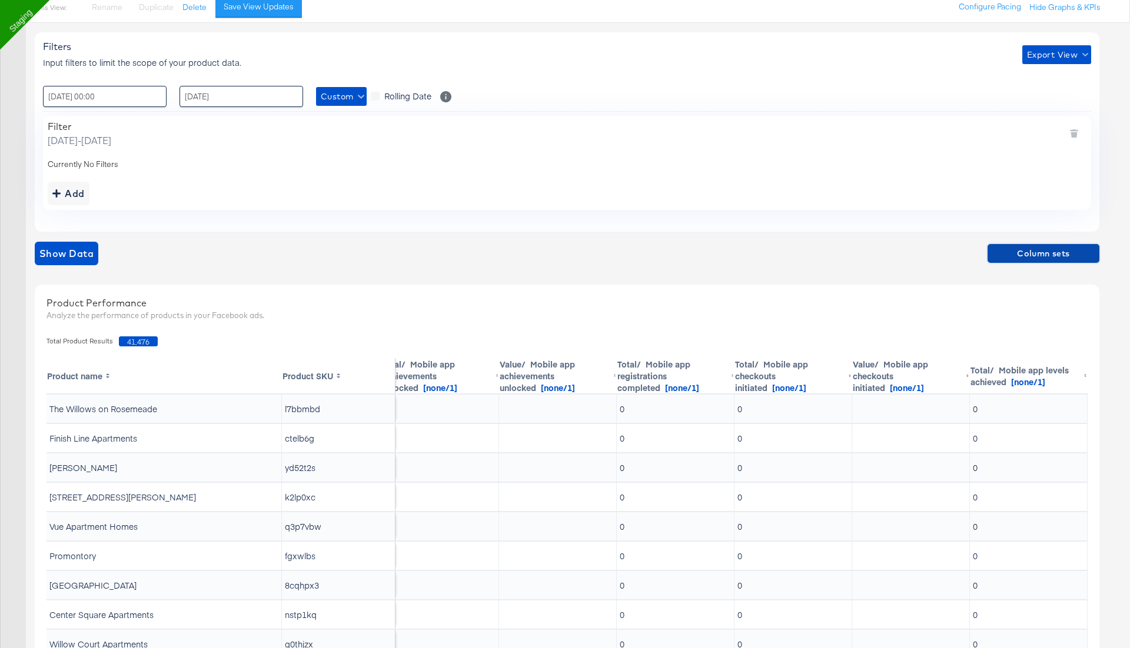
click at [1031, 254] on span "Column sets" at bounding box center [1043, 254] width 102 height 15
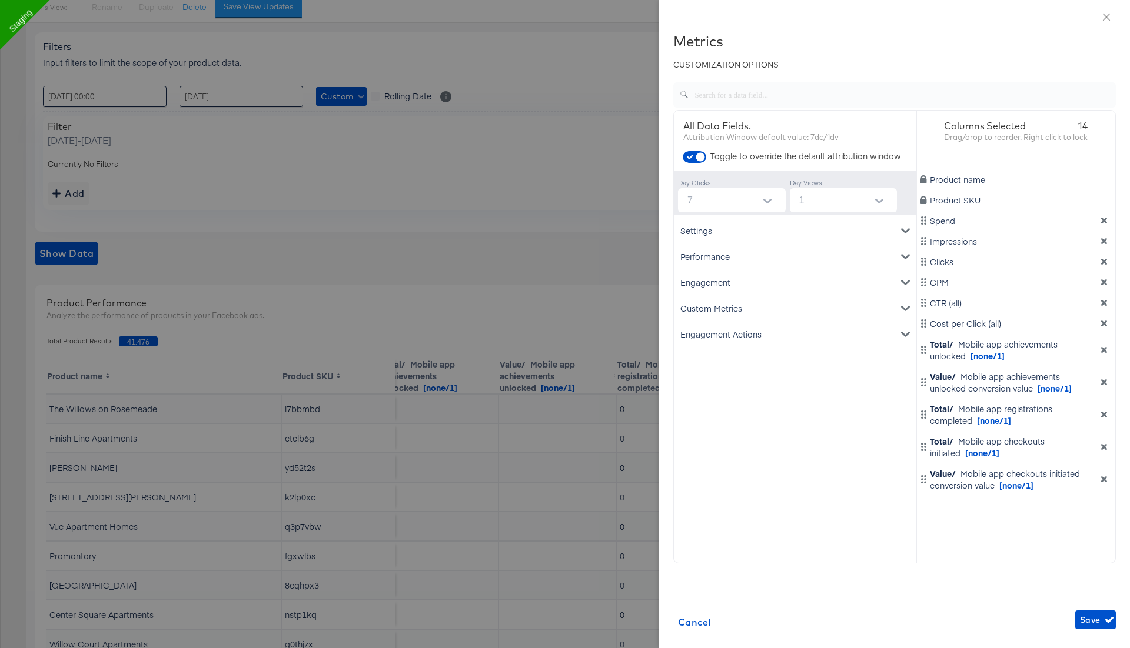
click at [747, 284] on div "Engagement" at bounding box center [795, 282] width 238 height 26
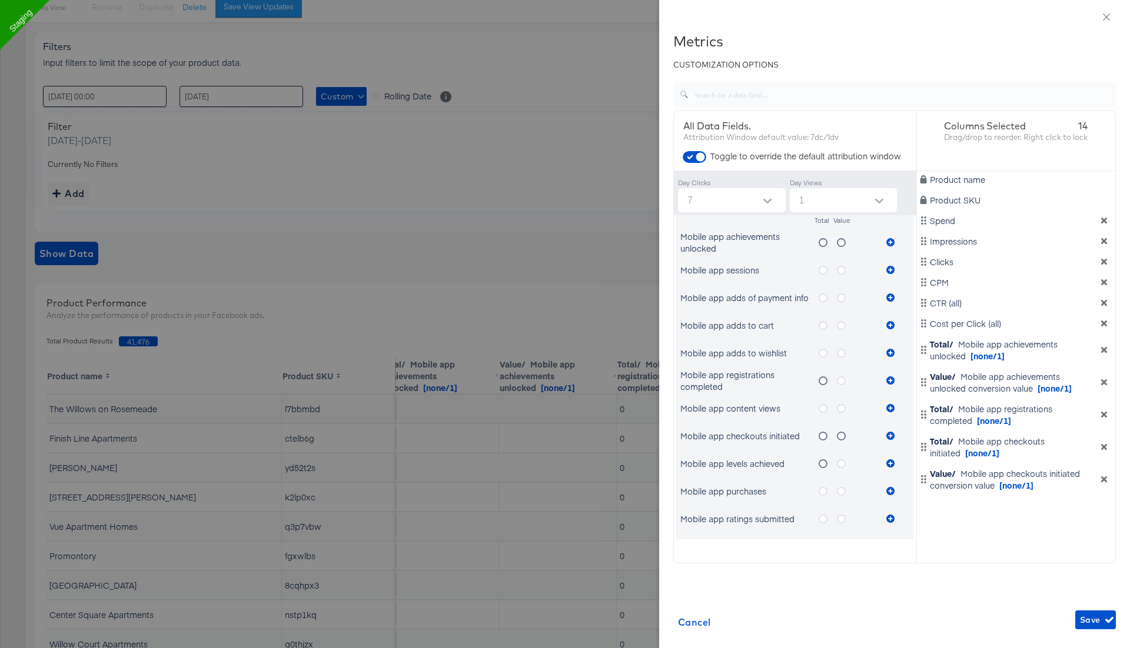
scroll to position [91, 0]
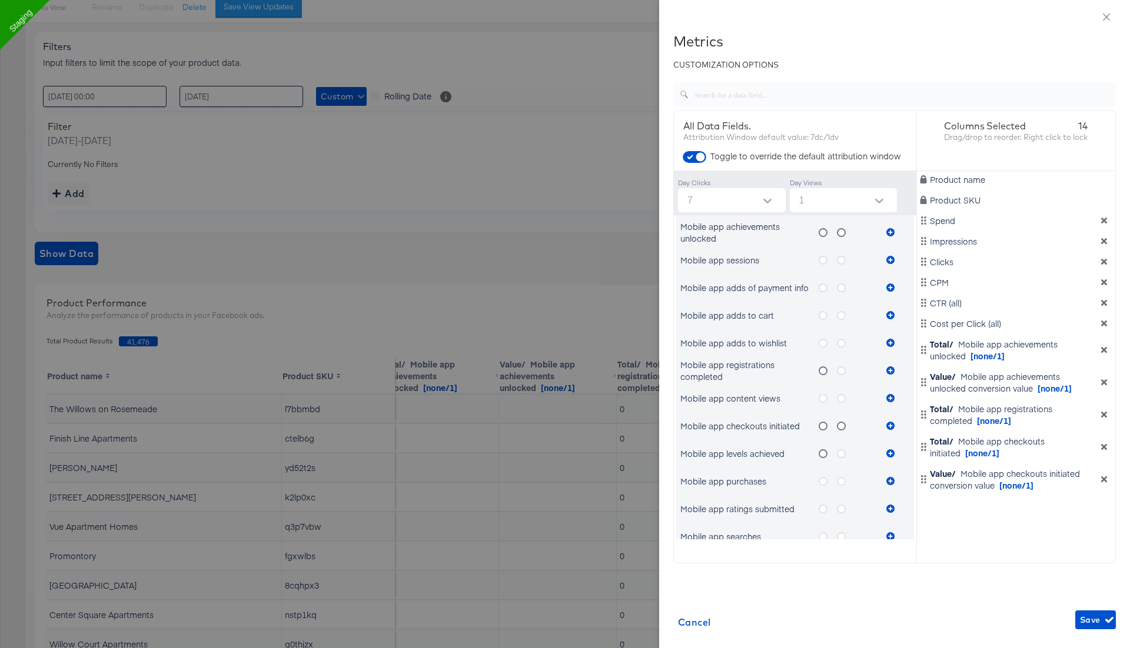
click at [828, 449] on label "metrics-list" at bounding box center [827, 454] width 18 height 15
click at [0, 0] on input "metrics-list" at bounding box center [0, 0] width 0 height 0
click at [891, 454] on icon "metrics-list" at bounding box center [890, 453] width 8 height 8
click at [842, 450] on icon "metrics-list" at bounding box center [841, 453] width 9 height 9
click at [0, 0] on input "metrics-list" at bounding box center [0, 0] width 0 height 0
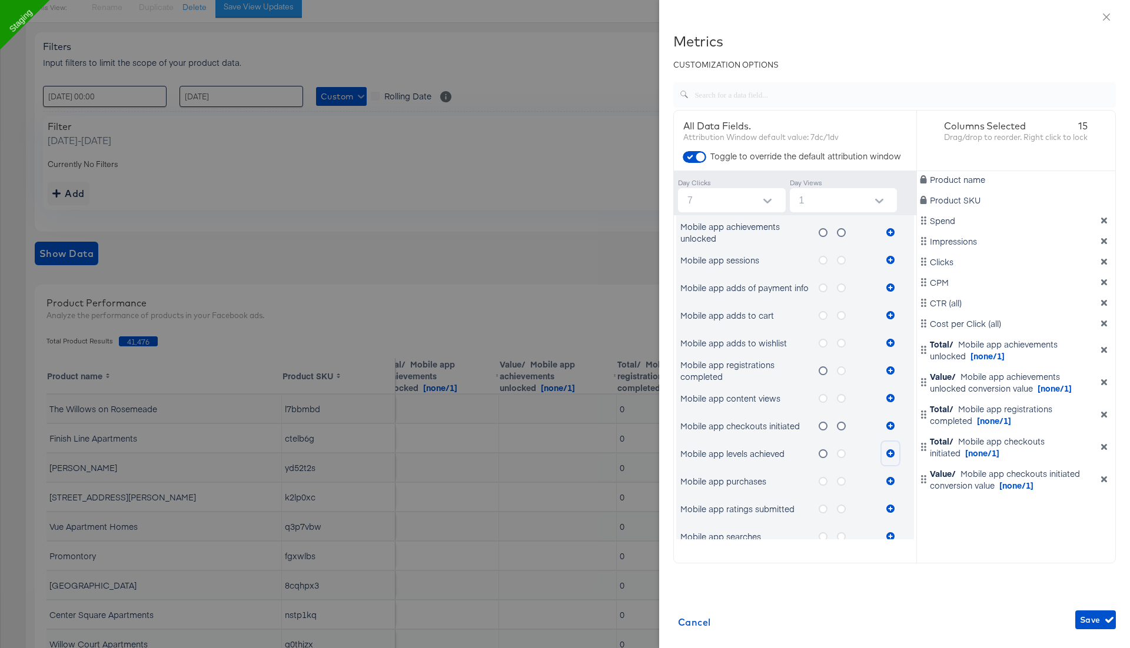
click at [887, 452] on icon "metrics-list" at bounding box center [890, 453] width 8 height 8
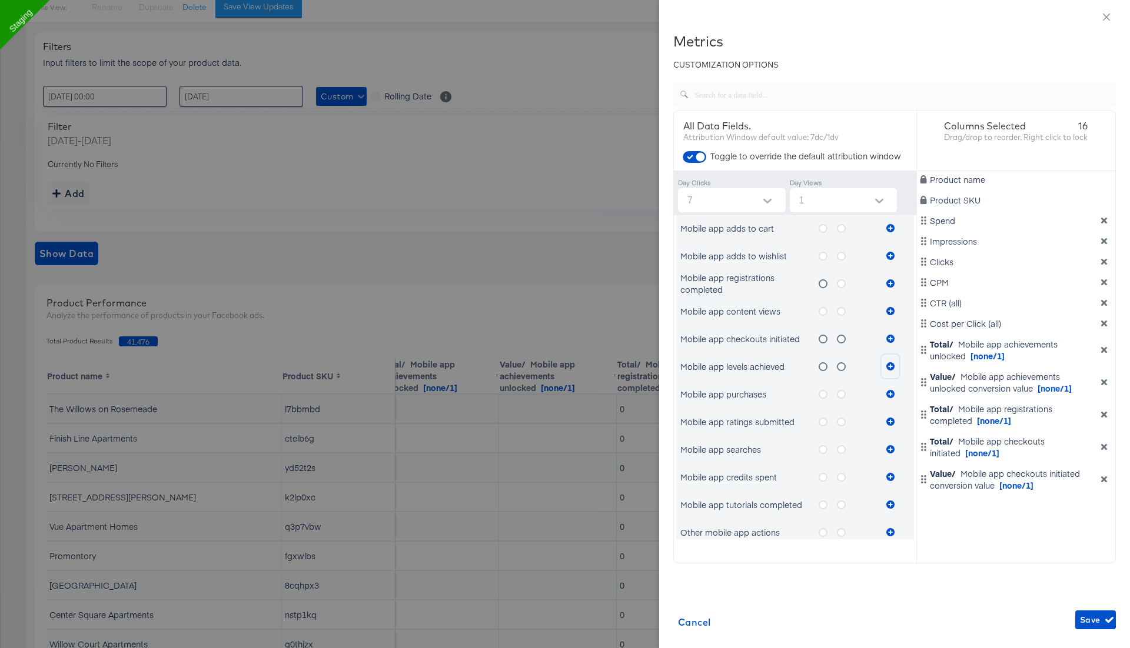
scroll to position [254, 0]
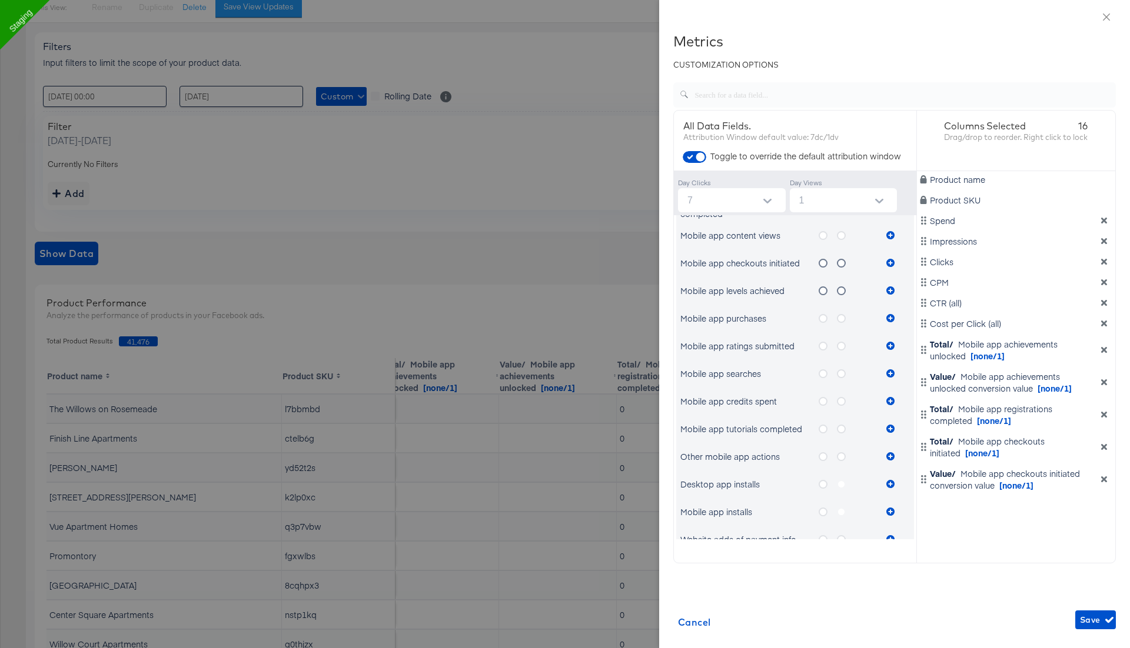
click at [825, 371] on icon "metrics-list" at bounding box center [822, 373] width 9 height 9
click at [0, 0] on input "metrics-list" at bounding box center [0, 0] width 0 height 0
click at [892, 371] on icon "metrics-list" at bounding box center [890, 373] width 8 height 8
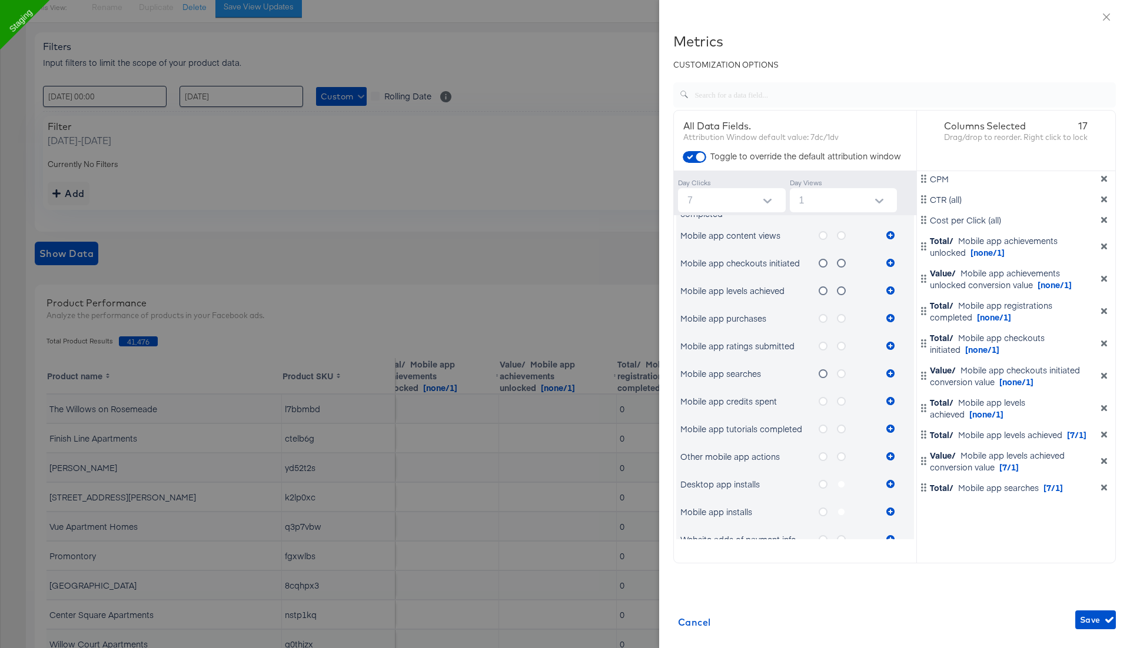
click at [823, 456] on icon "metrics-list" at bounding box center [822, 456] width 9 height 9
click at [0, 0] on input "metrics-list" at bounding box center [0, 0] width 0 height 0
click at [891, 454] on icon "metrics-list" at bounding box center [890, 456] width 8 height 8
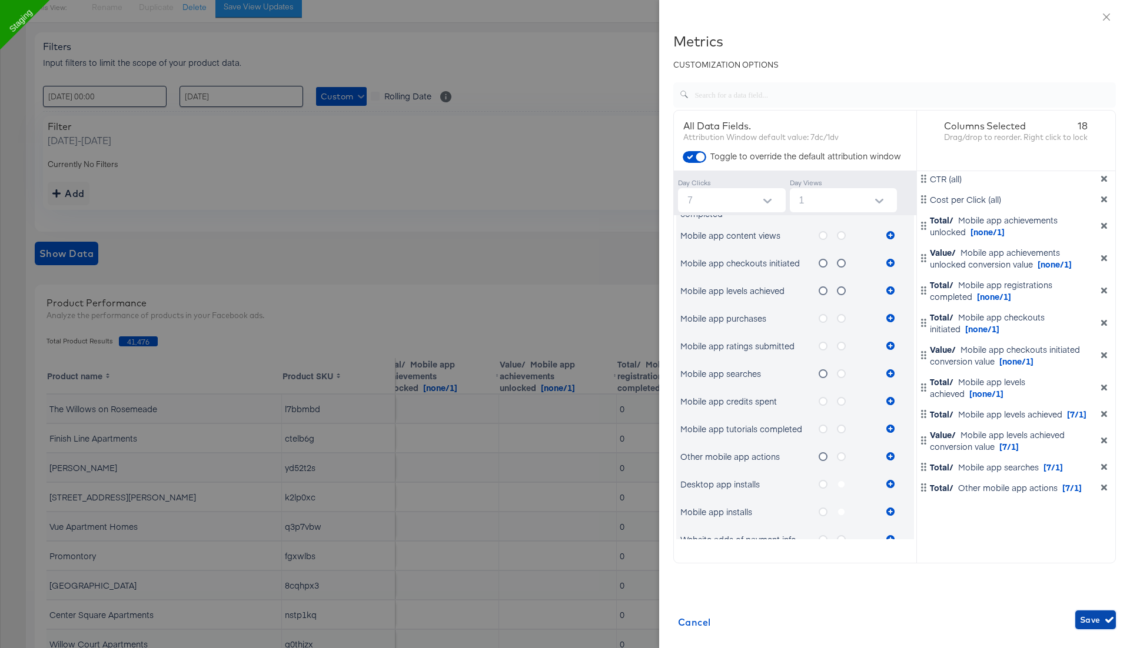
click at [1094, 620] on span "Save" at bounding box center [1095, 620] width 31 height 15
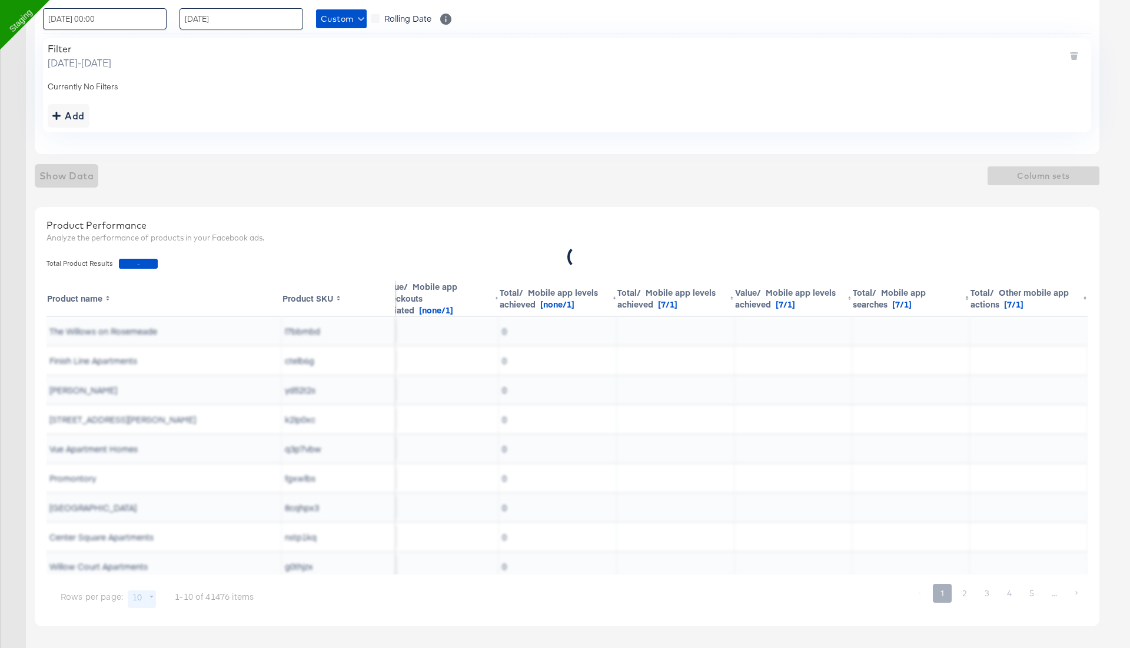
scroll to position [0, 0]
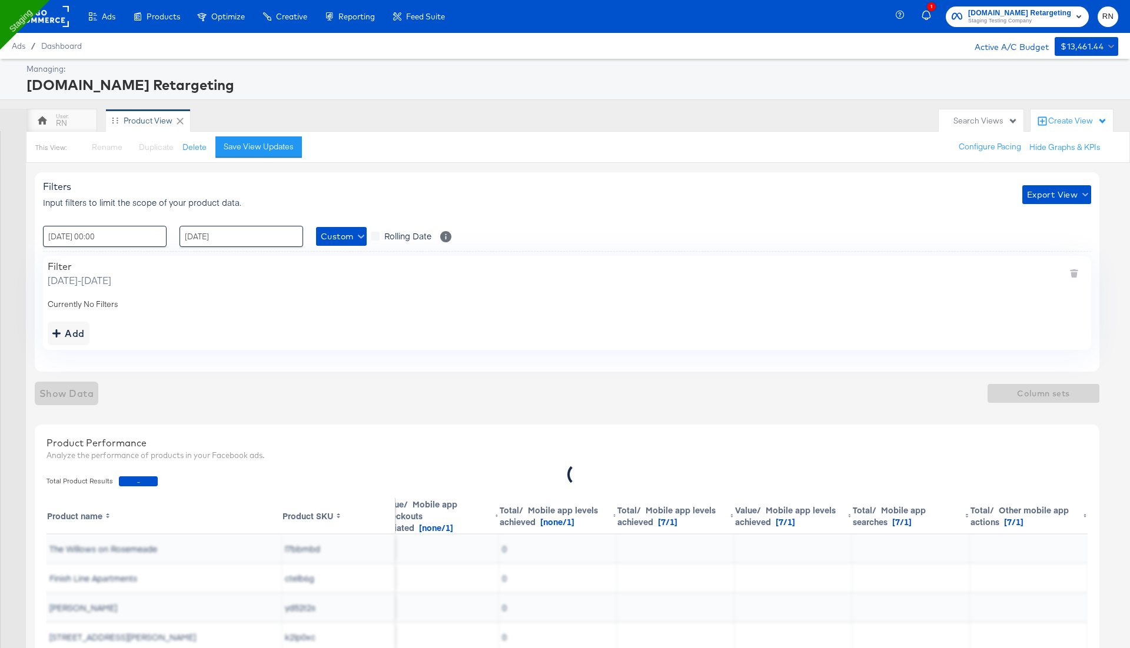
click at [59, 13] on rect at bounding box center [42, 16] width 54 height 21
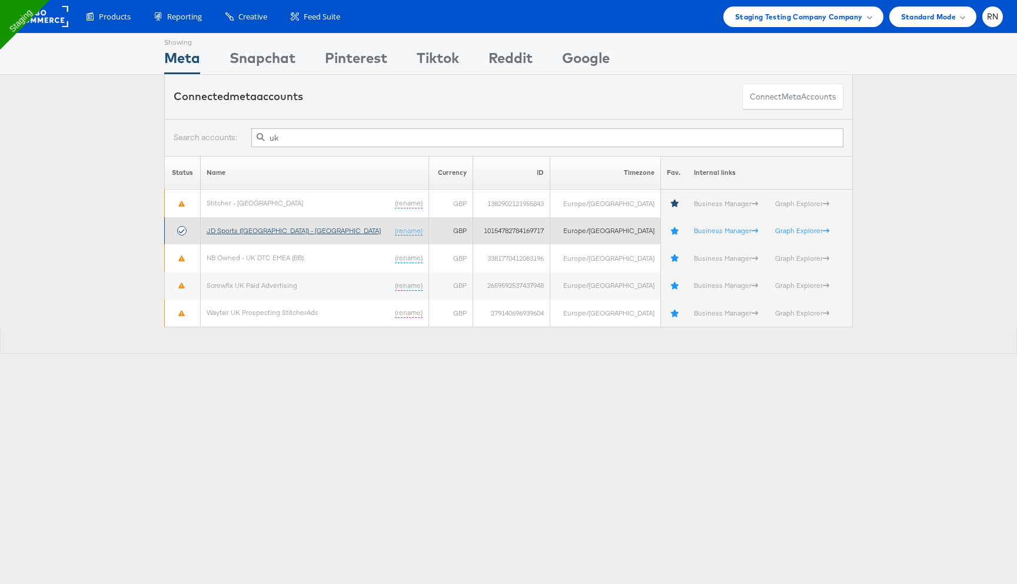
type input "uk"
click at [264, 230] on link "JD Sports ([GEOGRAPHIC_DATA]) - [GEOGRAPHIC_DATA]" at bounding box center [294, 230] width 174 height 9
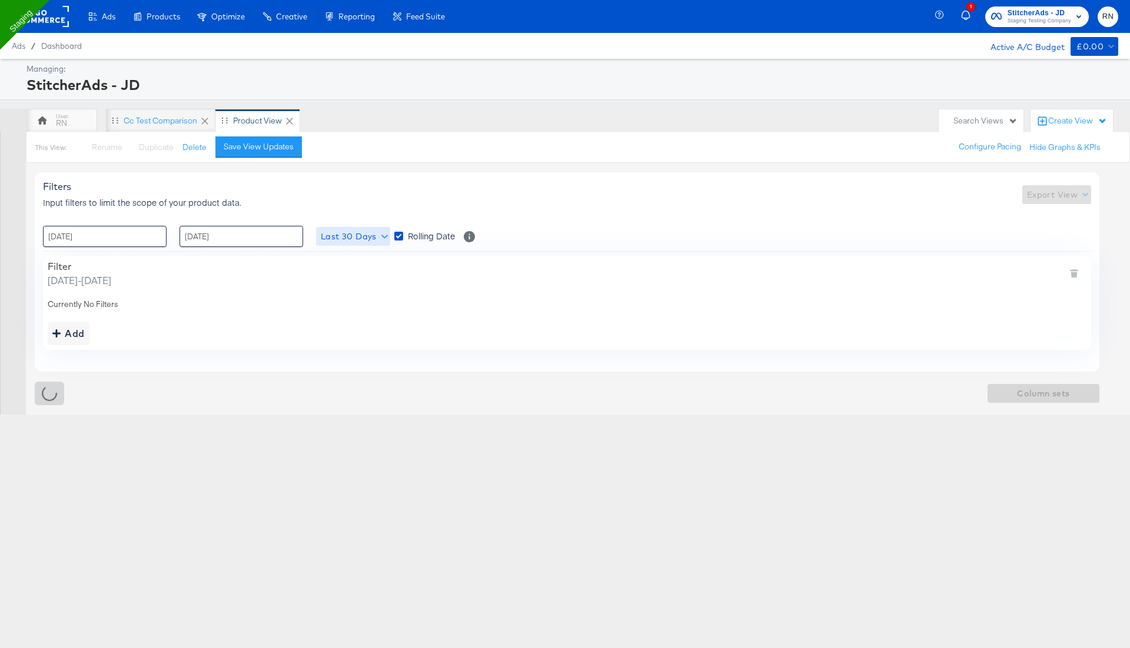
click at [348, 239] on span "Last 30 Days" at bounding box center [353, 236] width 65 height 15
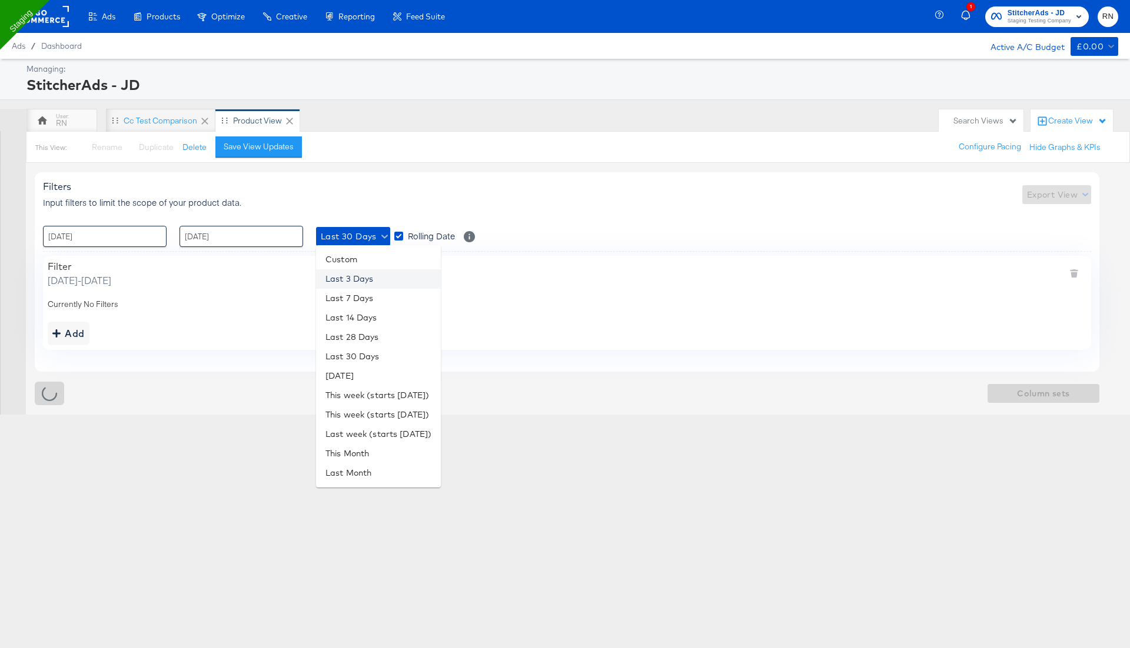
click at [359, 286] on li "Last 3 Days" at bounding box center [378, 278] width 125 height 19
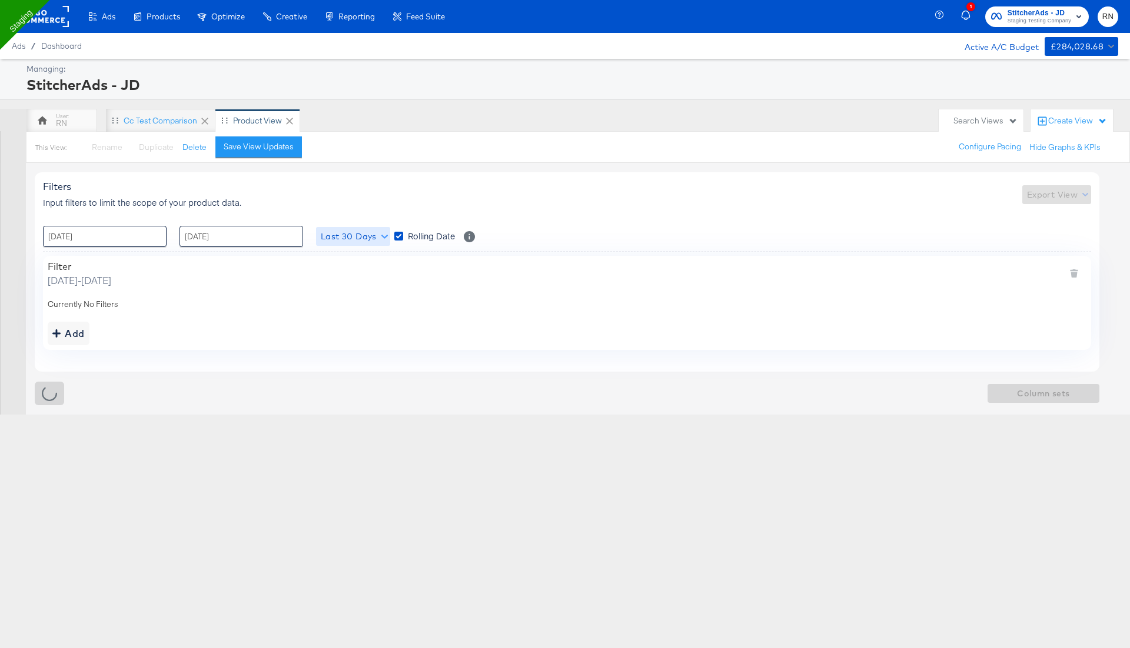
click at [367, 239] on span "Last 30 Days" at bounding box center [353, 236] width 65 height 15
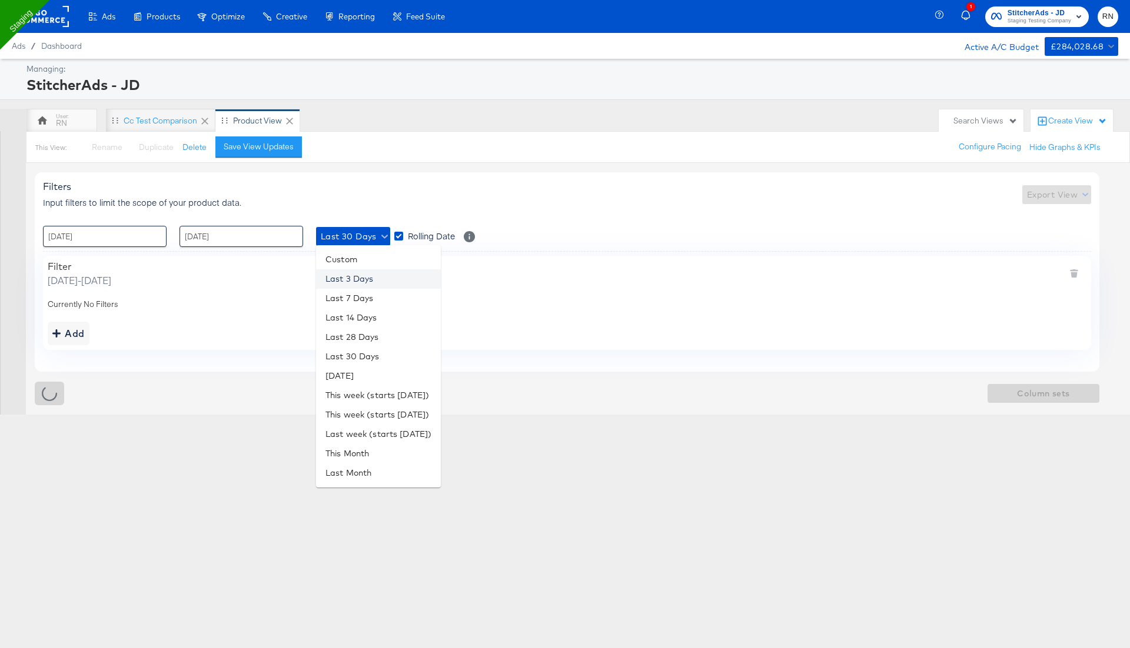
click at [370, 277] on li "Last 3 Days" at bounding box center [378, 278] width 125 height 19
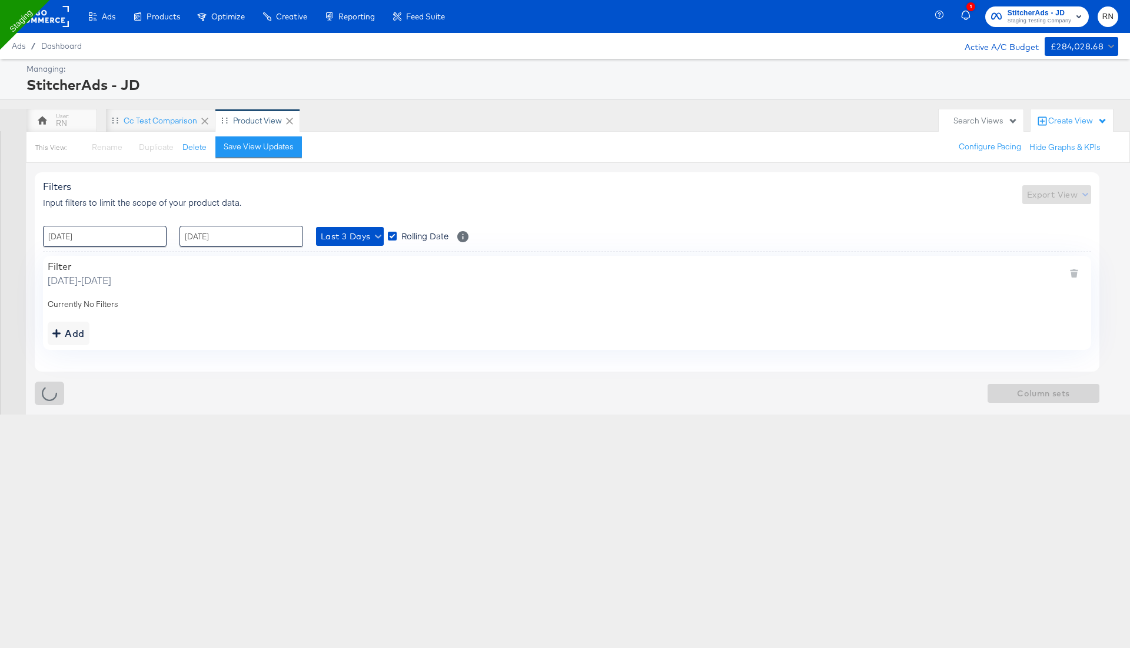
click at [644, 274] on div "Filter Sunday, September 28 2025 - Tuesday, September 30 2025" at bounding box center [567, 274] width 1038 height 26
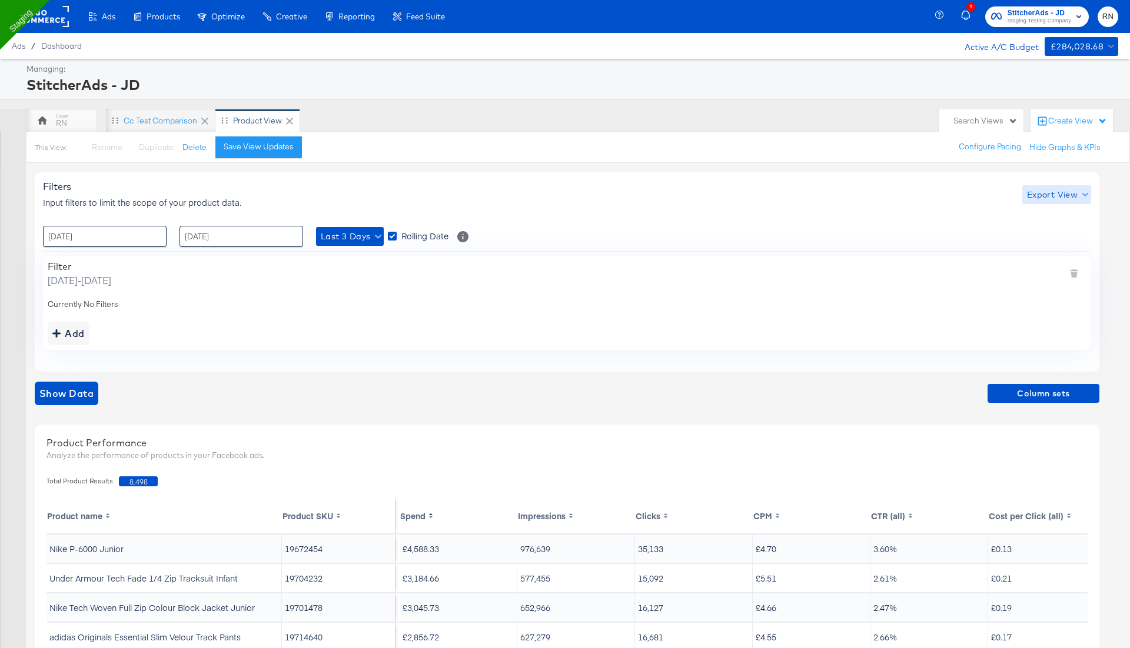
click at [1057, 191] on span "Export View" at bounding box center [1056, 195] width 59 height 15
click at [1054, 233] on span "Bulk Export" at bounding box center [1054, 243] width 46 height 25
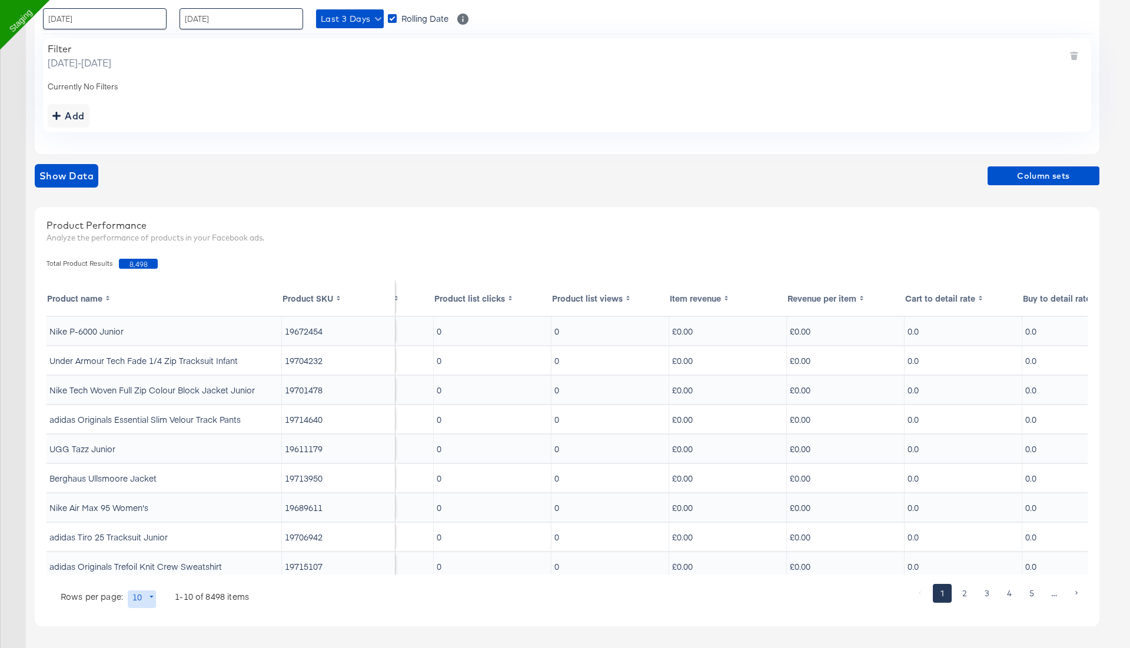
scroll to position [0, 1195]
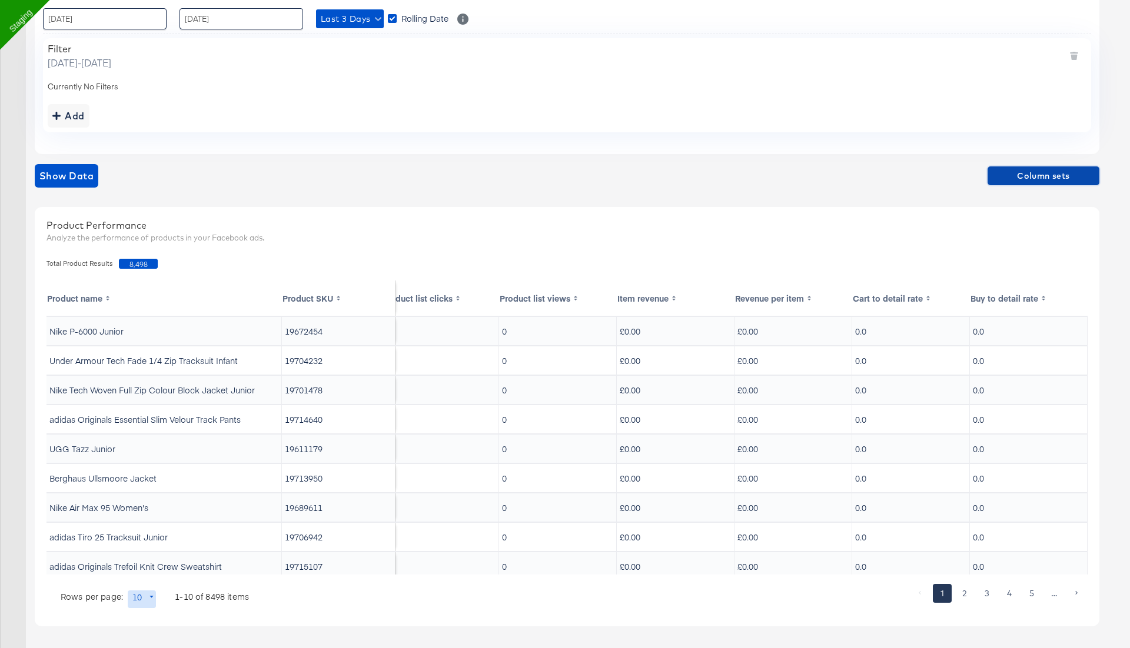
click at [1025, 174] on span "Column sets" at bounding box center [1043, 176] width 102 height 15
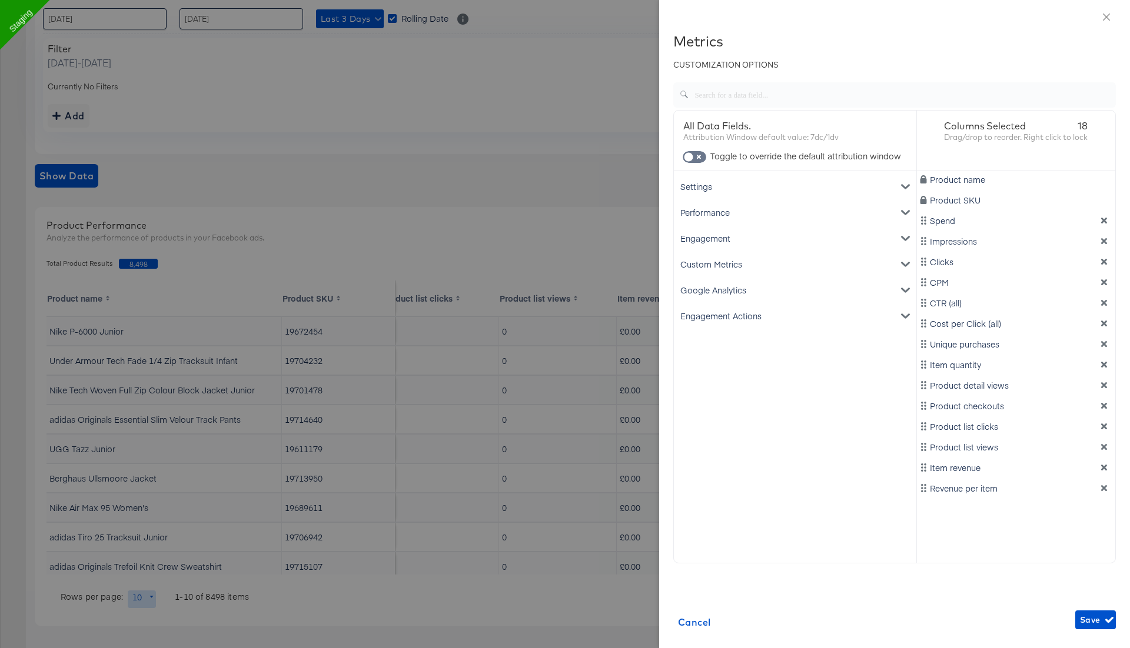
click at [815, 239] on div "Engagement" at bounding box center [795, 238] width 238 height 26
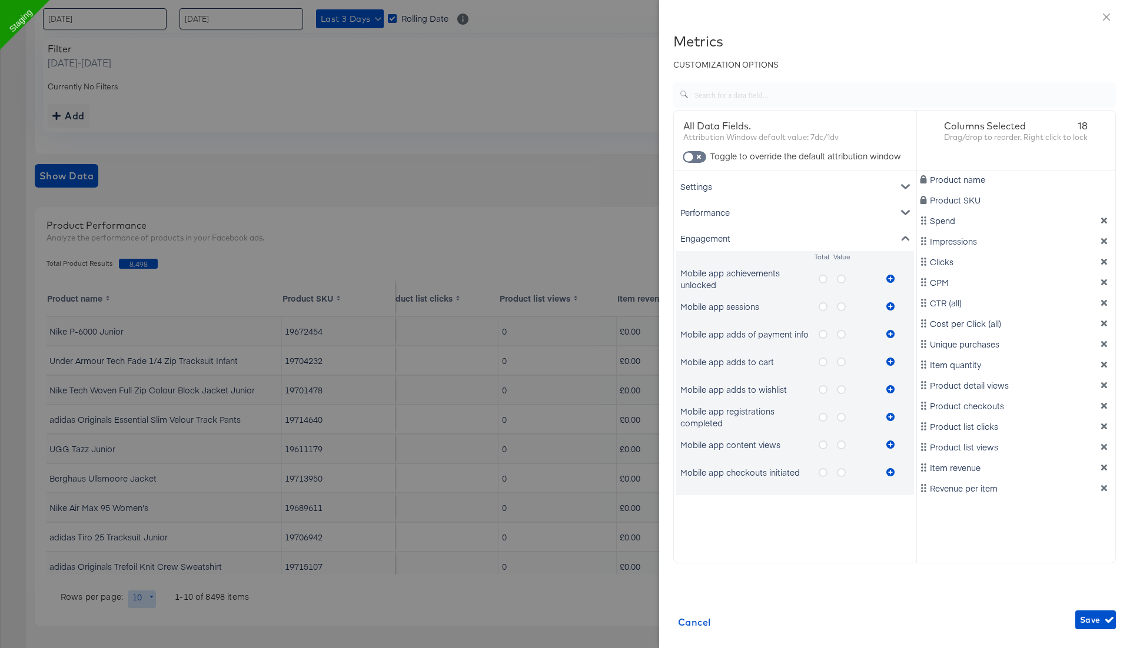
click at [824, 276] on icon "metrics-list" at bounding box center [822, 279] width 9 height 9
click at [0, 0] on input "metrics-list" at bounding box center [0, 0] width 0 height 0
click at [893, 279] on icon "metrics-list" at bounding box center [890, 279] width 8 height 8
click at [889, 278] on icon "metrics-list" at bounding box center [890, 279] width 8 height 8
click at [892, 276] on icon "metrics-list" at bounding box center [890, 279] width 8 height 8
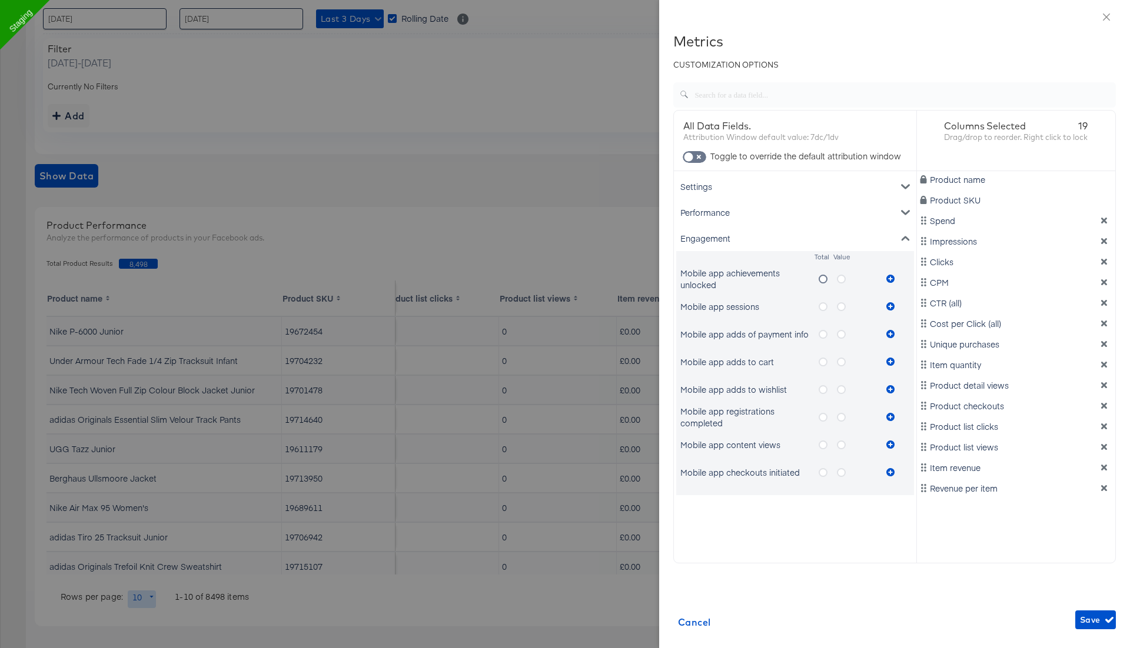
click at [841, 278] on icon "metrics-list" at bounding box center [841, 279] width 9 height 9
click at [0, 0] on input "metrics-list" at bounding box center [0, 0] width 0 height 0
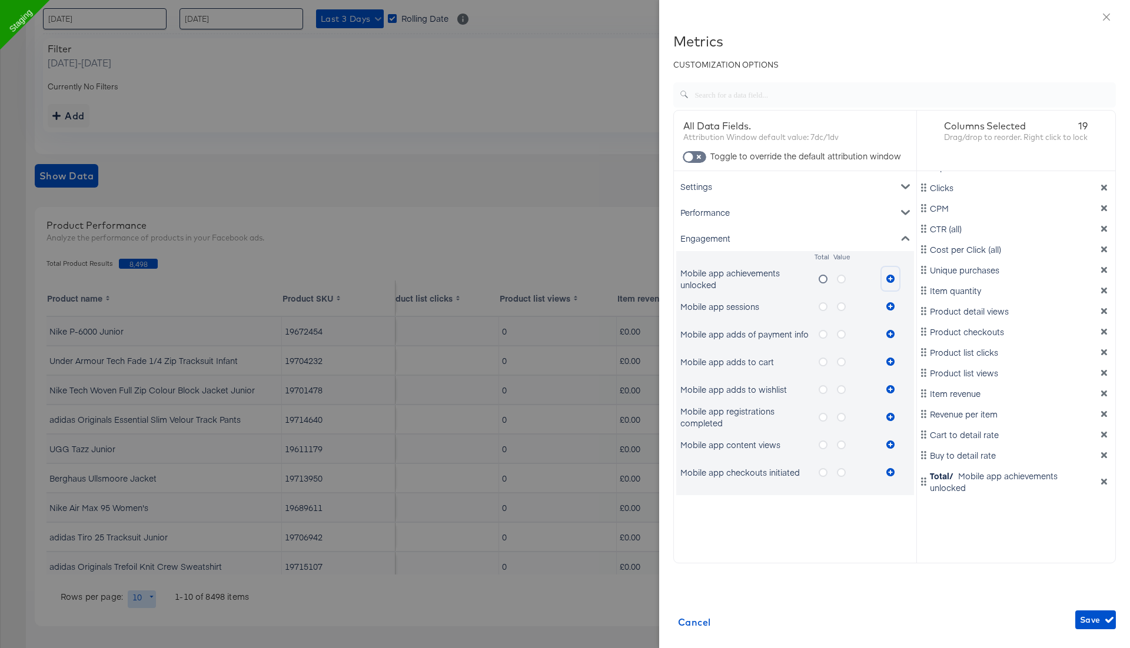
click at [890, 277] on icon "metrics-list" at bounding box center [890, 279] width 8 height 8
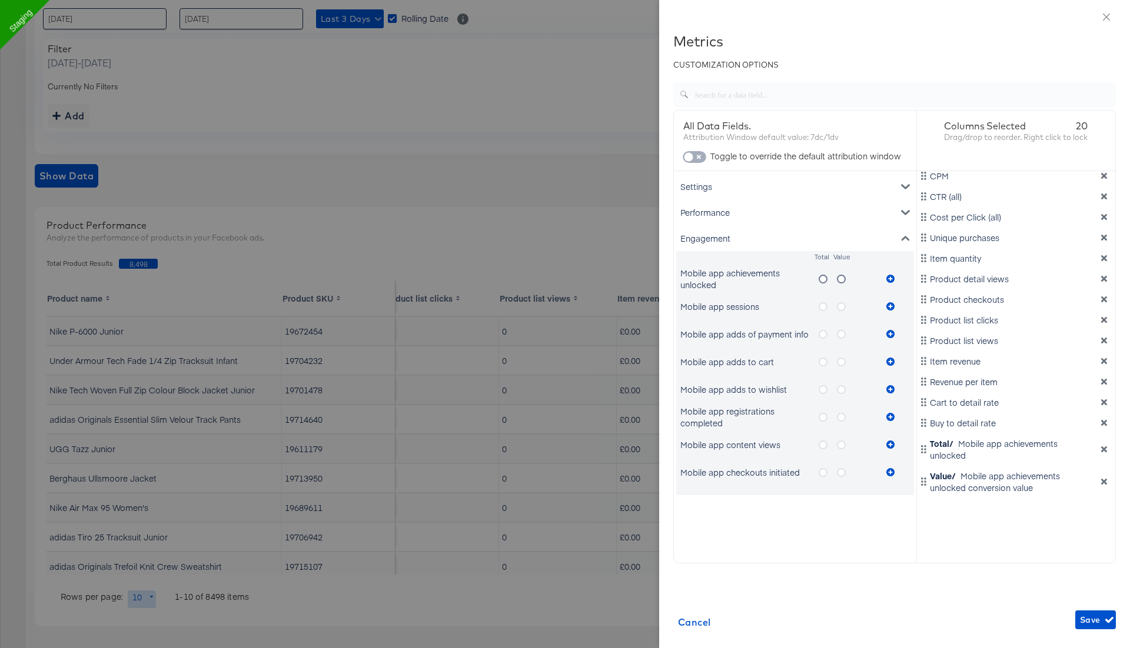
click at [700, 161] on input "checkbox" at bounding box center [688, 160] width 35 height 12
checkbox input "true"
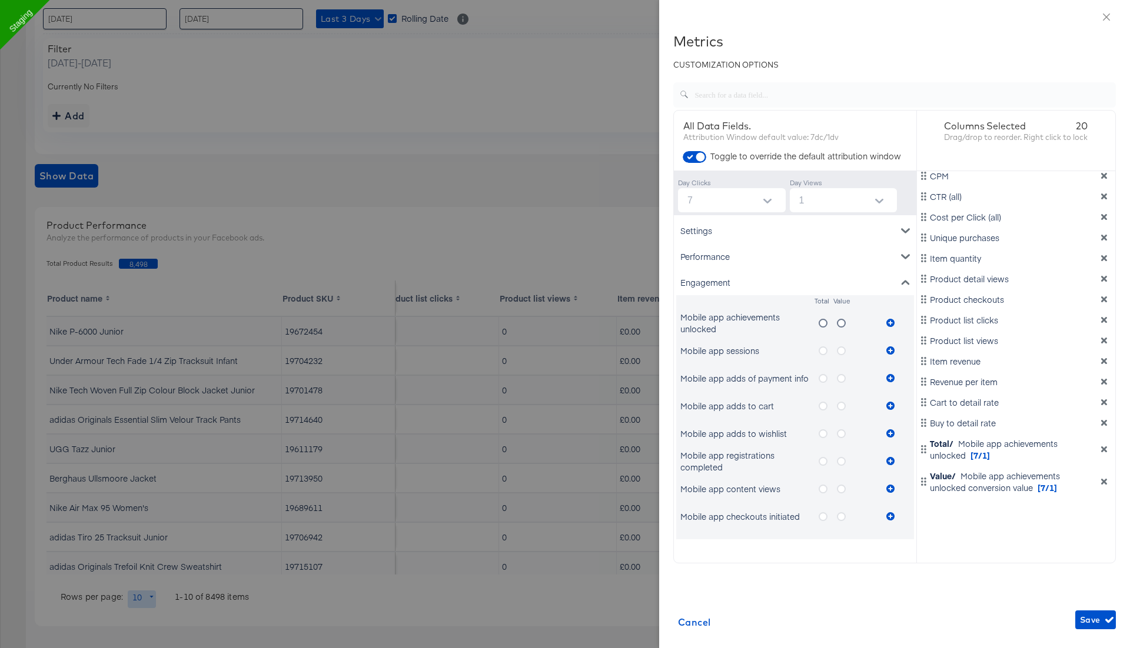
click at [758, 197] on div at bounding box center [767, 201] width 25 height 18
click at [771, 199] on icon "Open" at bounding box center [767, 201] width 8 height 5
click at [751, 229] on li "none" at bounding box center [731, 228] width 108 height 19
type input "none"
click at [1087, 613] on span "Save" at bounding box center [1095, 620] width 31 height 15
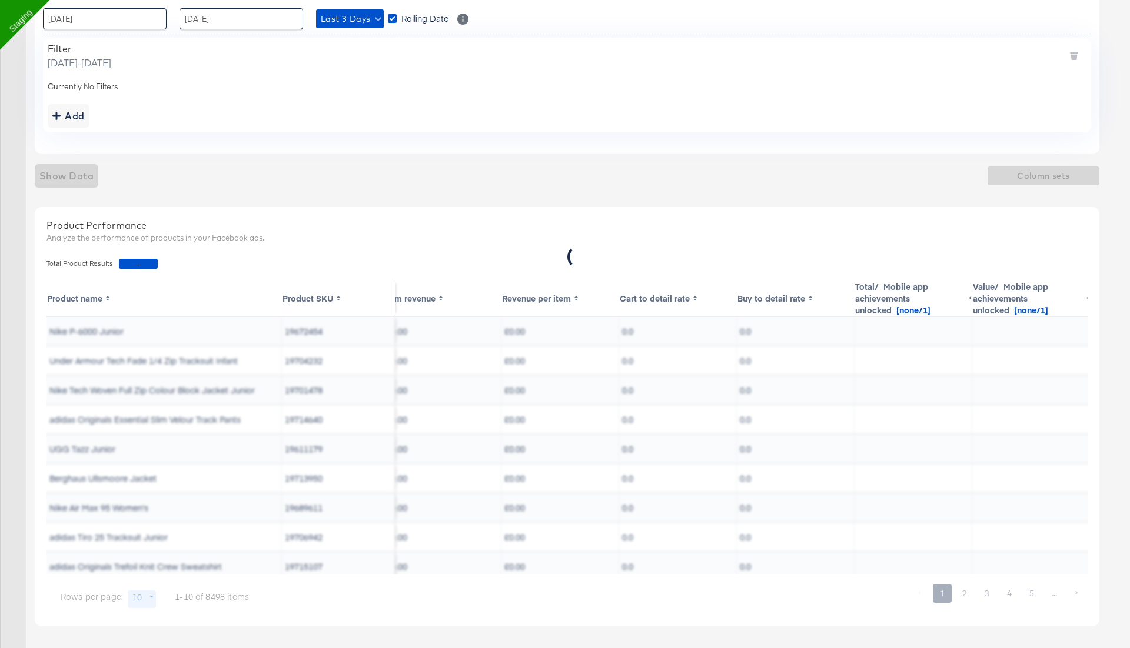
scroll to position [0, 1430]
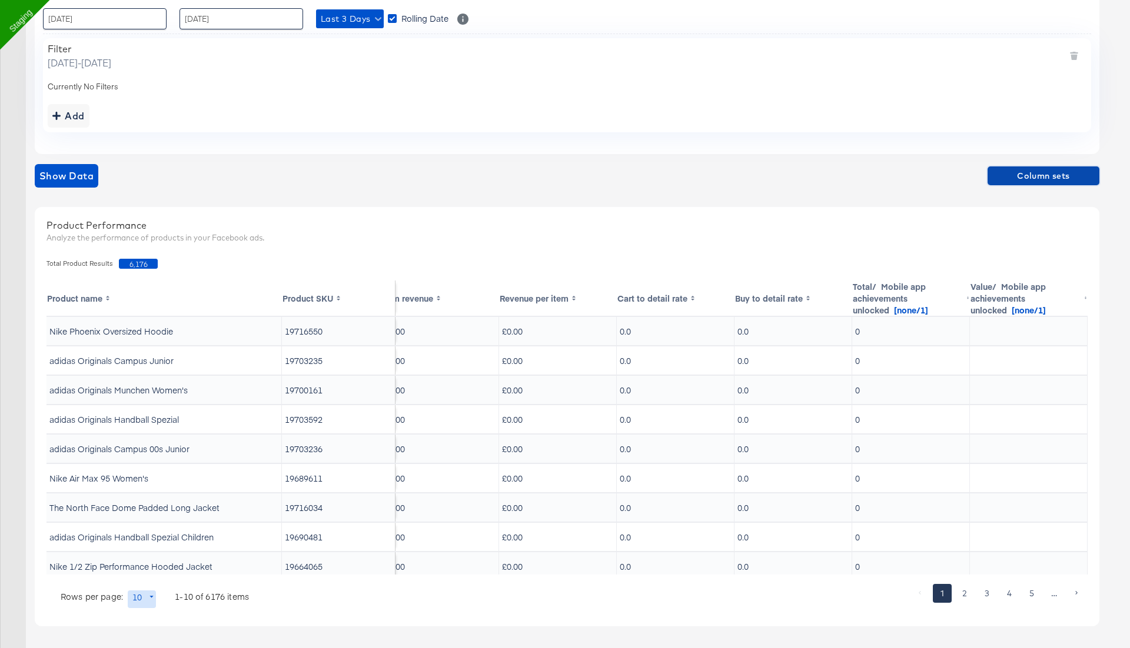
click at [1053, 174] on span "Column sets" at bounding box center [1043, 176] width 102 height 15
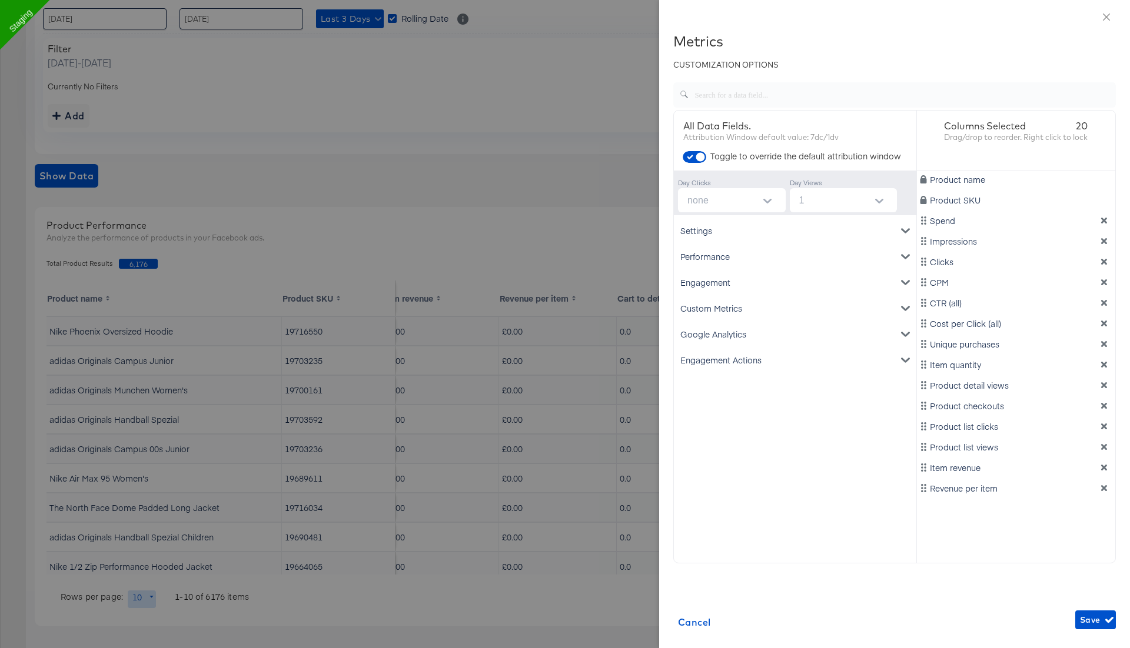
scroll to position [106, 0]
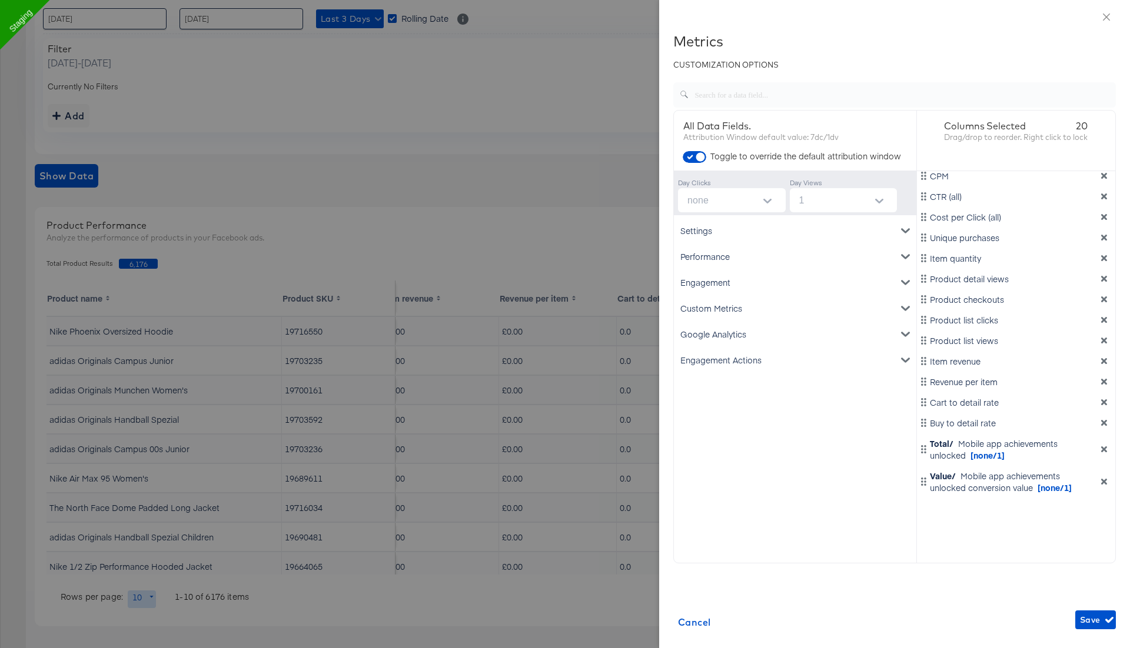
click at [749, 279] on div "Engagement" at bounding box center [795, 282] width 238 height 26
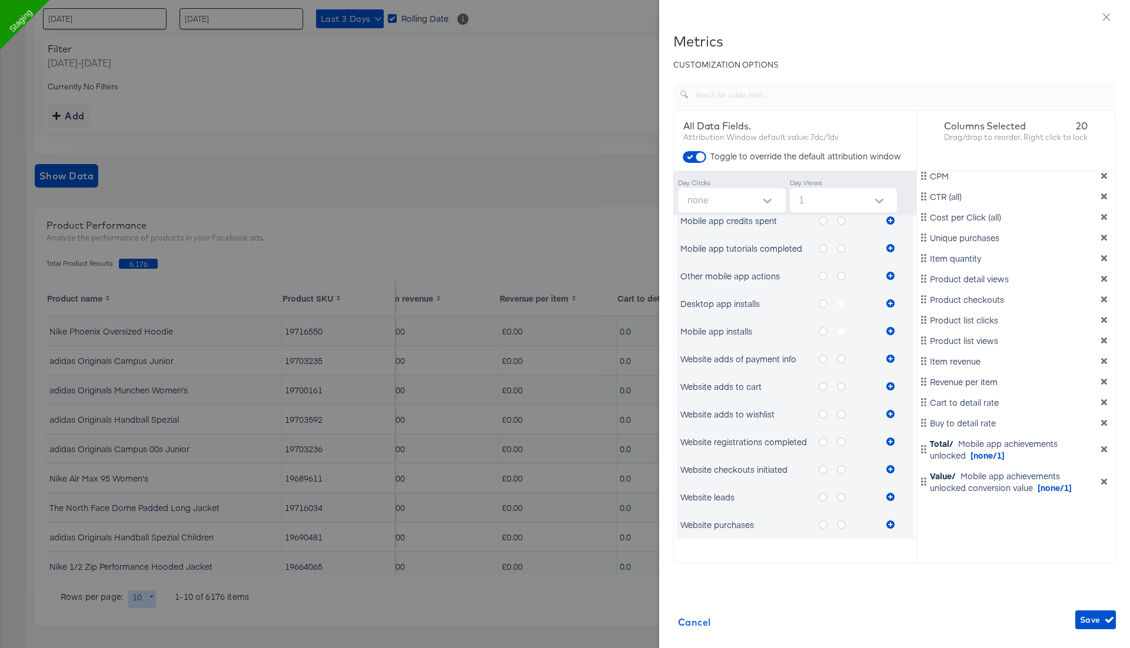
scroll to position [649, 0]
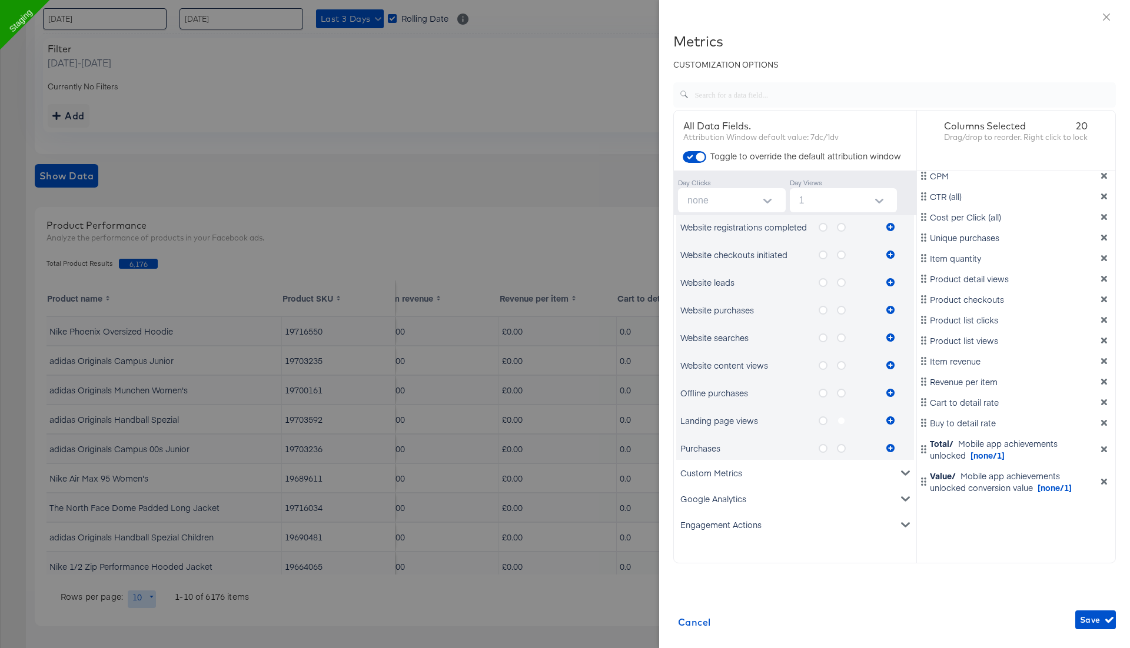
click at [822, 394] on icon "metrics-list" at bounding box center [822, 393] width 9 height 9
click at [0, 0] on input "metrics-list" at bounding box center [0, 0] width 0 height 0
click at [891, 391] on icon "metrics-list" at bounding box center [890, 393] width 8 height 8
click at [819, 365] on icon "metrics-list" at bounding box center [822, 365] width 9 height 9
click at [0, 0] on input "metrics-list" at bounding box center [0, 0] width 0 height 0
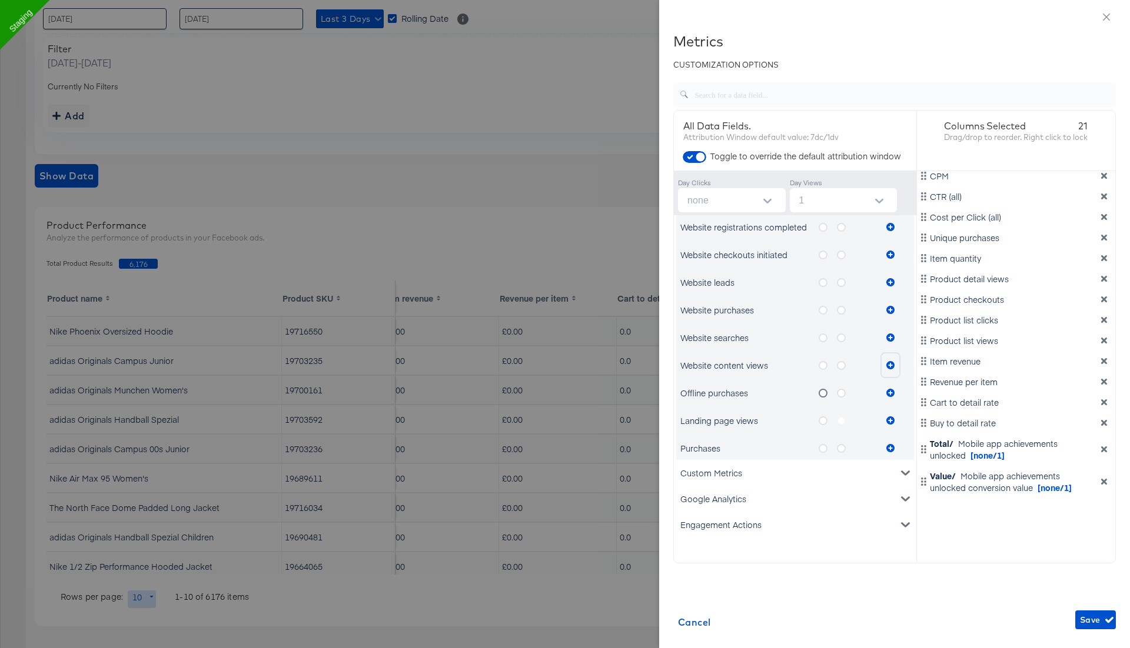
click at [893, 363] on icon "metrics-list" at bounding box center [890, 365] width 8 height 8
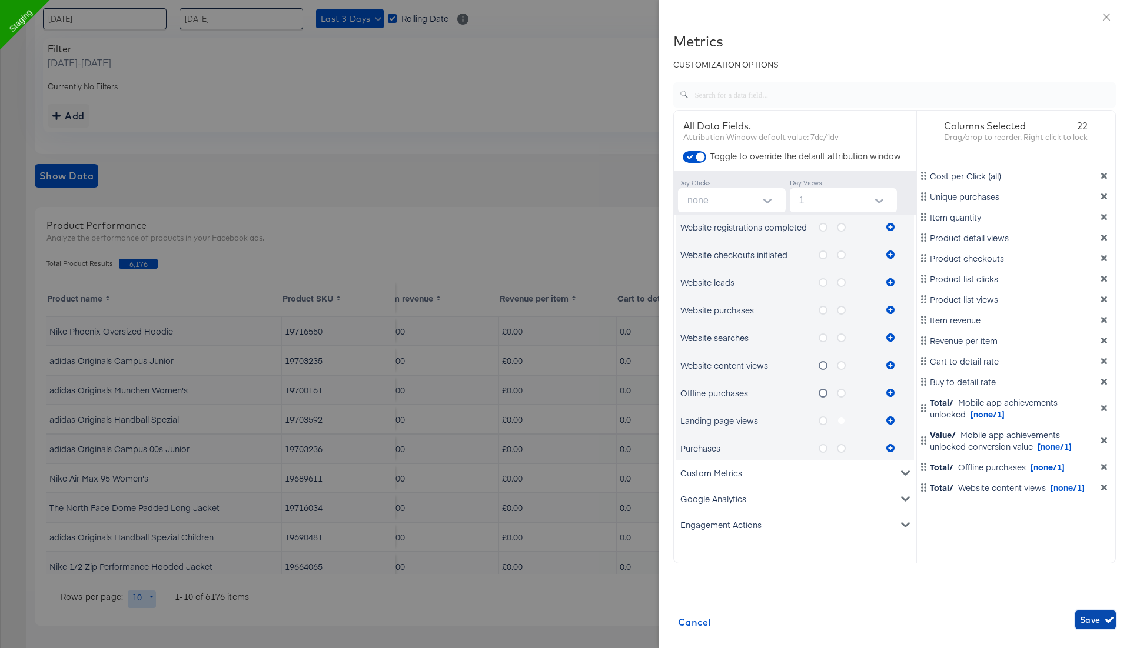
click at [1093, 623] on span "Save" at bounding box center [1095, 620] width 31 height 15
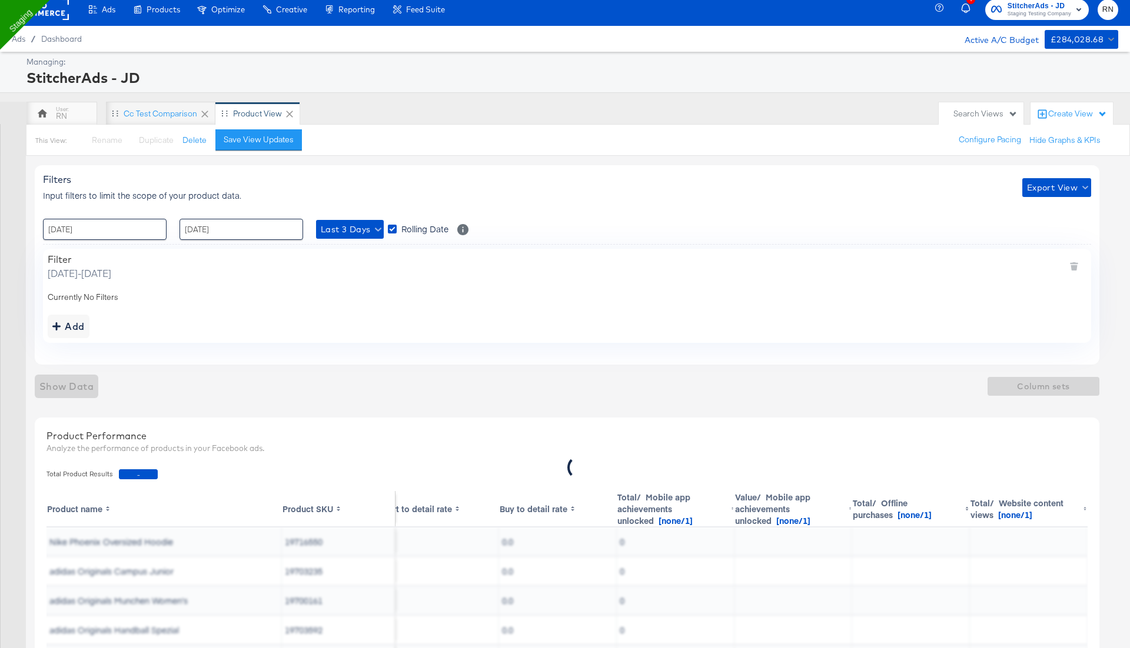
scroll to position [0, 0]
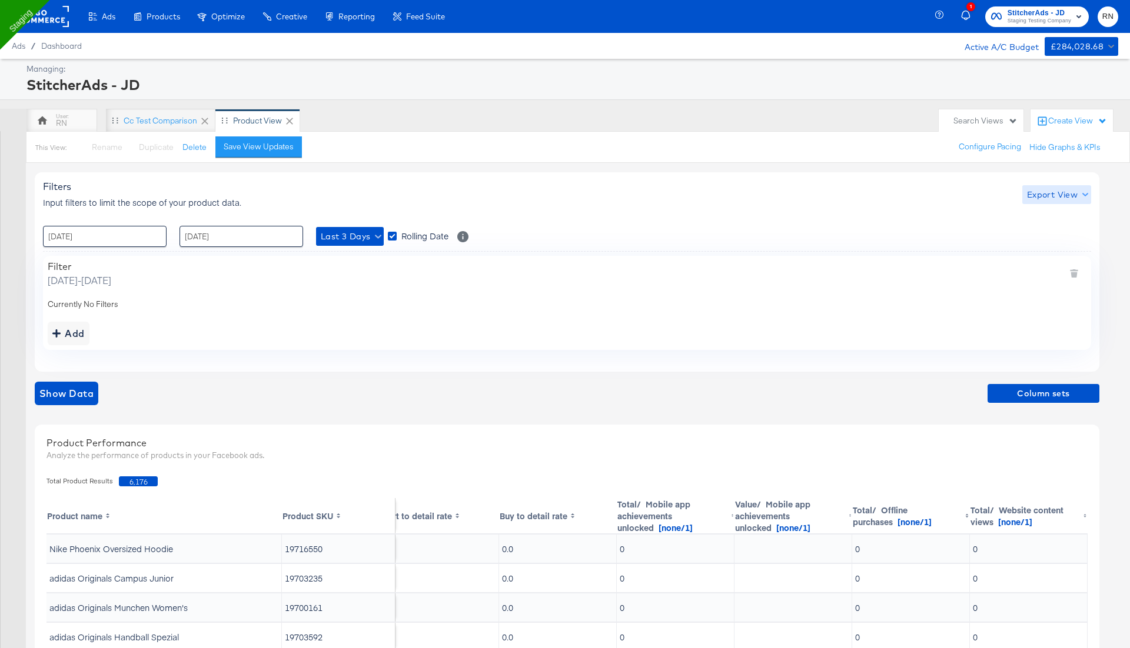
click at [1057, 188] on span "Export View" at bounding box center [1056, 195] width 59 height 15
click at [880, 281] on div at bounding box center [565, 324] width 1130 height 648
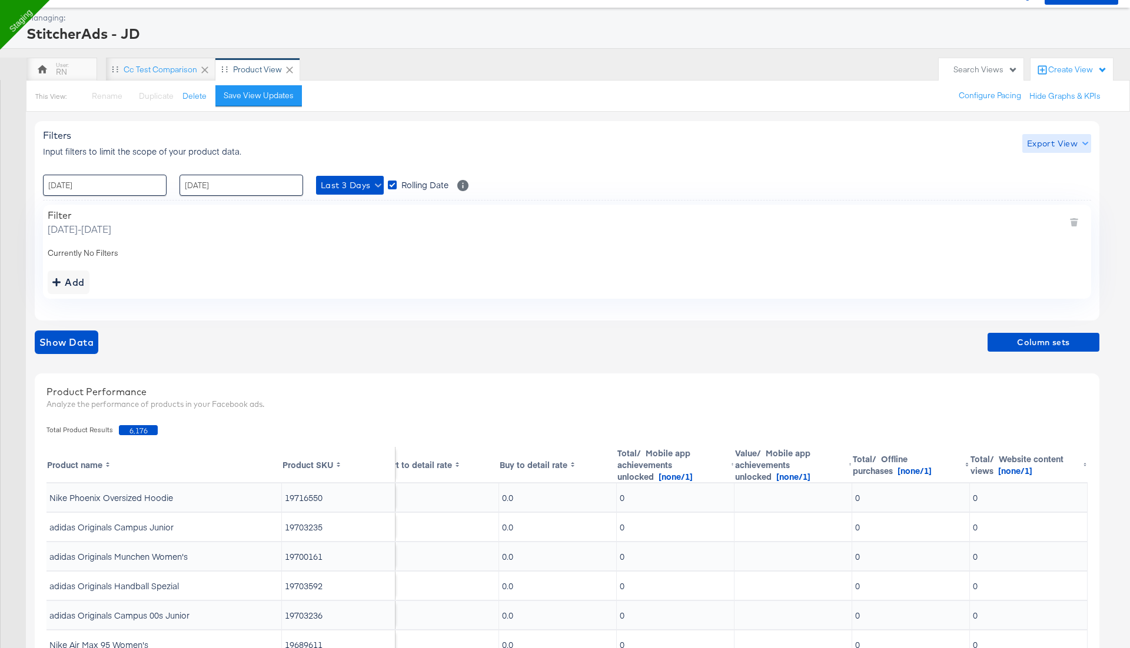
scroll to position [218, 0]
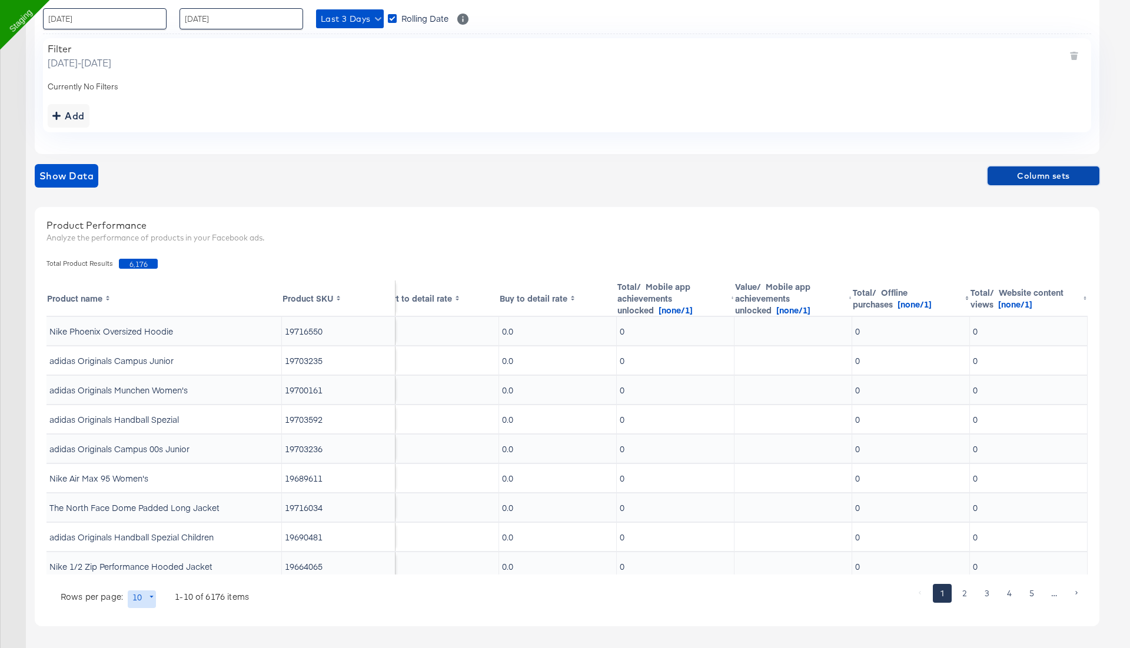
click at [1050, 172] on span "Column sets" at bounding box center [1043, 176] width 102 height 15
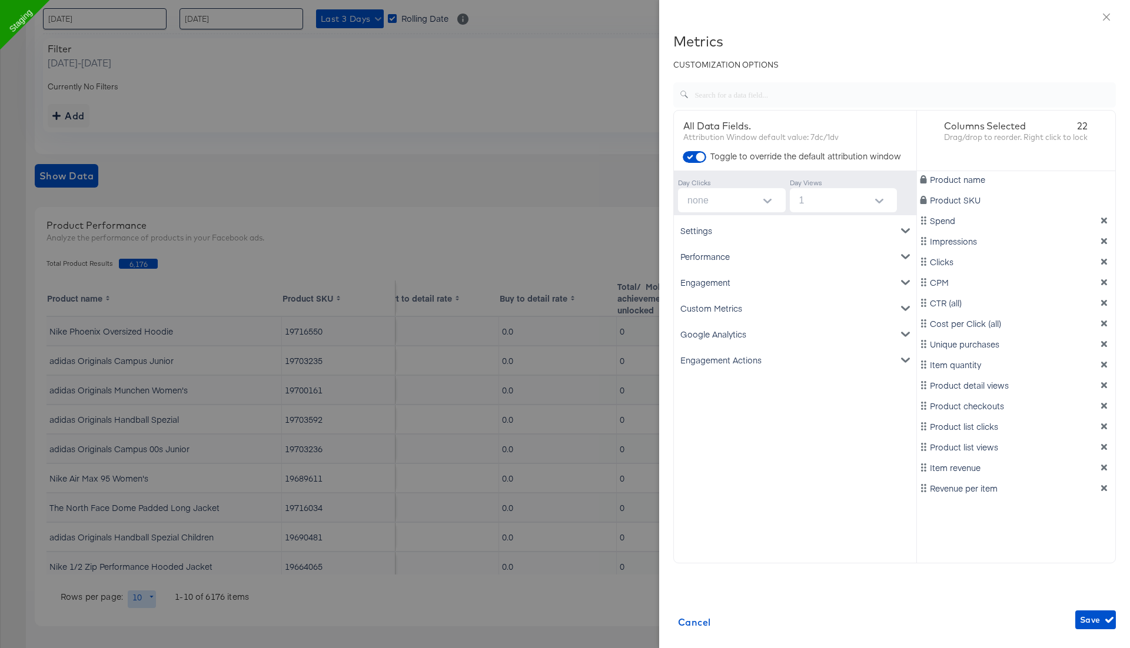
click at [750, 201] on input "none" at bounding box center [733, 200] width 103 height 24
click at [718, 267] on li "7" at bounding box center [731, 266] width 108 height 19
type input "7"
click at [805, 400] on div "Settings Account ID Spend Product name Performance Clicks Impressions CPM CTR (…" at bounding box center [795, 377] width 242 height 324
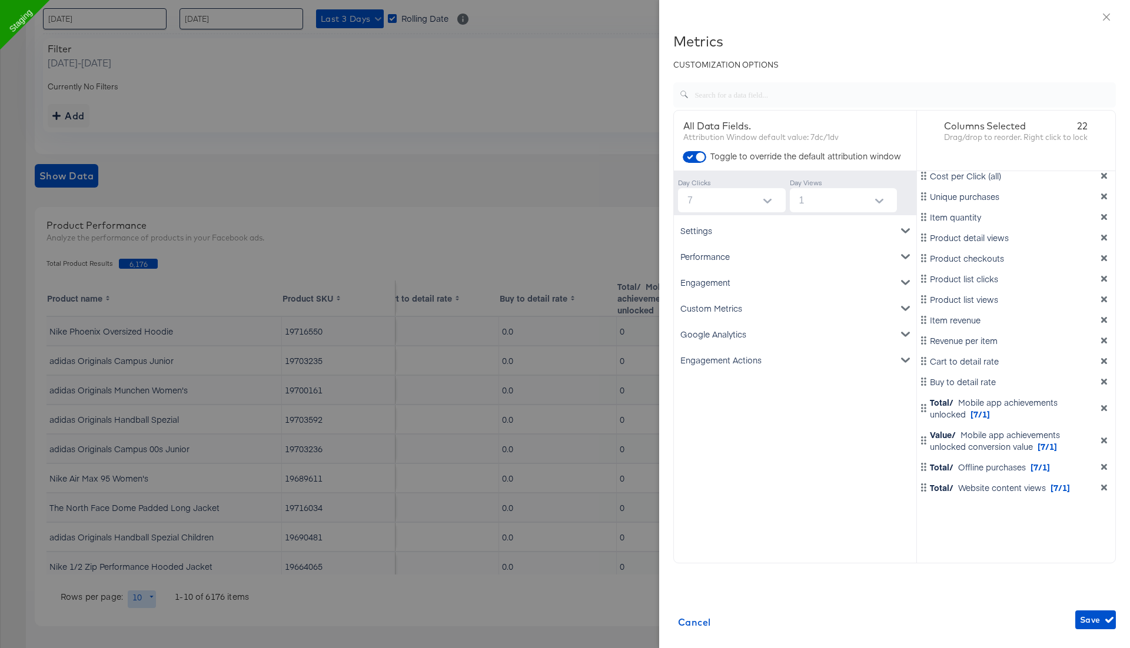
scroll to position [45, 0]
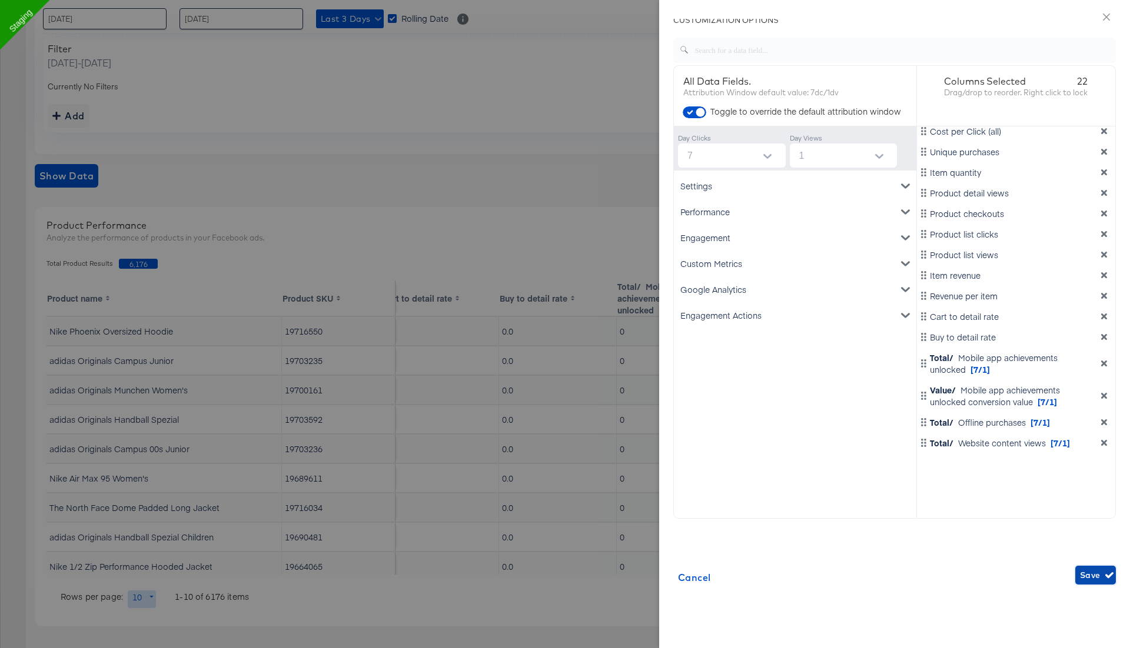
click at [1097, 578] on span "Save" at bounding box center [1095, 575] width 31 height 15
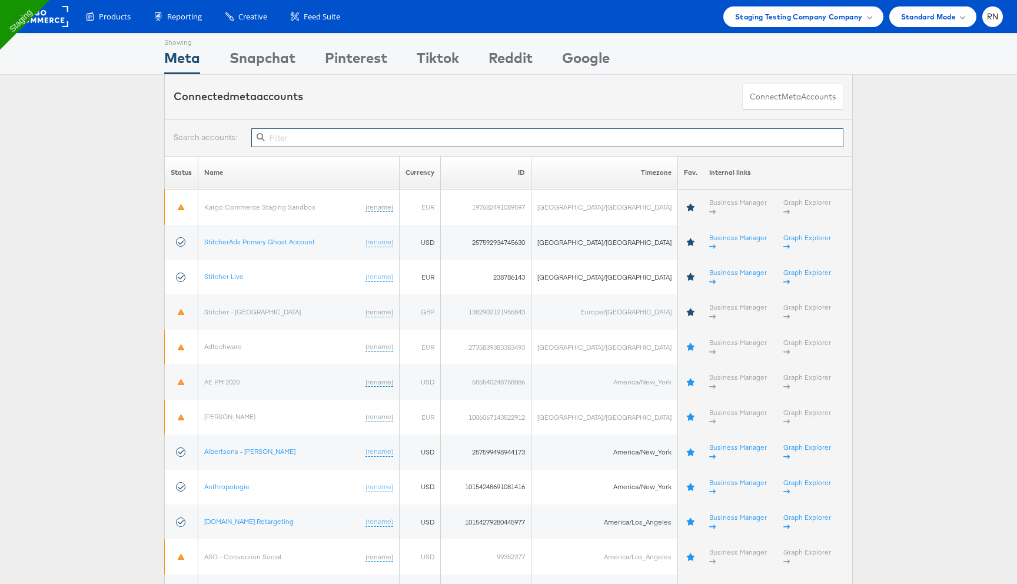
click at [339, 142] on input "text" at bounding box center [547, 137] width 592 height 19
click at [308, 144] on input "text" at bounding box center [547, 137] width 592 height 19
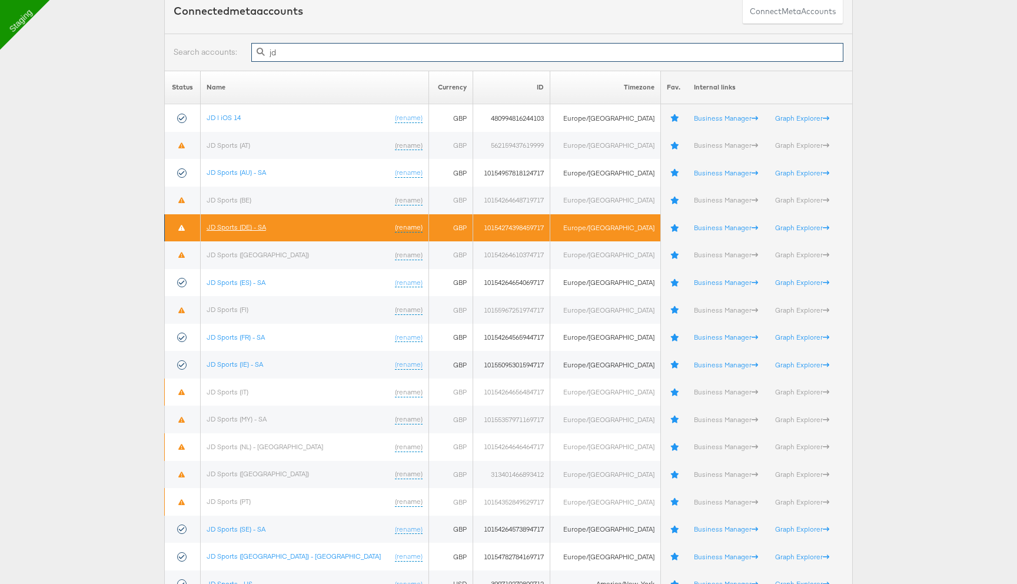
scroll to position [88, 0]
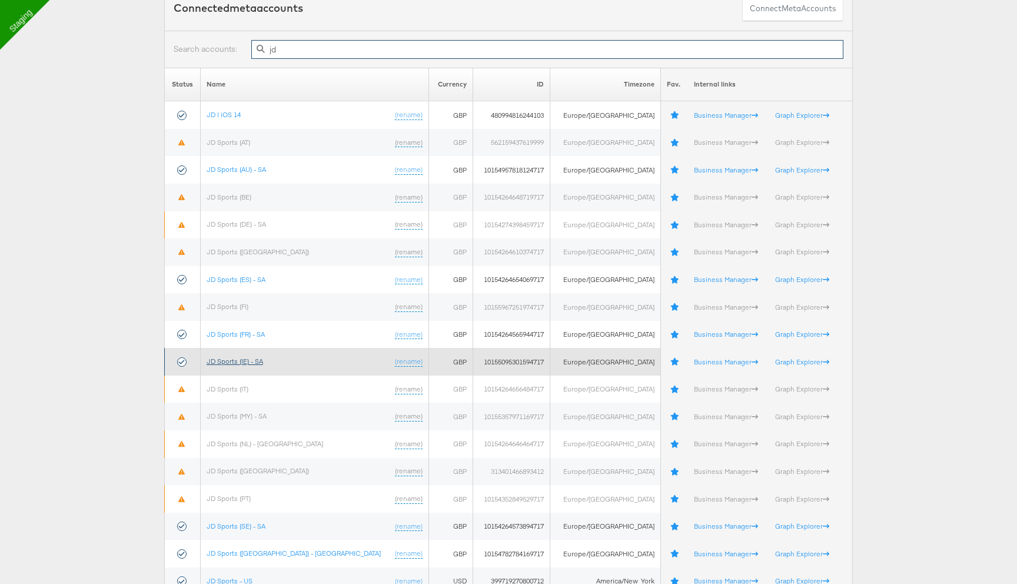
type input "jd"
click at [258, 363] on link "JD Sports (IE) - SA" at bounding box center [235, 361] width 56 height 9
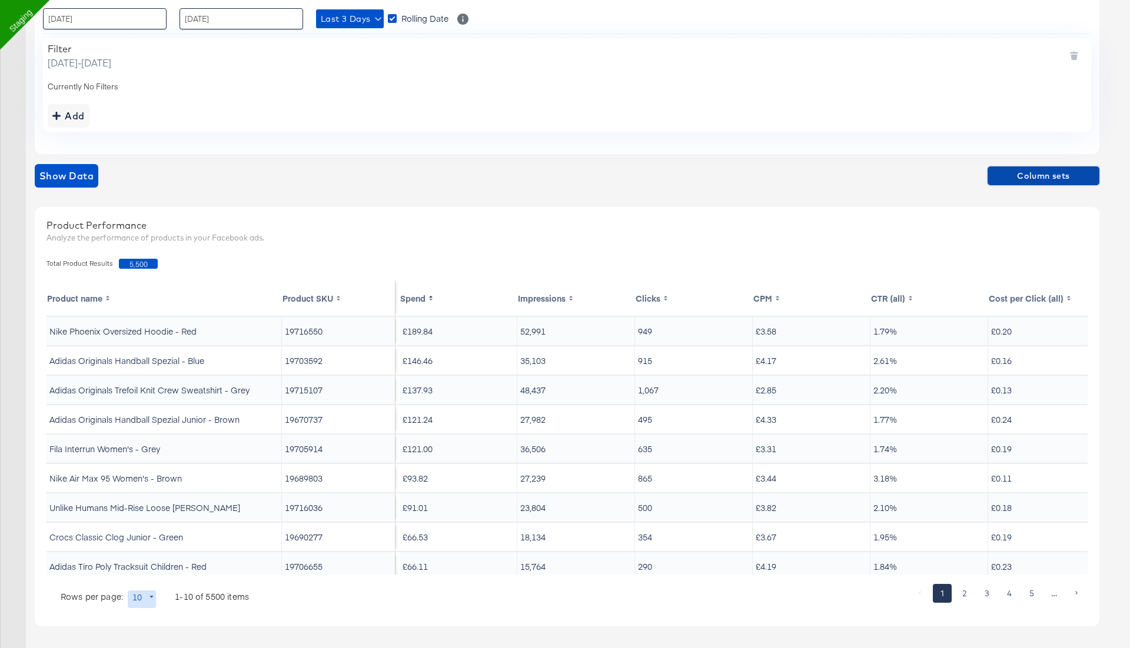
click at [1024, 171] on span "Column sets" at bounding box center [1043, 176] width 102 height 15
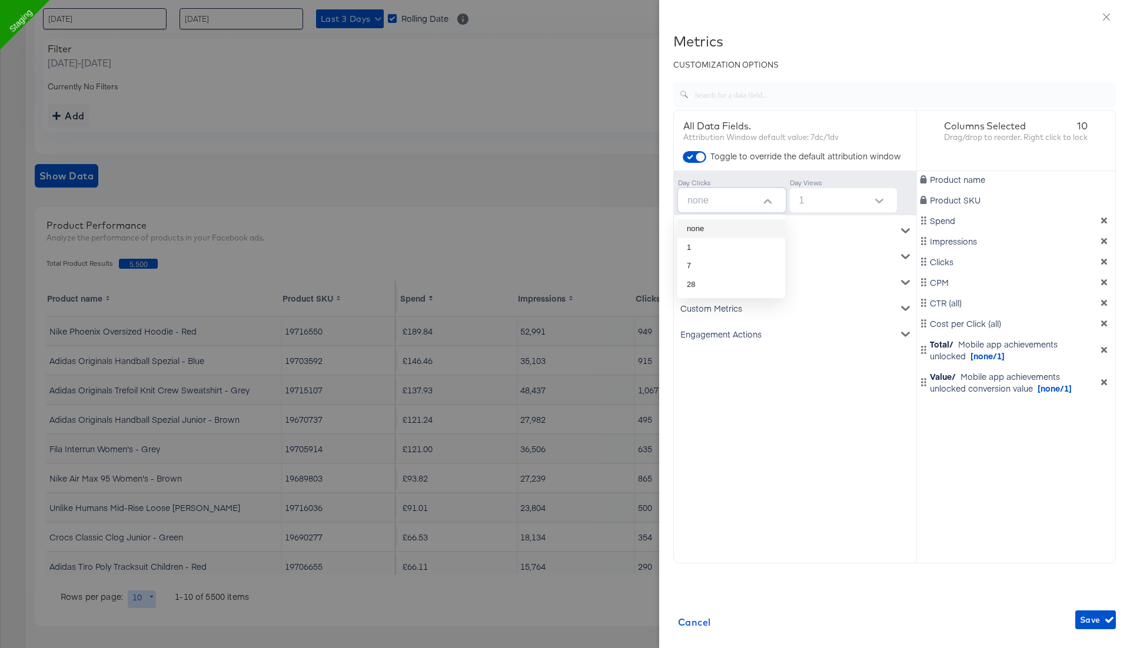
click at [742, 209] on input "none" at bounding box center [733, 200] width 103 height 24
click at [802, 205] on input "1" at bounding box center [845, 200] width 103 height 24
click at [745, 196] on input "none" at bounding box center [733, 200] width 103 height 24
click at [780, 377] on div "Settings Account ID Spend Product name Performance Clicks Impressions CPM CTR (…" at bounding box center [795, 377] width 242 height 324
click at [770, 278] on div "Engagement" at bounding box center [795, 282] width 238 height 26
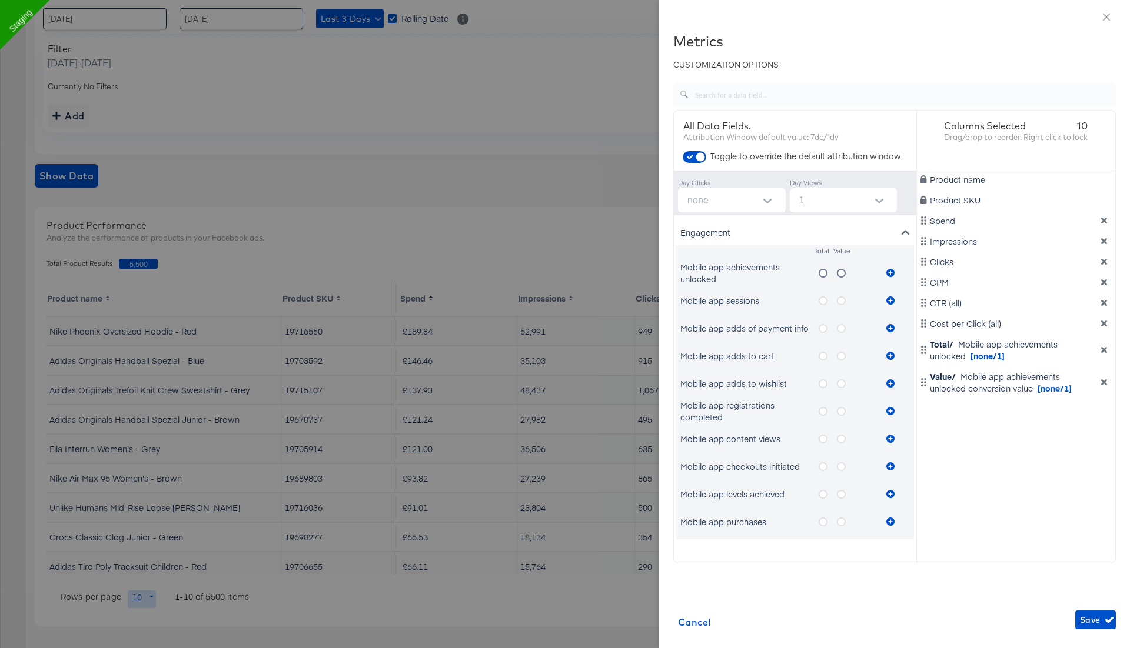
scroll to position [48, 0]
click at [773, 200] on button "Open" at bounding box center [767, 201] width 18 height 18
click at [820, 207] on input "1" at bounding box center [845, 200] width 103 height 24
click at [1107, 17] on icon "close" at bounding box center [1105, 16] width 9 height 9
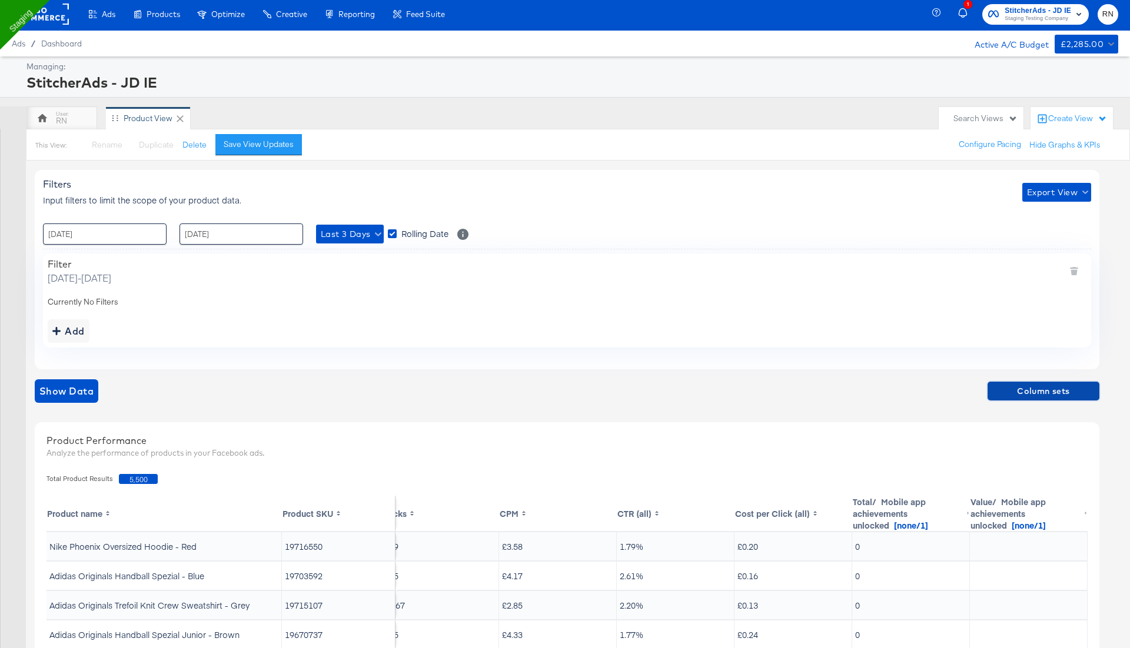
scroll to position [0, 0]
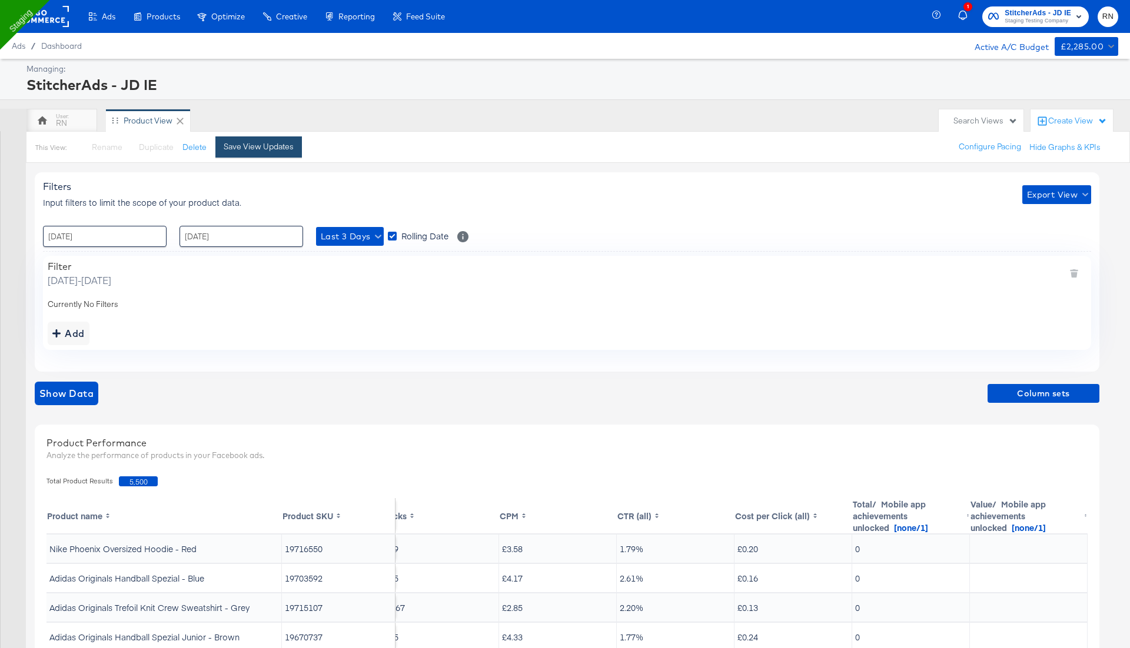
click at [268, 144] on div "Save View Updates" at bounding box center [259, 146] width 70 height 11
click at [1025, 396] on span "Column sets" at bounding box center [1043, 394] width 102 height 15
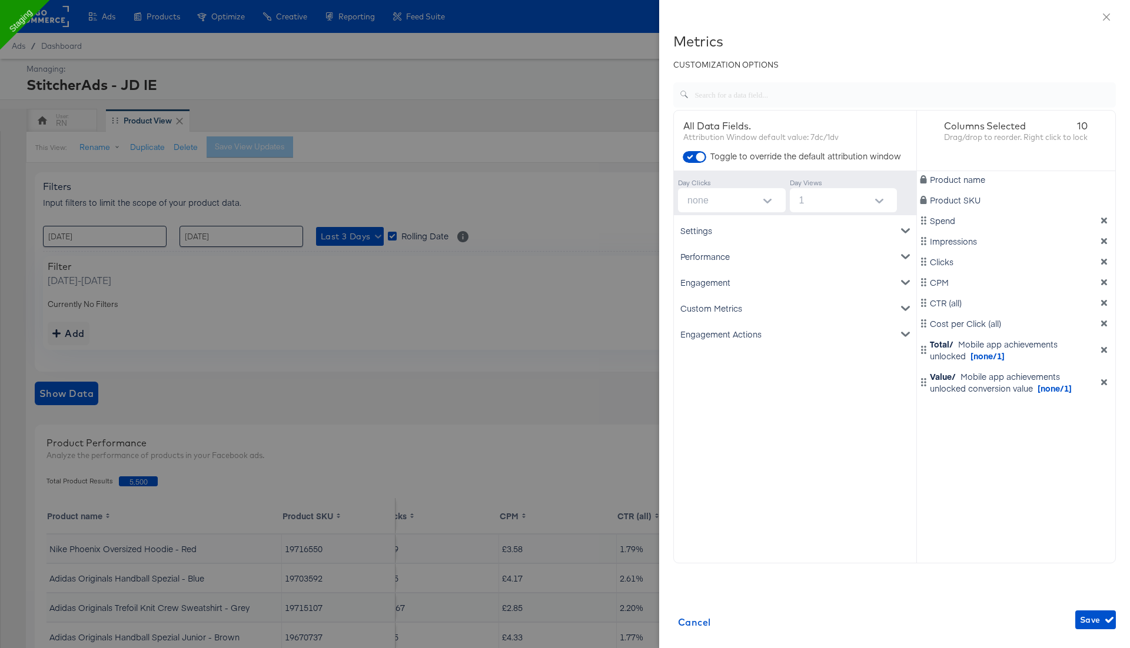
click at [744, 278] on div "Engagement" at bounding box center [795, 282] width 238 height 26
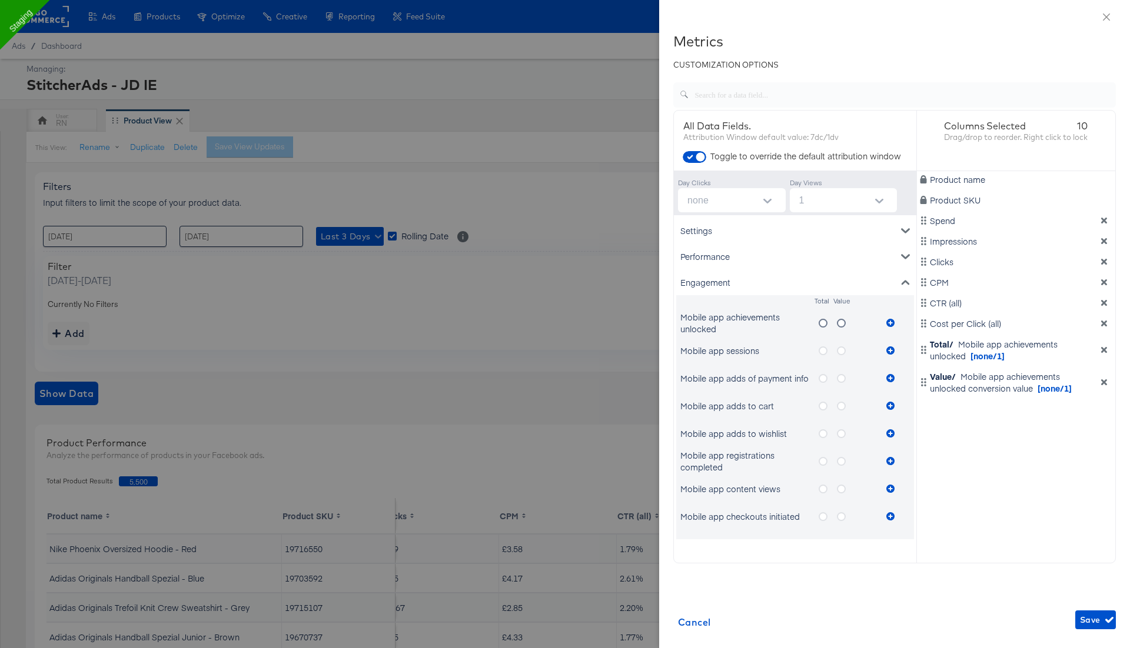
click at [818, 377] on icon "metrics-list" at bounding box center [822, 378] width 9 height 9
click at [0, 0] on input "metrics-list" at bounding box center [0, 0] width 0 height 0
click at [825, 347] on icon "metrics-list" at bounding box center [822, 351] width 9 height 9
click at [0, 0] on input "metrics-list" at bounding box center [0, 0] width 0 height 0
click at [888, 353] on icon "metrics-list" at bounding box center [890, 351] width 8 height 8
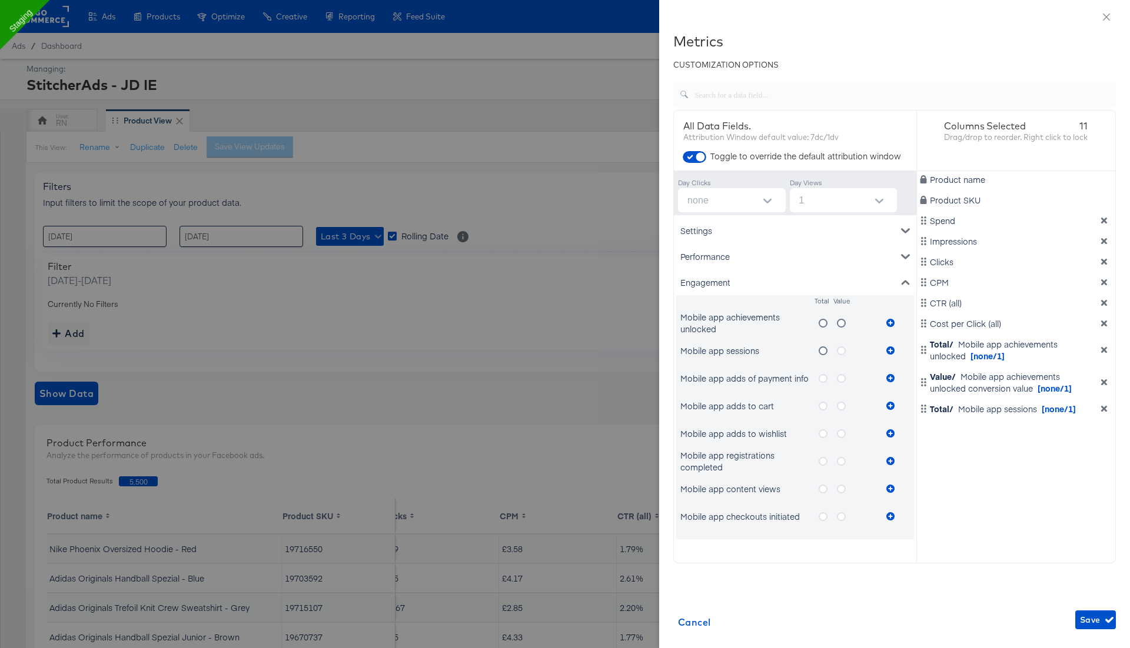
click at [842, 352] on icon "metrics-list" at bounding box center [841, 351] width 9 height 9
click at [0, 0] on input "metrics-list" at bounding box center [0, 0] width 0 height 0
click at [893, 349] on icon "metrics-list" at bounding box center [890, 351] width 8 height 8
click at [767, 205] on button "Open" at bounding box center [767, 201] width 18 height 18
click at [748, 255] on li "1" at bounding box center [731, 247] width 108 height 19
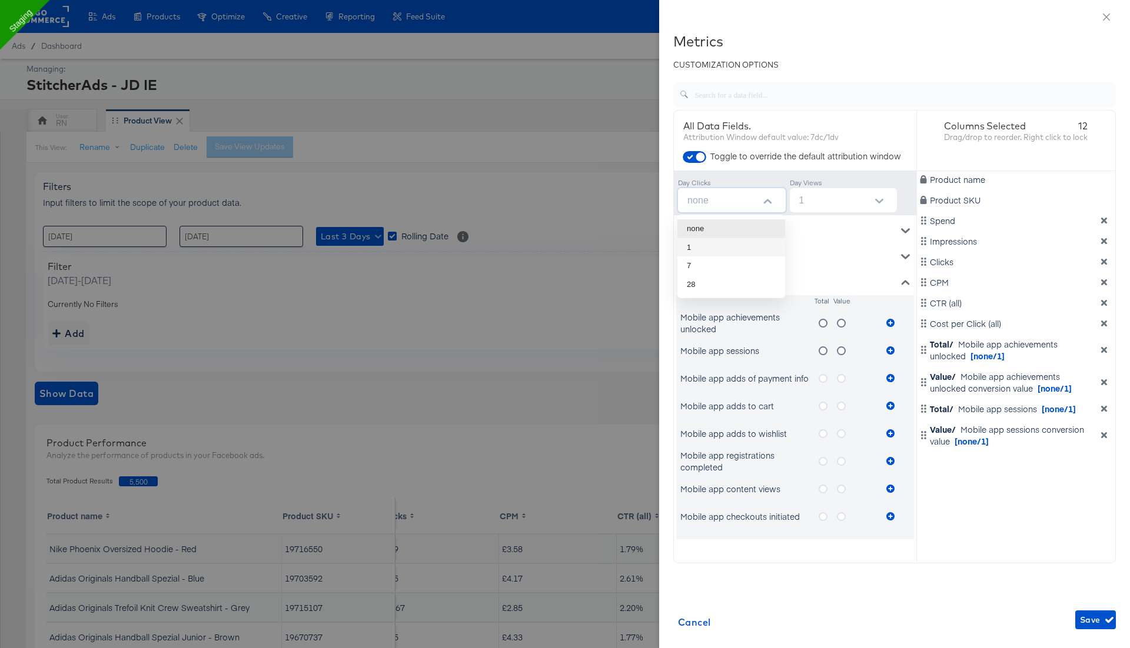
type input "1"
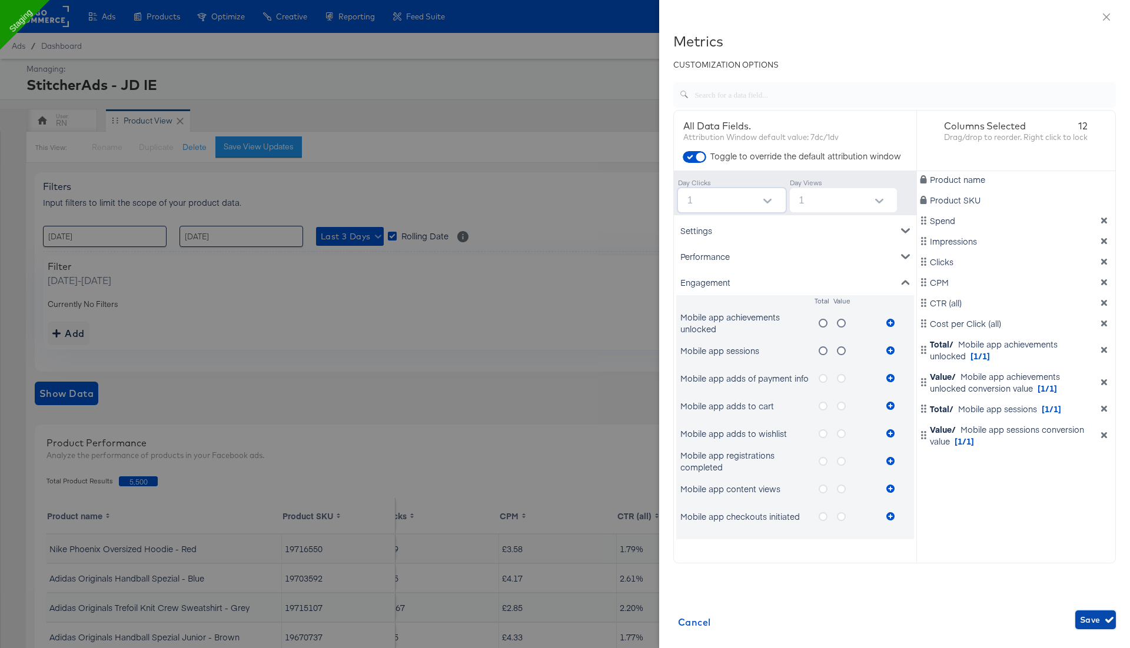
click at [1099, 622] on span "Save" at bounding box center [1095, 620] width 31 height 15
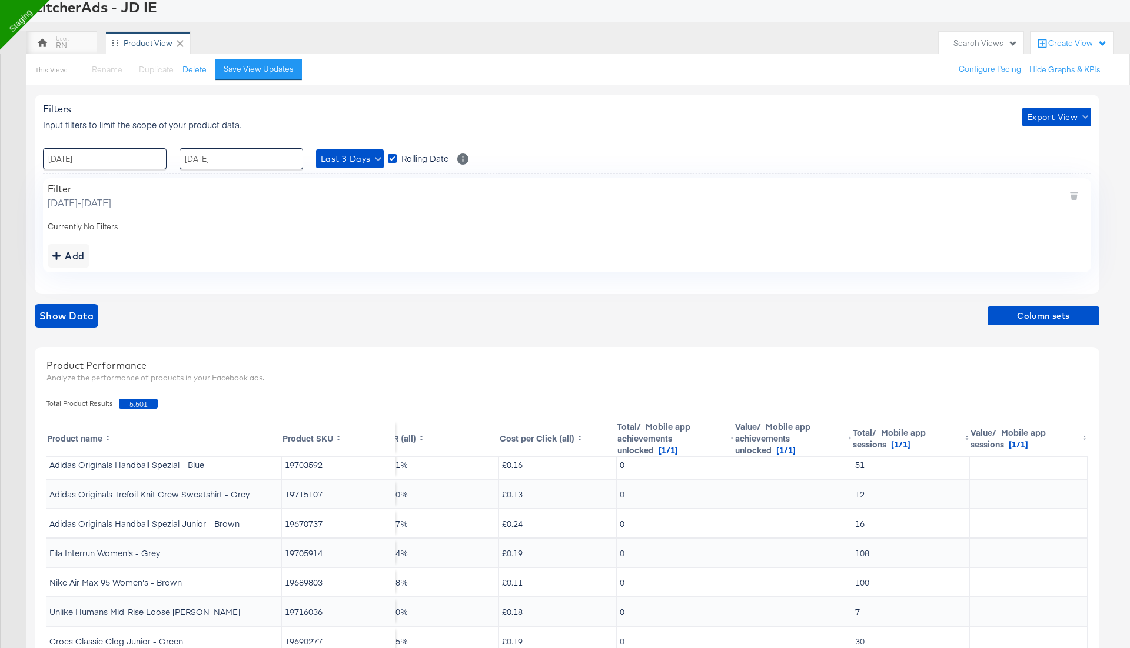
scroll to position [56, 0]
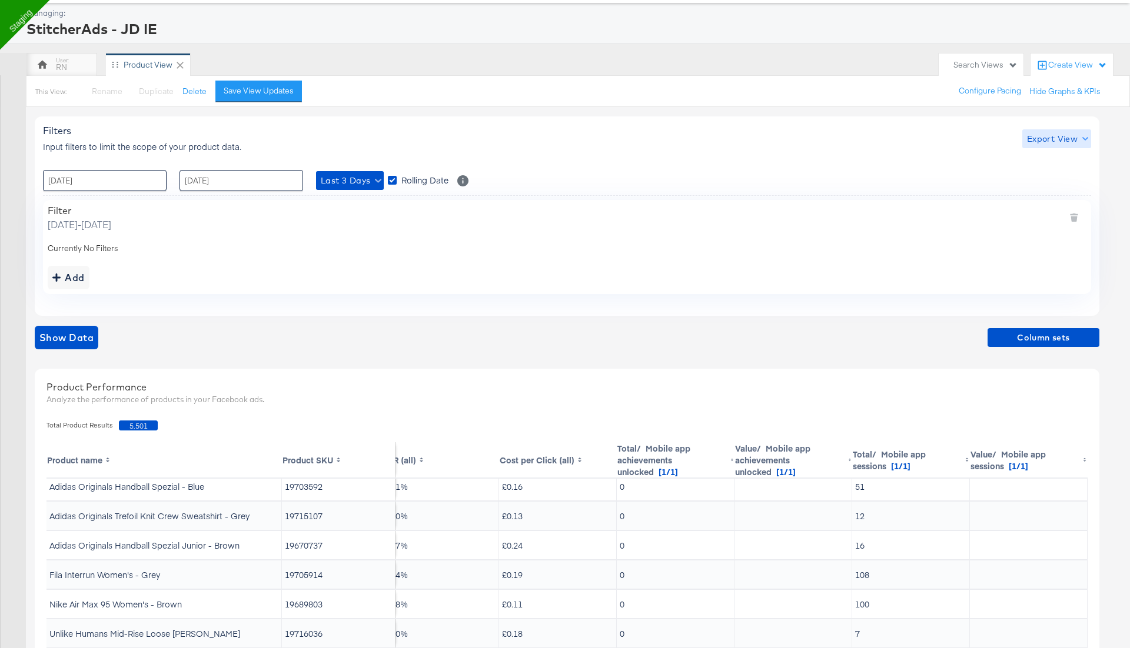
click at [1047, 144] on span "Export View" at bounding box center [1056, 139] width 59 height 15
click at [1045, 182] on span "Bulk Export" at bounding box center [1054, 187] width 46 height 25
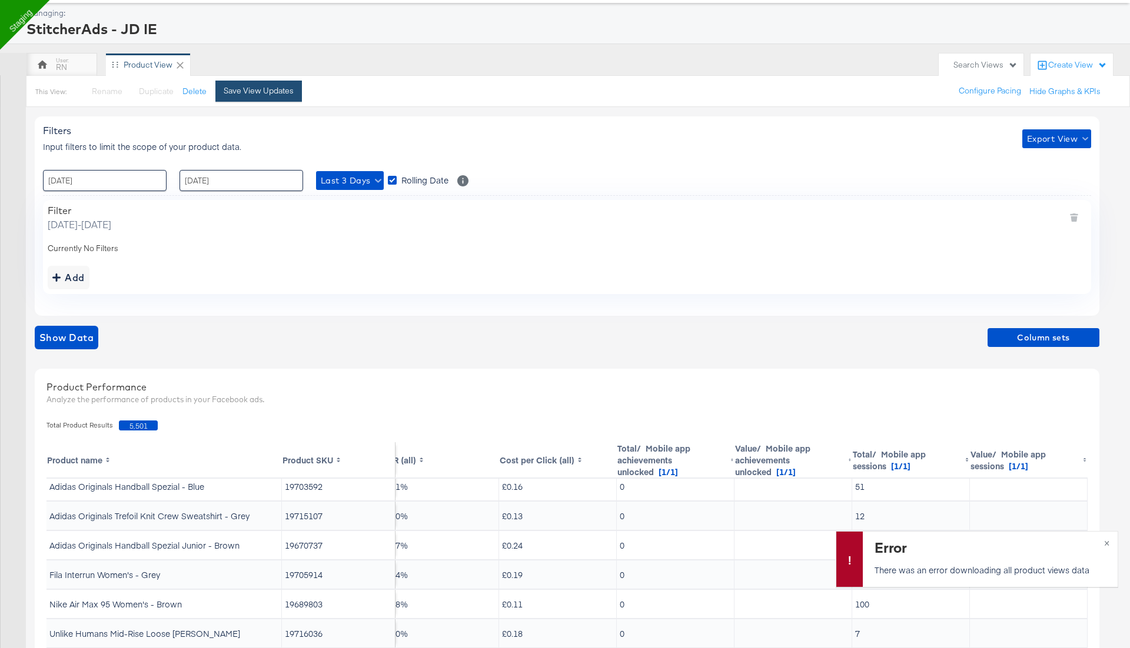
click at [284, 89] on div "Save View Updates" at bounding box center [259, 90] width 70 height 11
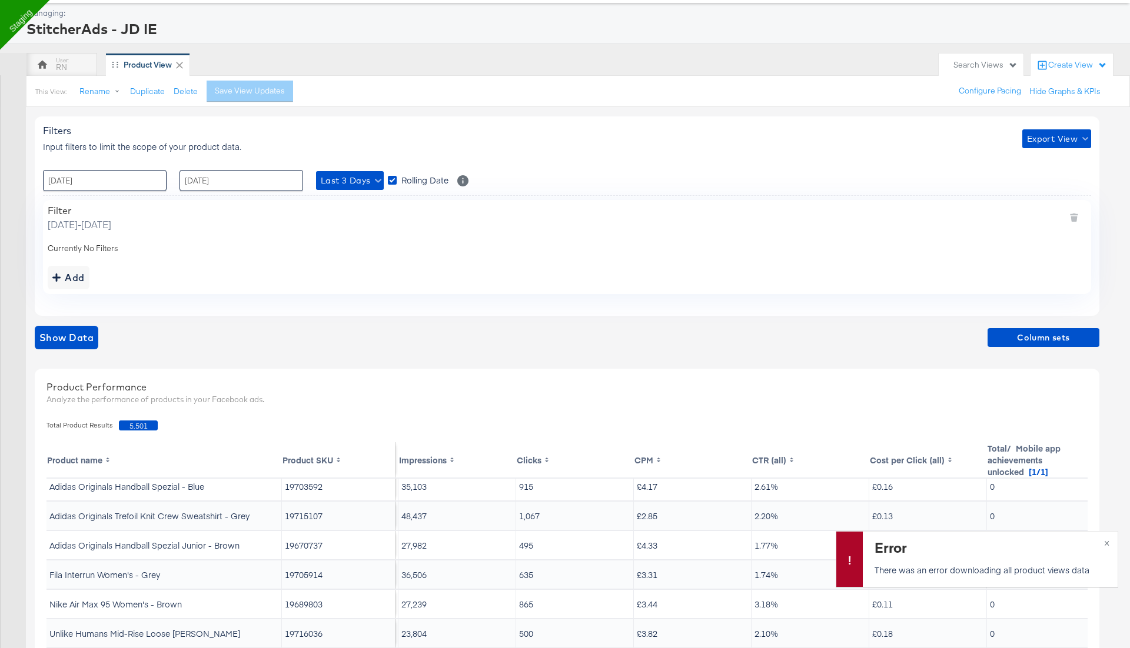
scroll to position [36, 0]
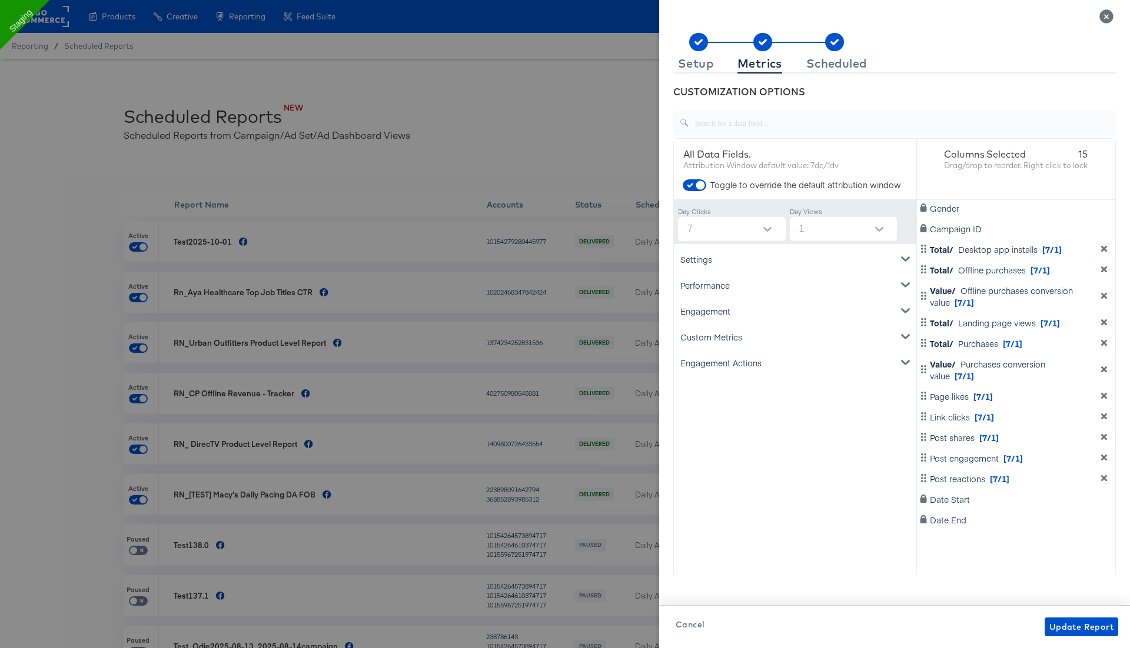
click at [733, 309] on div "Engagement" at bounding box center [795, 311] width 238 height 26
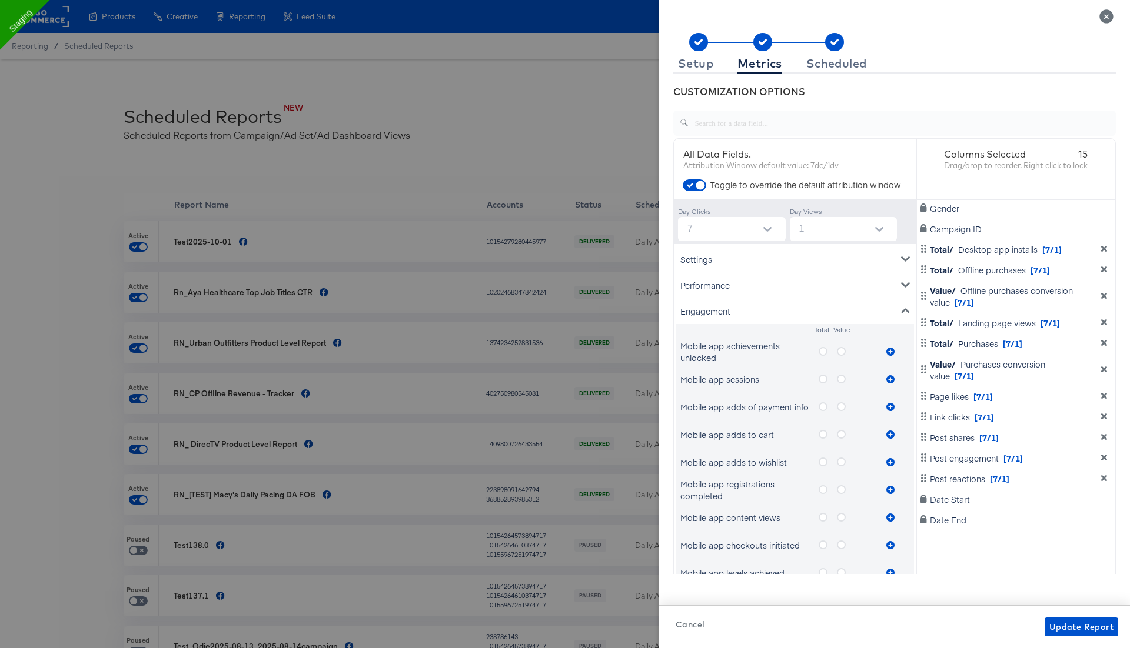
click at [824, 350] on icon "metrics-list" at bounding box center [822, 351] width 9 height 9
click at [0, 0] on input "metrics-list" at bounding box center [0, 0] width 0 height 0
click at [750, 234] on input "7" at bounding box center [733, 229] width 103 height 24
click at [824, 222] on input "1" at bounding box center [845, 229] width 103 height 24
click at [1103, 19] on icon "Close" at bounding box center [1106, 16] width 14 height 14
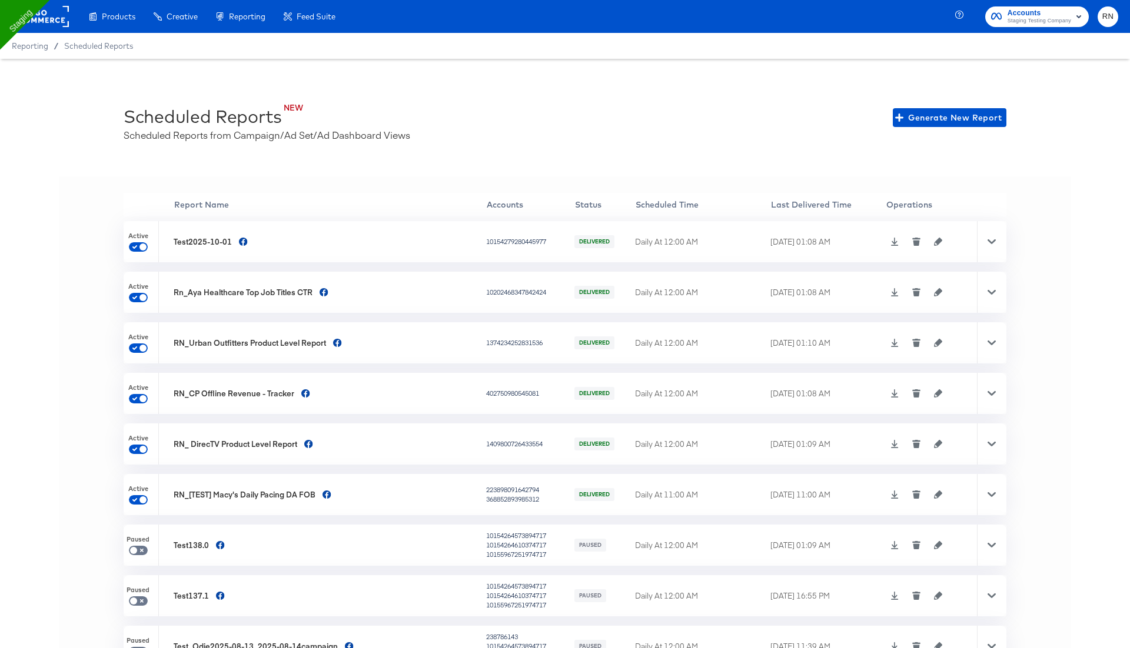
click at [937, 243] on icon "button" at bounding box center [938, 242] width 8 height 8
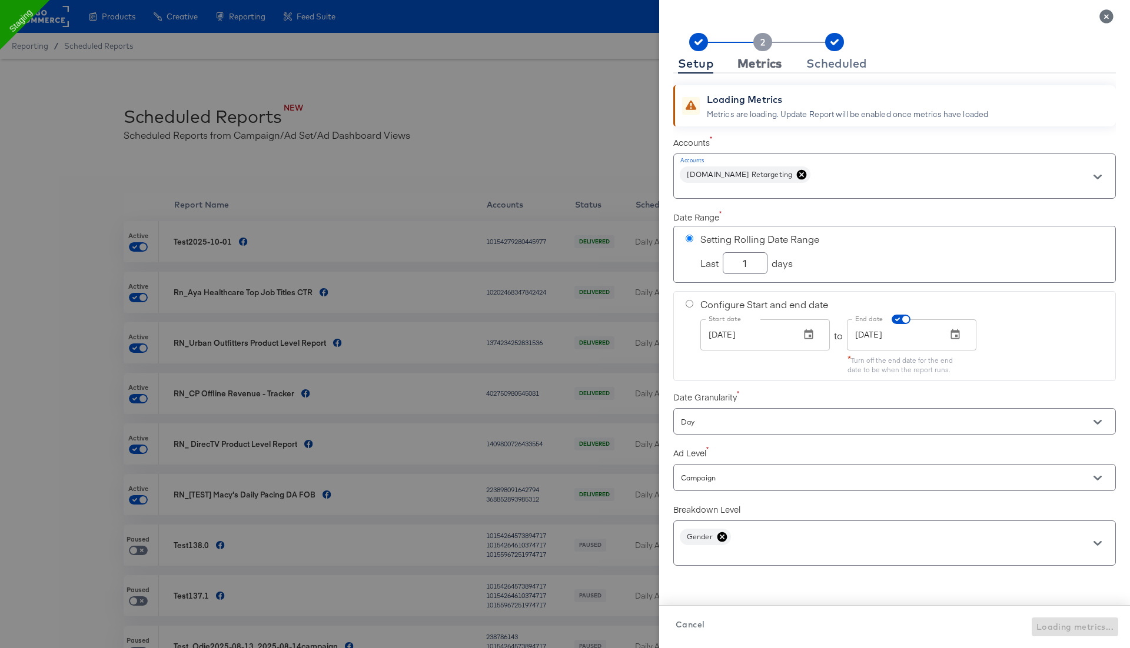
checkbox input "true"
click at [1111, 15] on icon "Close" at bounding box center [1106, 16] width 14 height 14
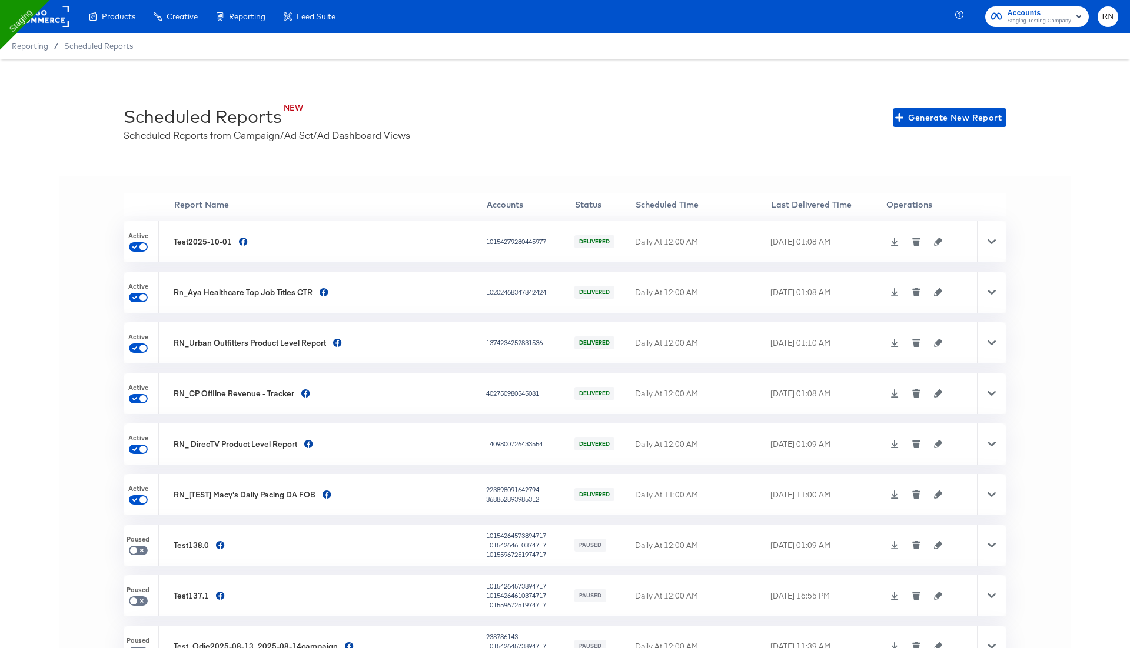
click at [890, 241] on icon at bounding box center [894, 242] width 8 height 8
